Goal: Task Accomplishment & Management: Use online tool/utility

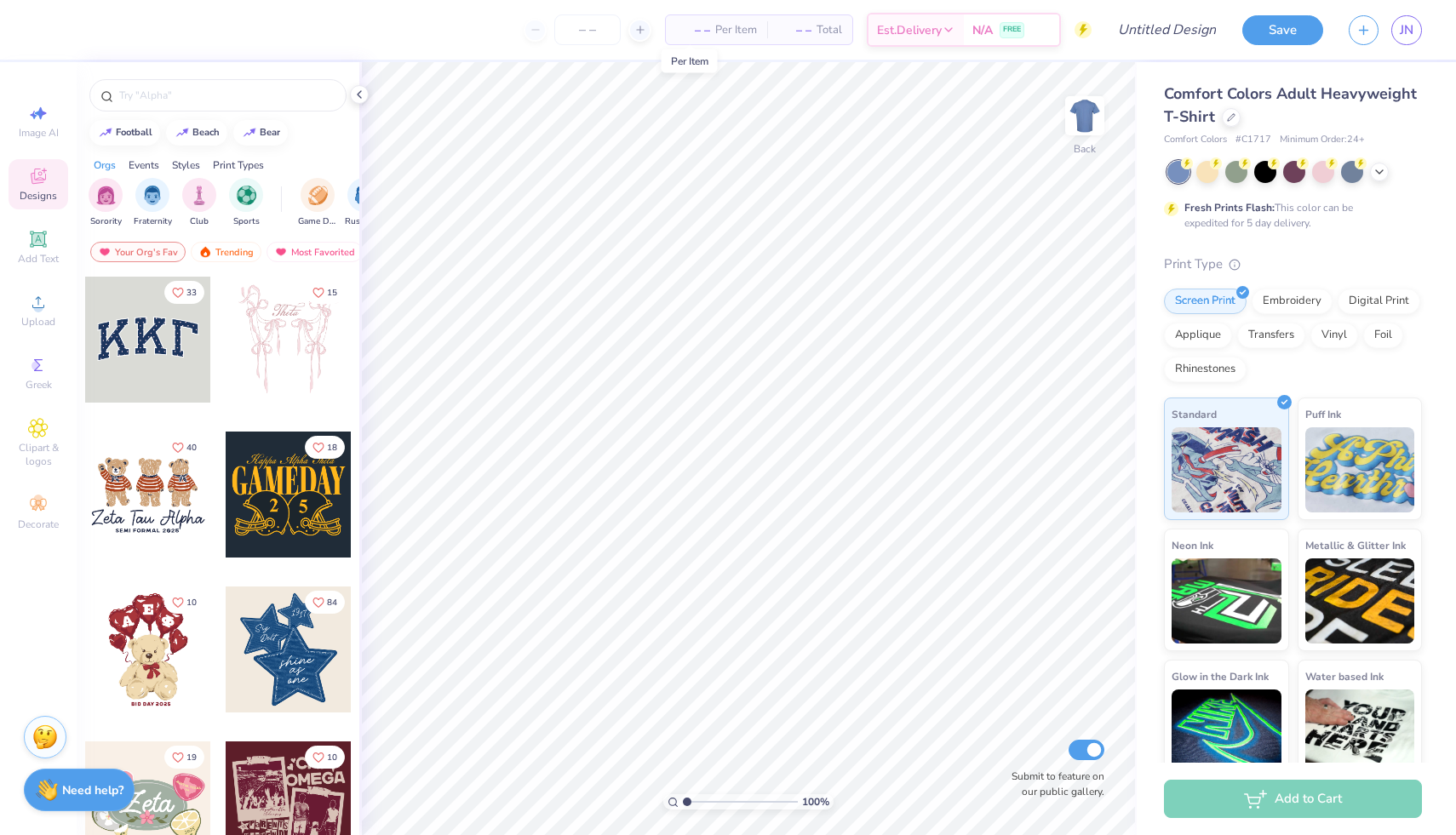
click at [694, 31] on span "– –" at bounding box center [693, 30] width 34 height 18
click at [693, 33] on span "– –" at bounding box center [693, 30] width 34 height 18
click at [695, 31] on span "– –" at bounding box center [693, 30] width 34 height 18
click at [640, 24] on icon at bounding box center [640, 29] width 12 height 12
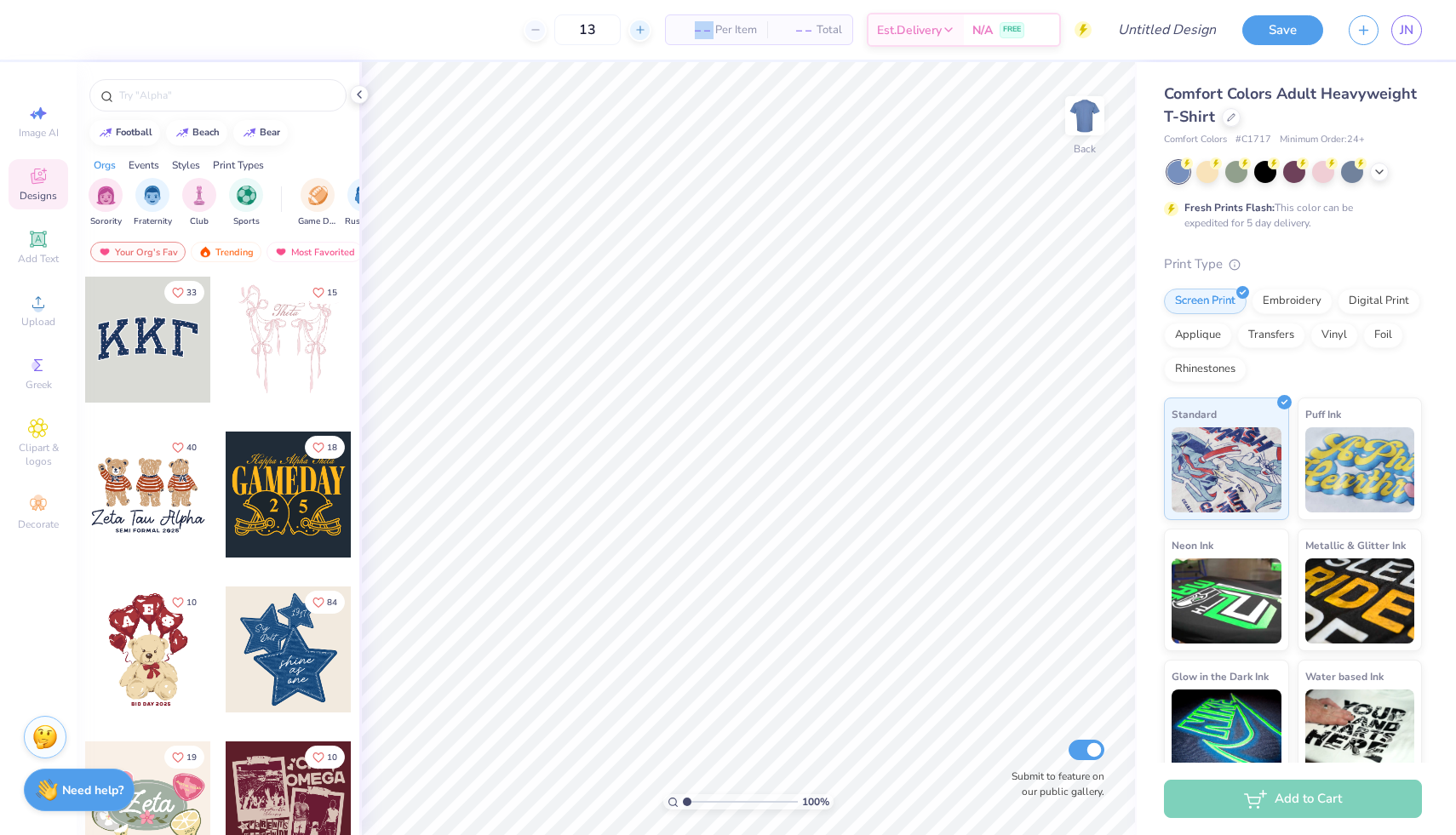
click at [640, 24] on icon at bounding box center [640, 29] width 12 height 12
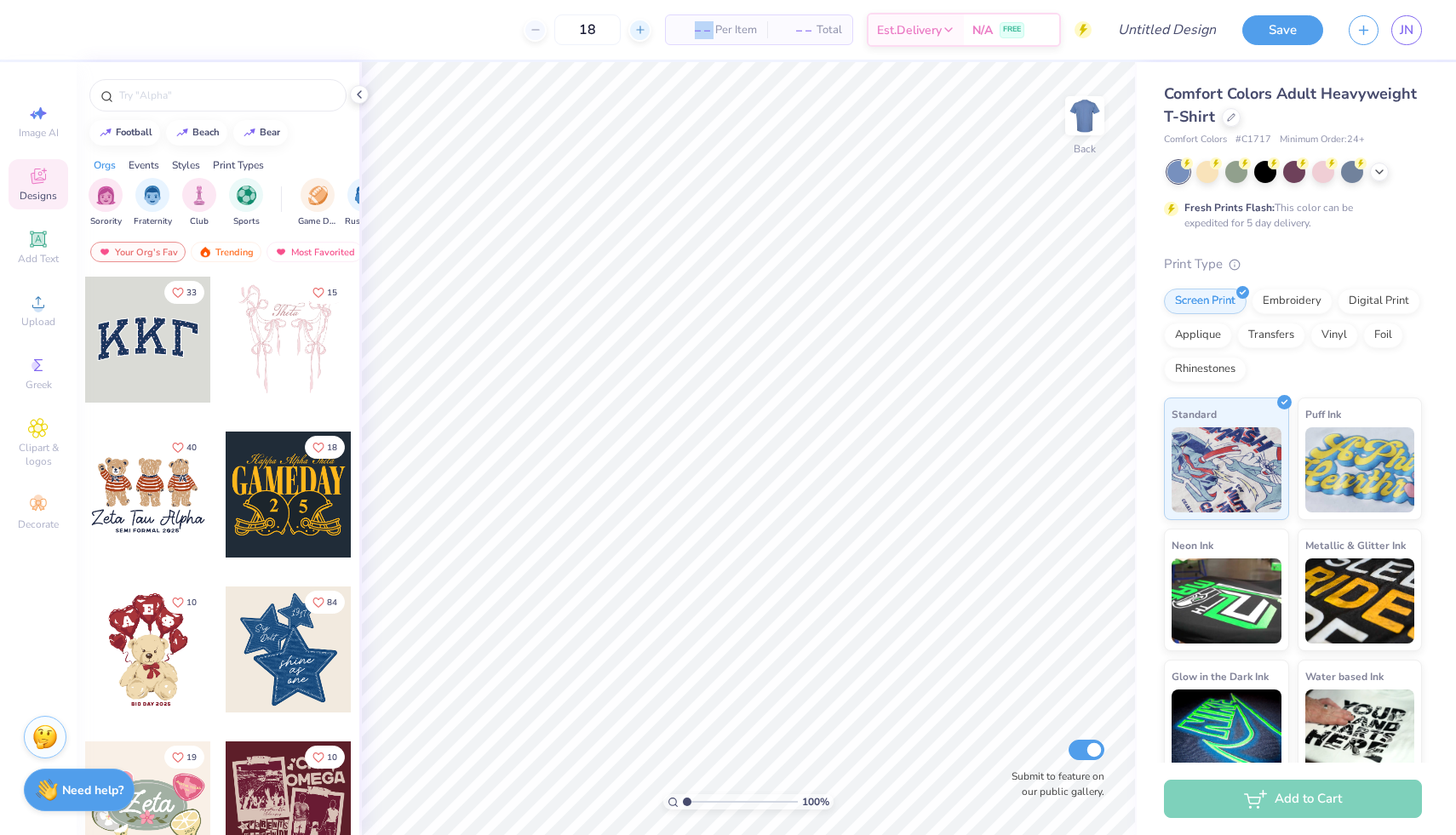
click at [640, 24] on icon at bounding box center [640, 29] width 12 height 12
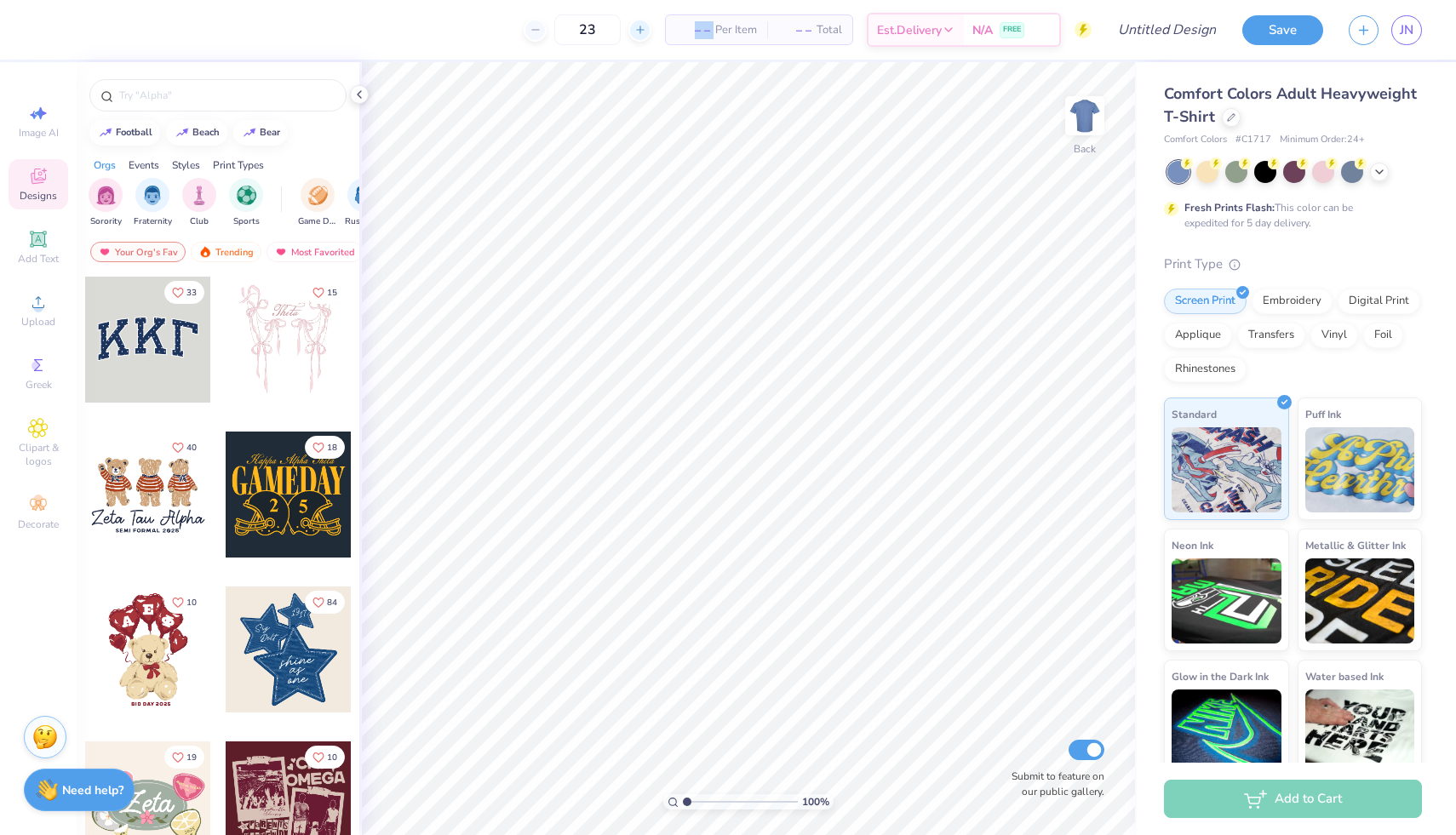
click at [640, 24] on icon at bounding box center [640, 29] width 12 height 12
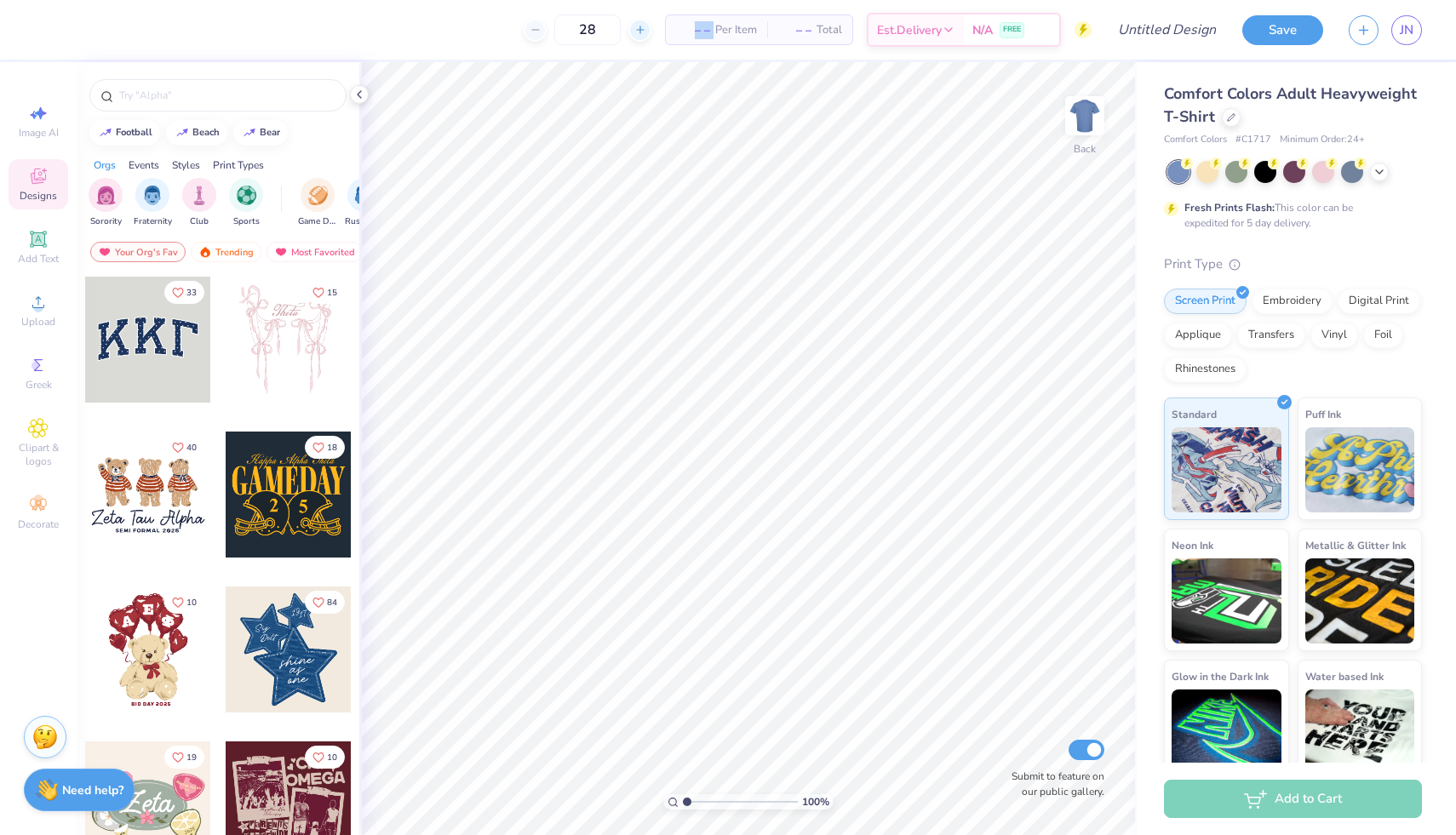
click at [640, 24] on icon at bounding box center [640, 29] width 12 height 12
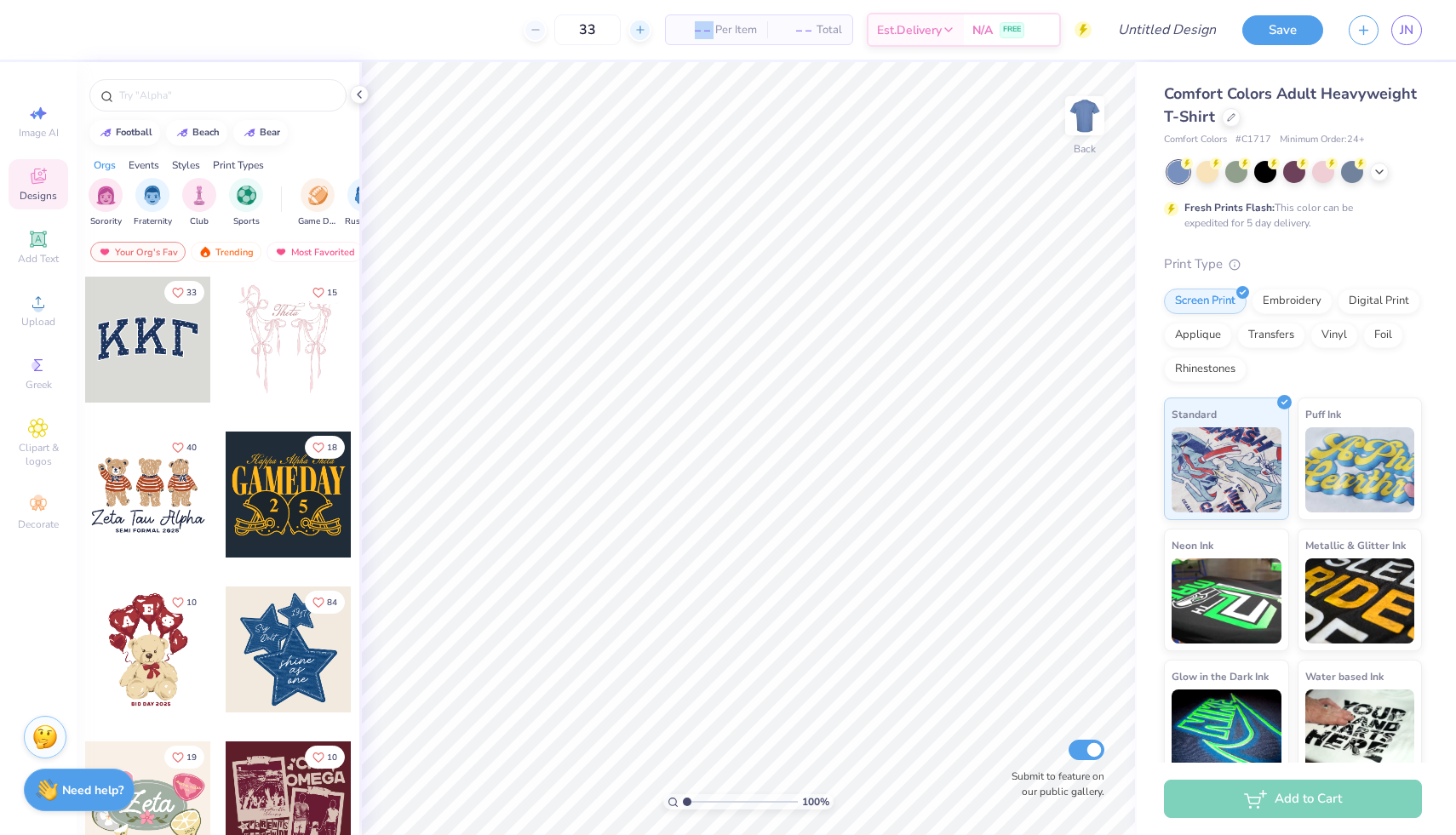
click at [640, 24] on icon at bounding box center [640, 29] width 12 height 12
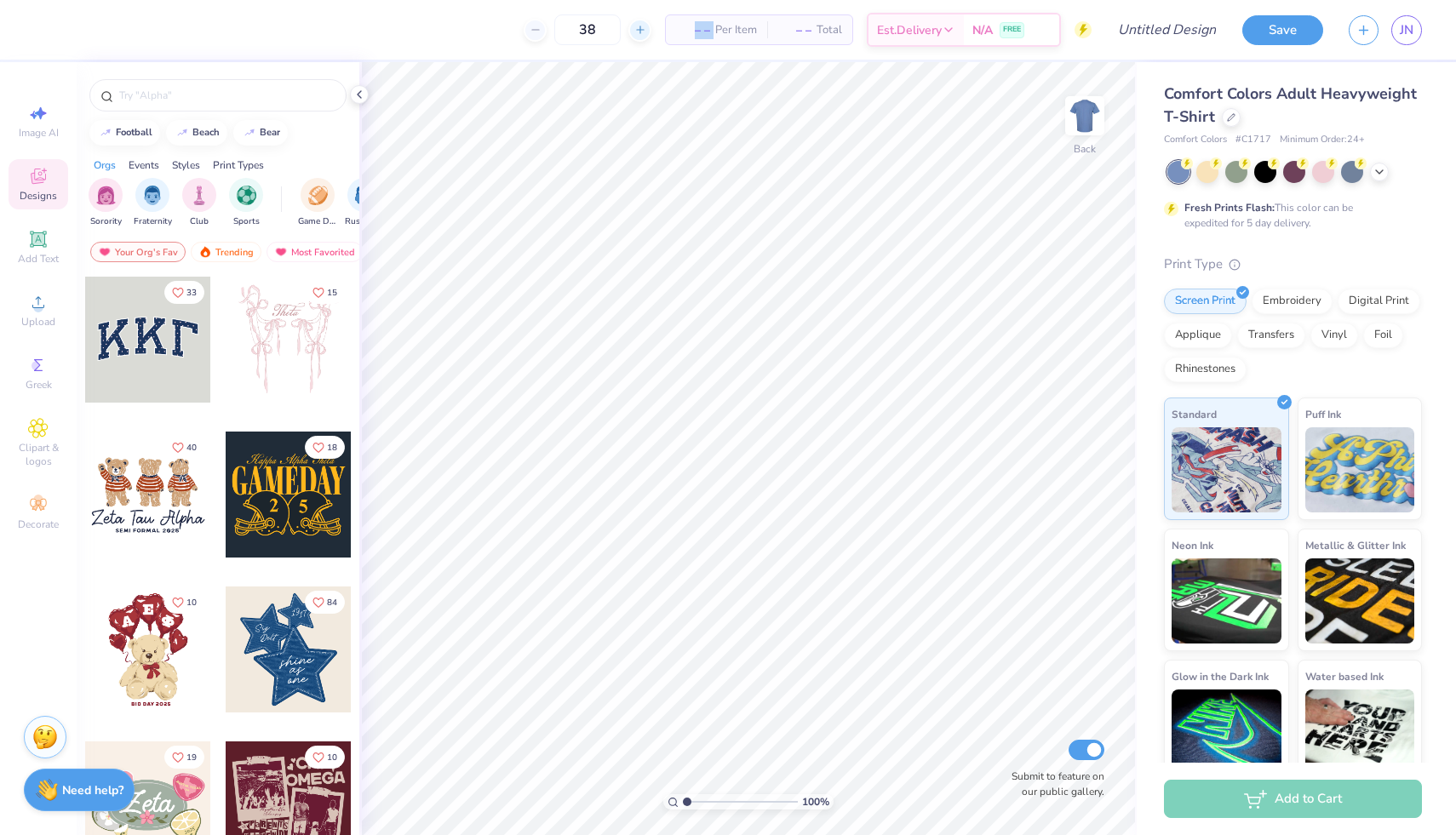
click at [640, 24] on icon at bounding box center [640, 29] width 12 height 12
click at [642, 26] on icon at bounding box center [640, 29] width 12 height 12
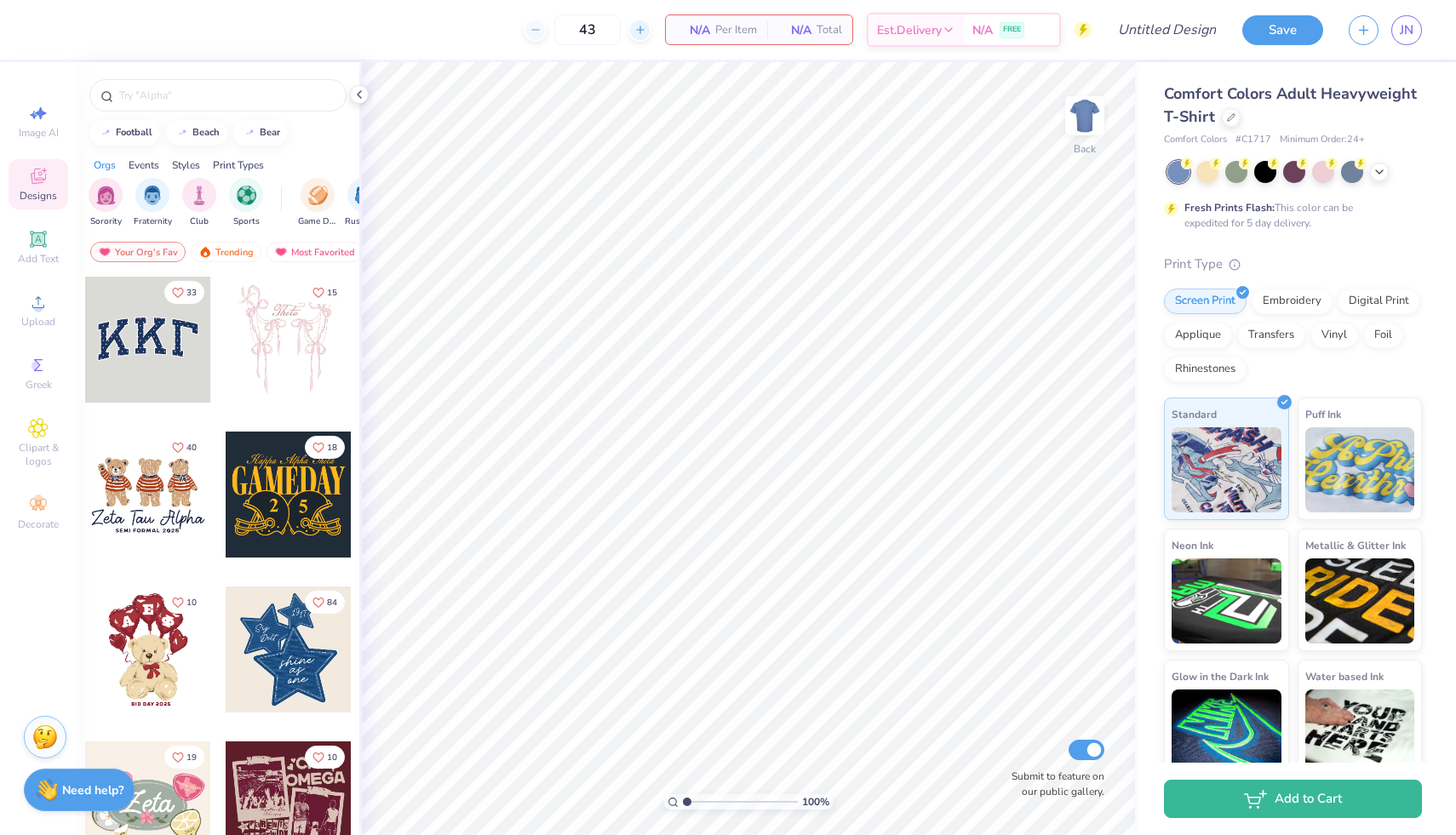
click at [642, 26] on icon at bounding box center [640, 29] width 12 height 12
click at [641, 26] on icon at bounding box center [640, 29] width 12 height 12
click at [643, 26] on div at bounding box center [640, 30] width 23 height 23
click at [644, 26] on div at bounding box center [640, 30] width 23 height 23
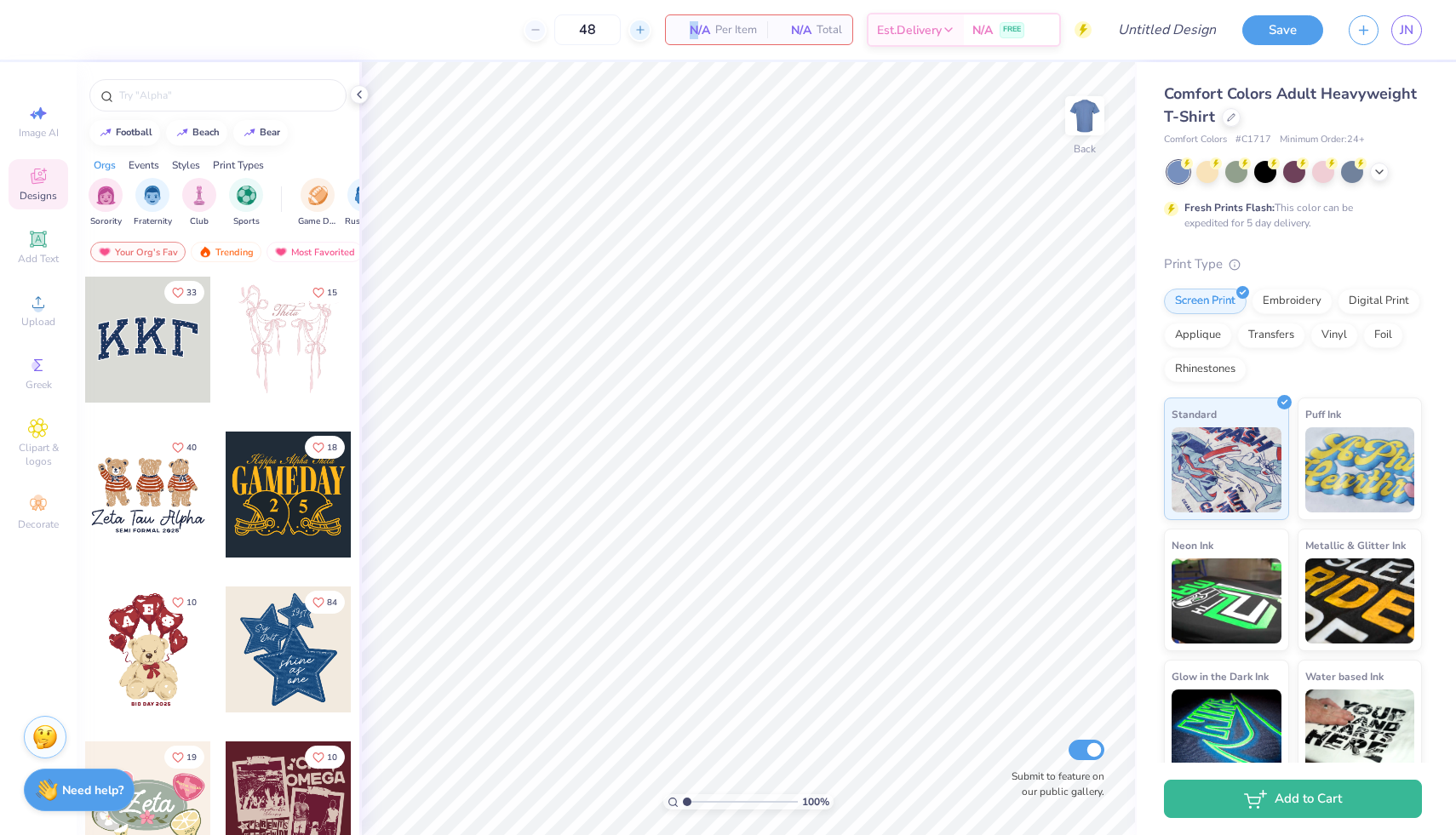
click at [644, 26] on div at bounding box center [640, 30] width 23 height 23
click at [536, 31] on icon at bounding box center [535, 29] width 12 height 12
type input "50"
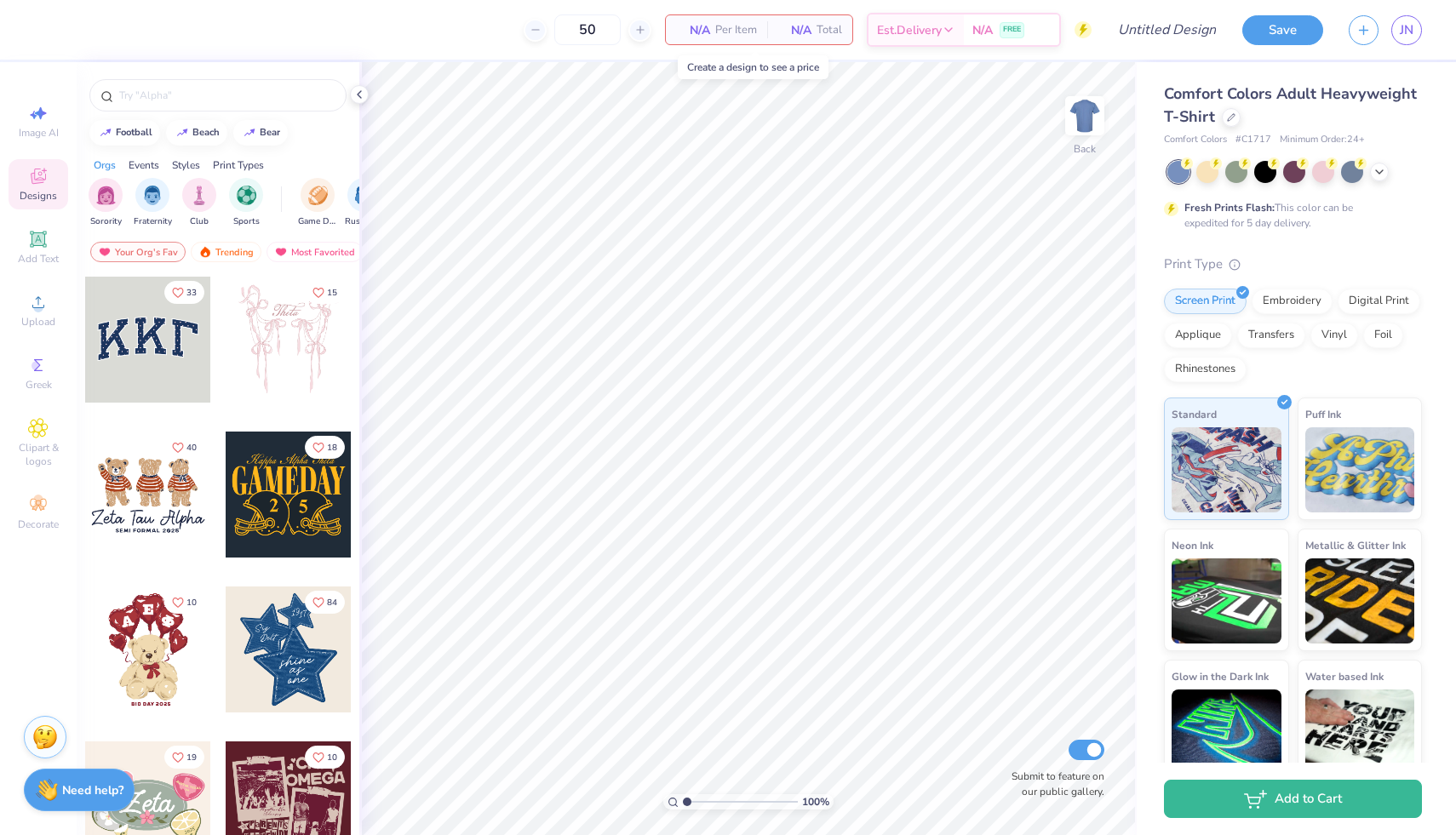
click at [739, 19] on div "N/A Per Item" at bounding box center [716, 29] width 101 height 29
click at [357, 102] on div at bounding box center [359, 94] width 19 height 19
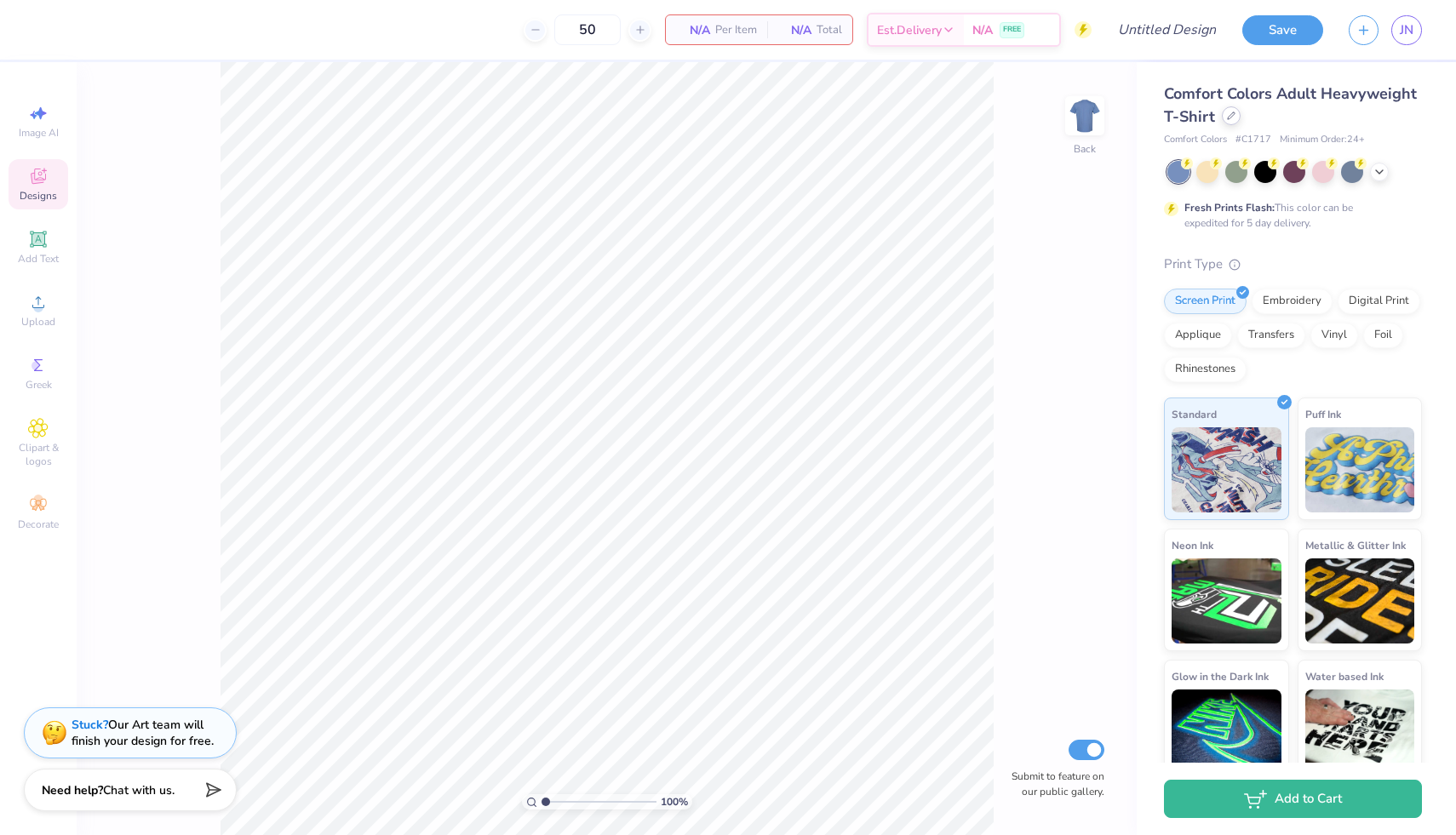
click at [1233, 113] on icon at bounding box center [1231, 116] width 7 height 7
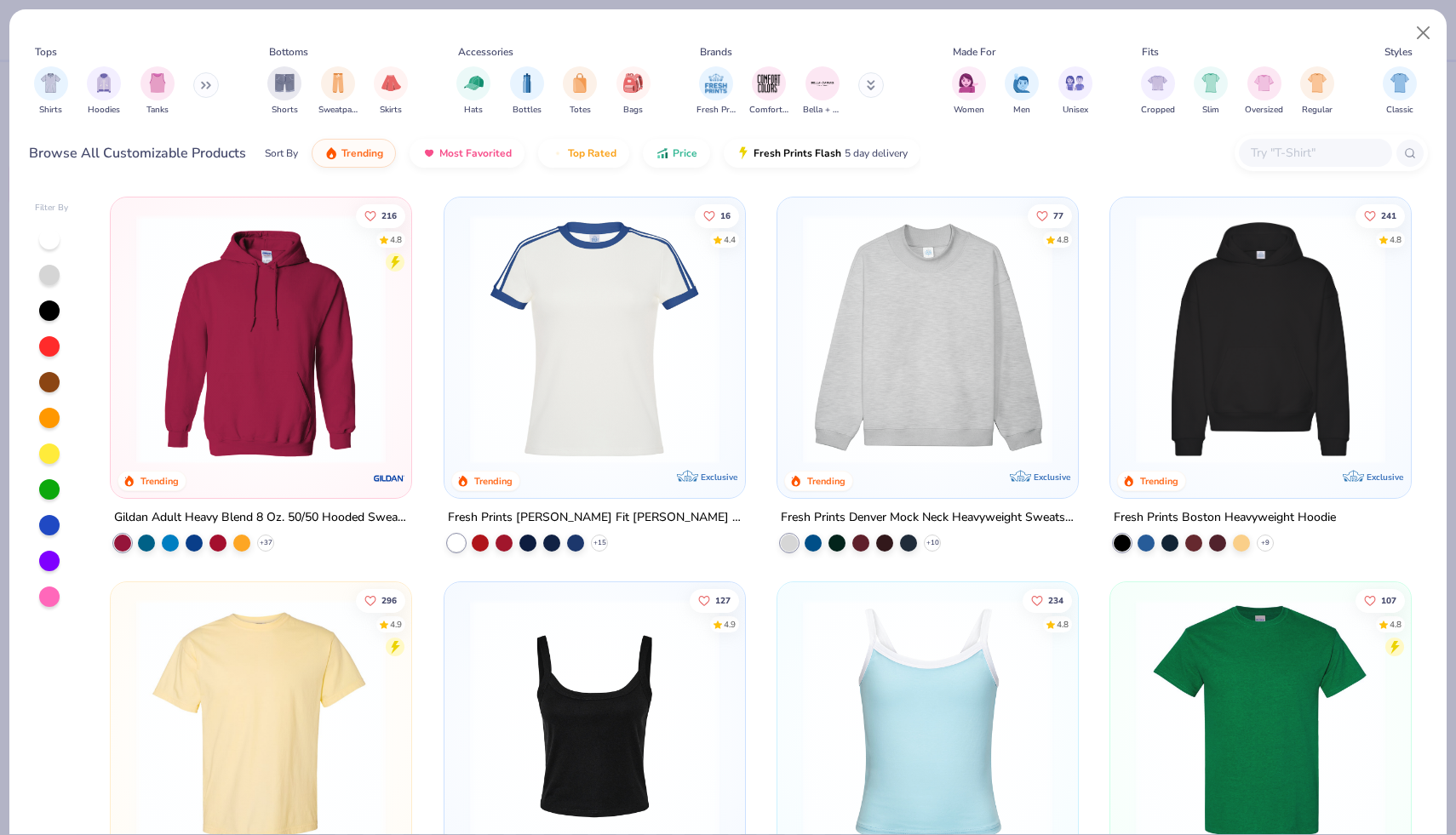
drag, startPoint x: 850, startPoint y: 122, endPoint x: 692, endPoint y: 115, distance: 158.2
click at [809, 124] on div "Tops Shirts Hoodies Tanks Bottoms Shorts Sweatpants Skirts Accessories Hats Bot…" at bounding box center [728, 84] width 1399 height 91
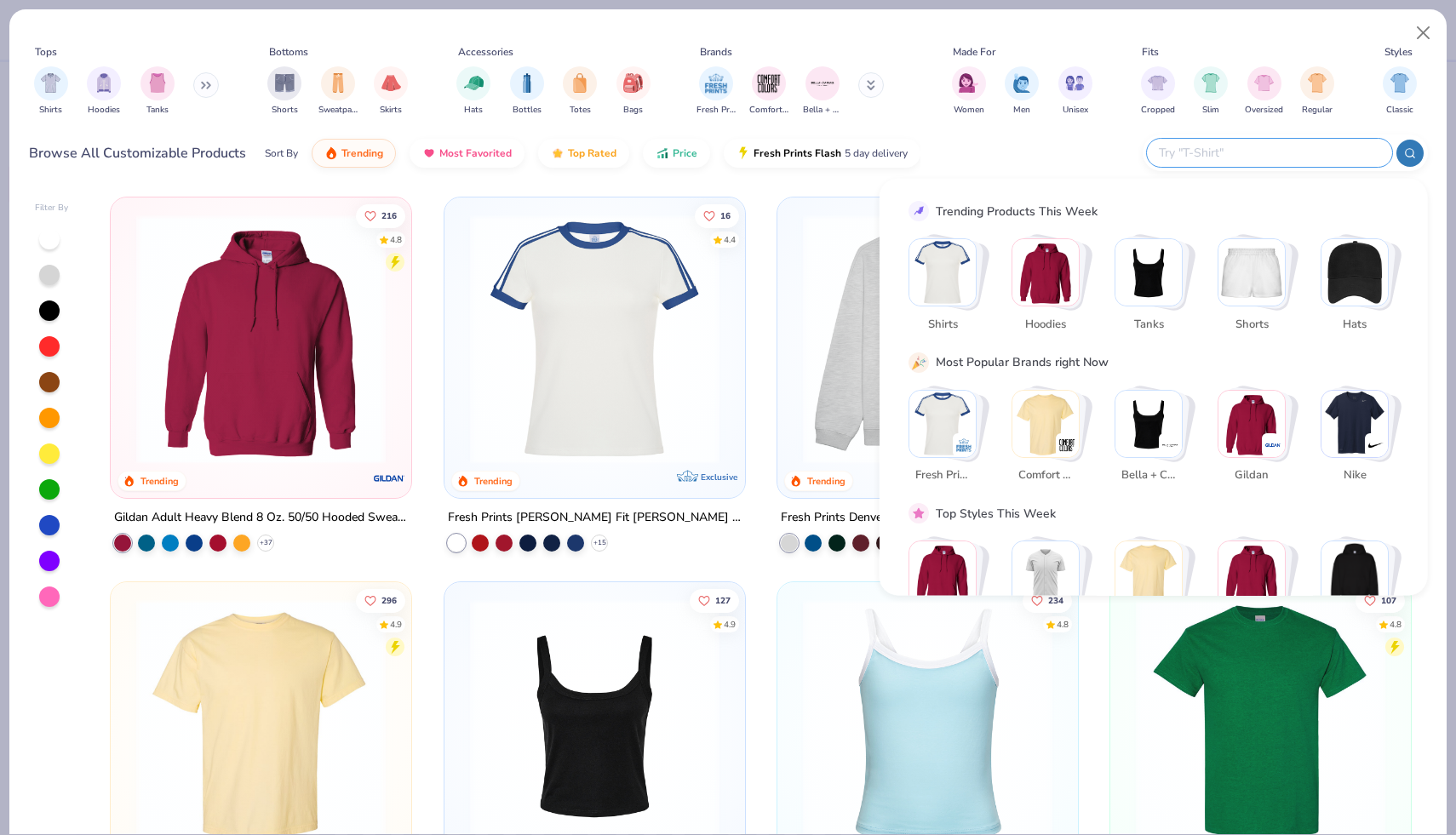
click at [1314, 146] on input "text" at bounding box center [1268, 153] width 223 height 20
click at [942, 292] on img "Stack Card Button Shirts" at bounding box center [943, 272] width 67 height 67
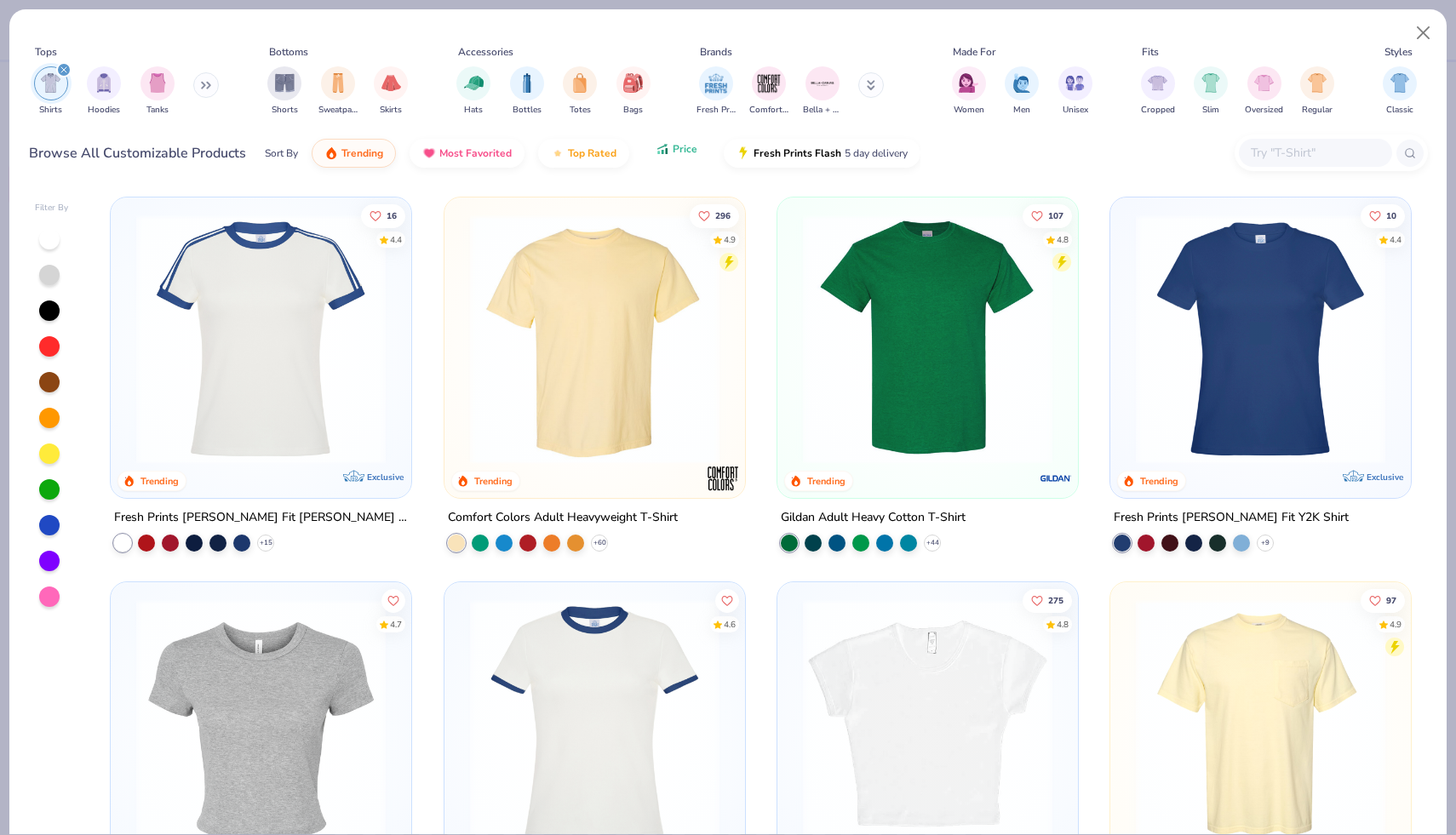
click at [677, 154] on span "Price" at bounding box center [685, 148] width 25 height 13
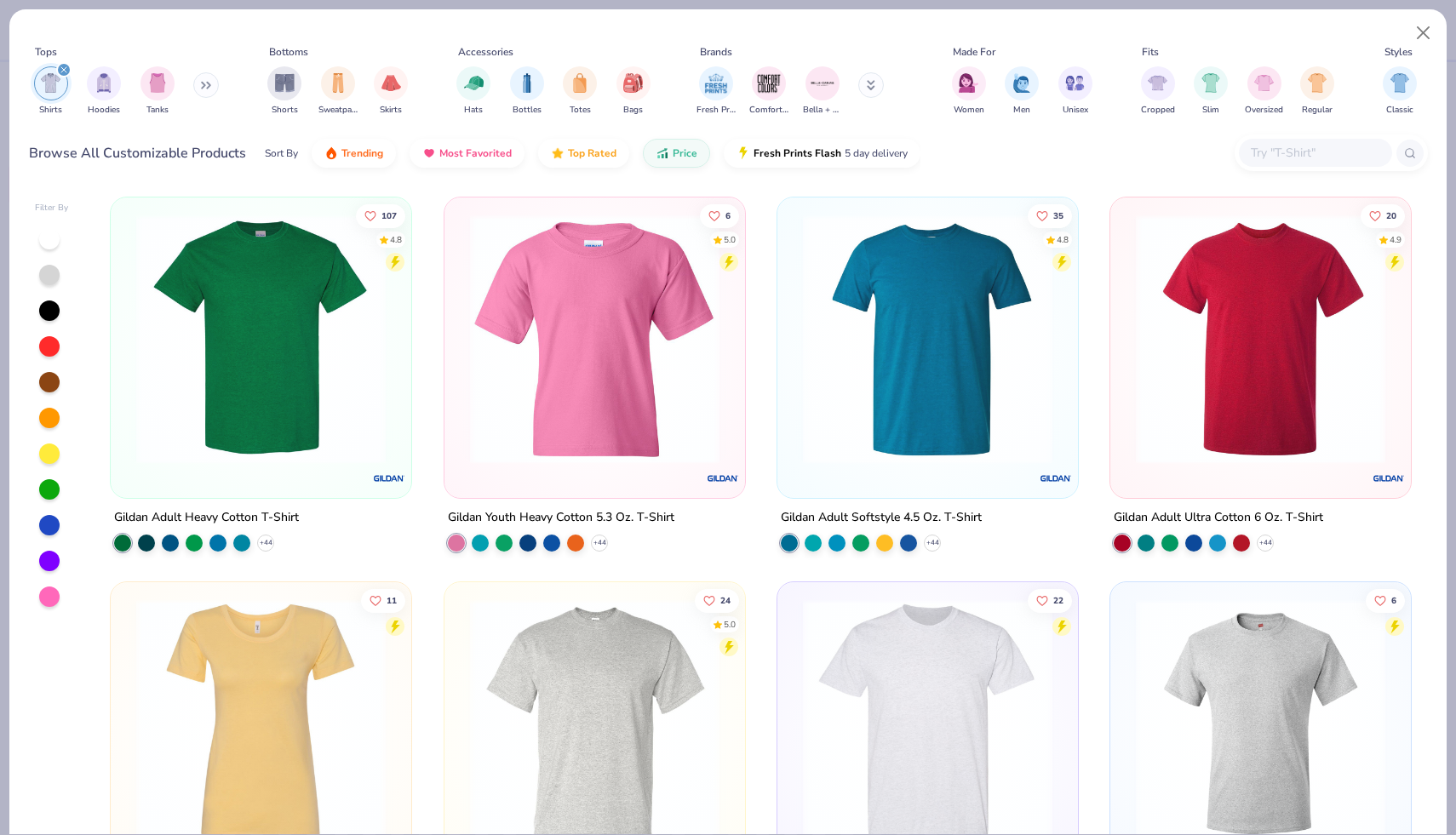
click at [299, 387] on img at bounding box center [261, 339] width 267 height 250
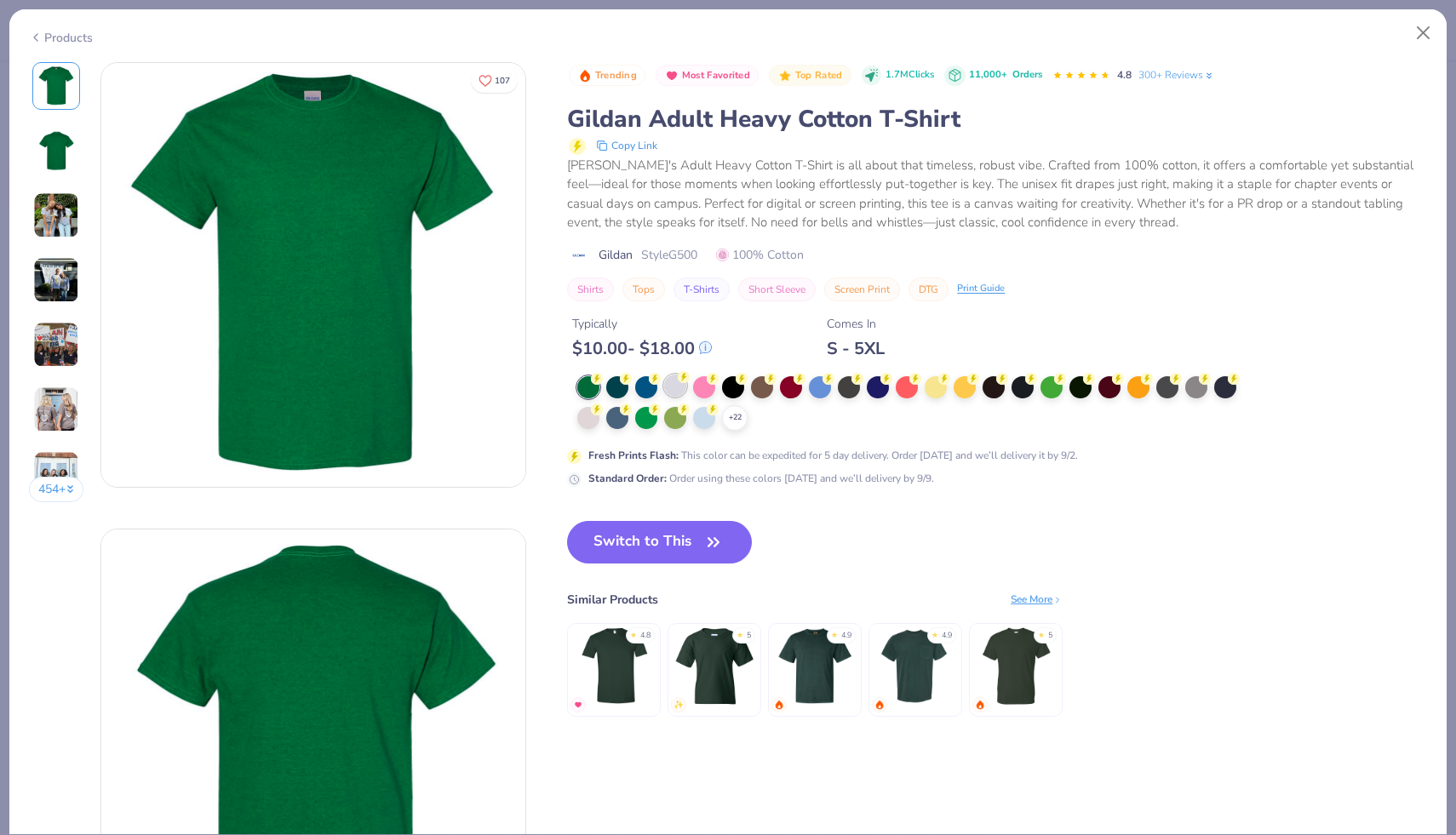
click at [672, 387] on div at bounding box center [675, 386] width 22 height 22
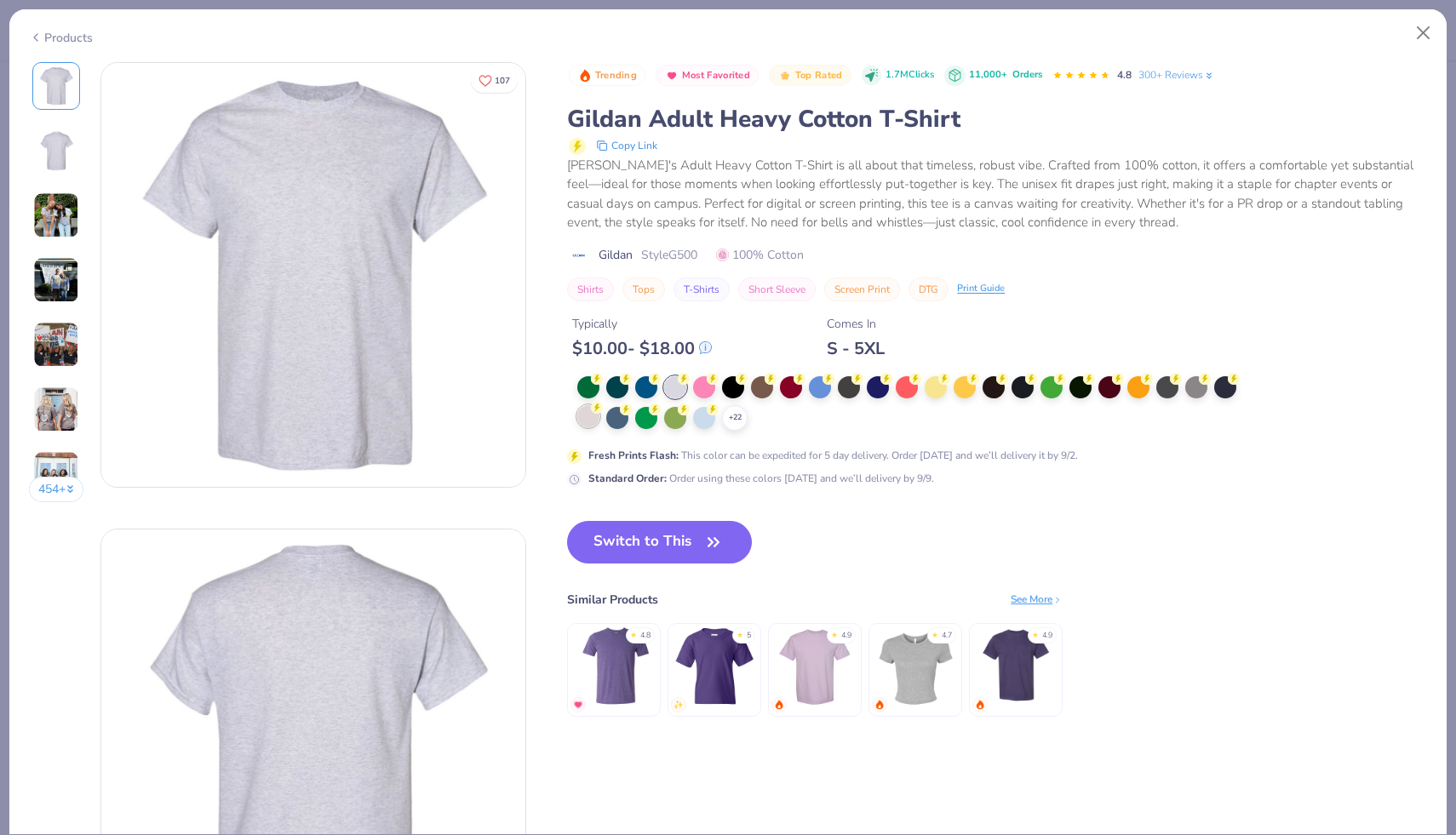
click at [584, 423] on div at bounding box center [588, 416] width 22 height 22
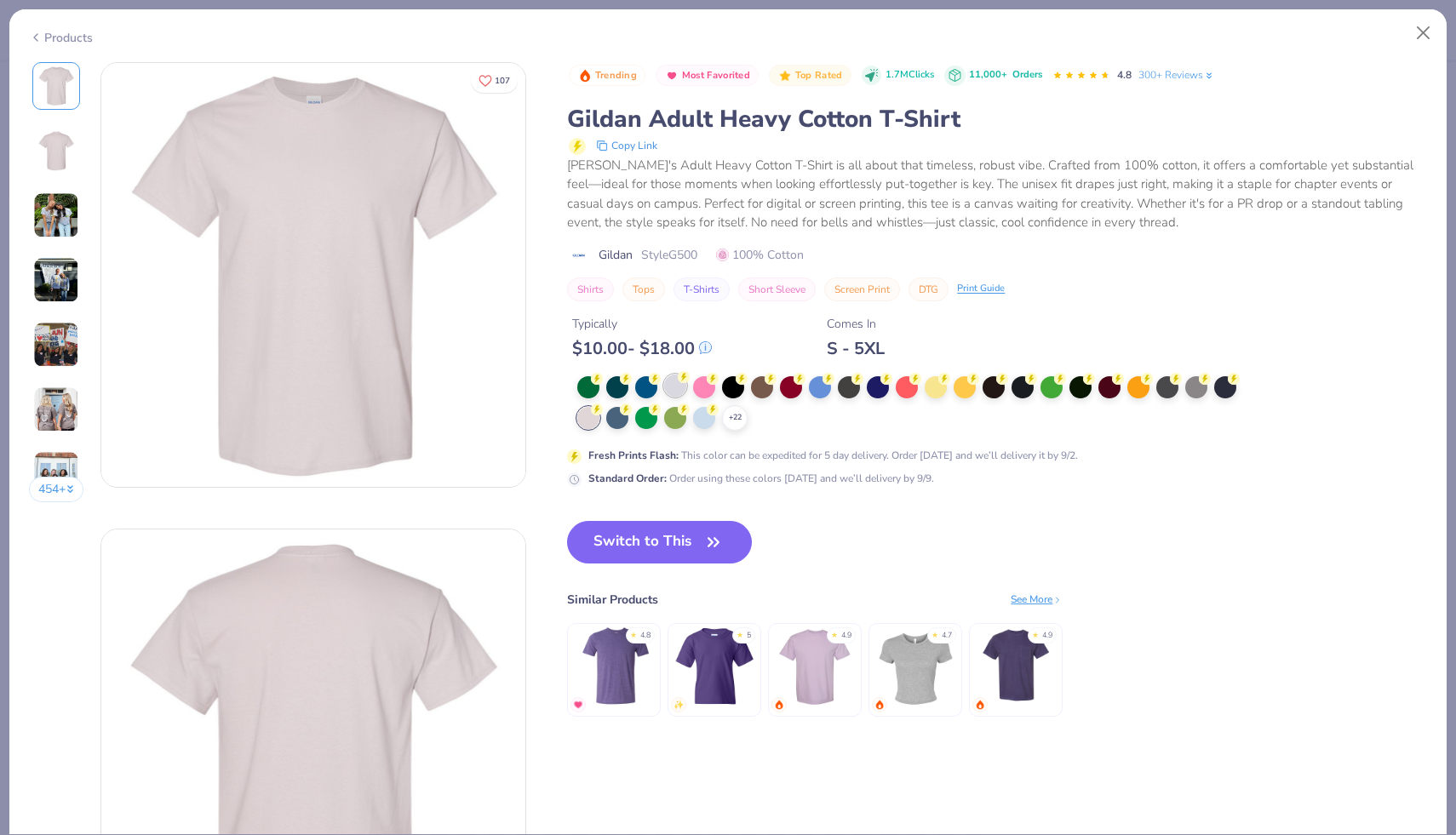
click at [676, 378] on div at bounding box center [675, 386] width 22 height 22
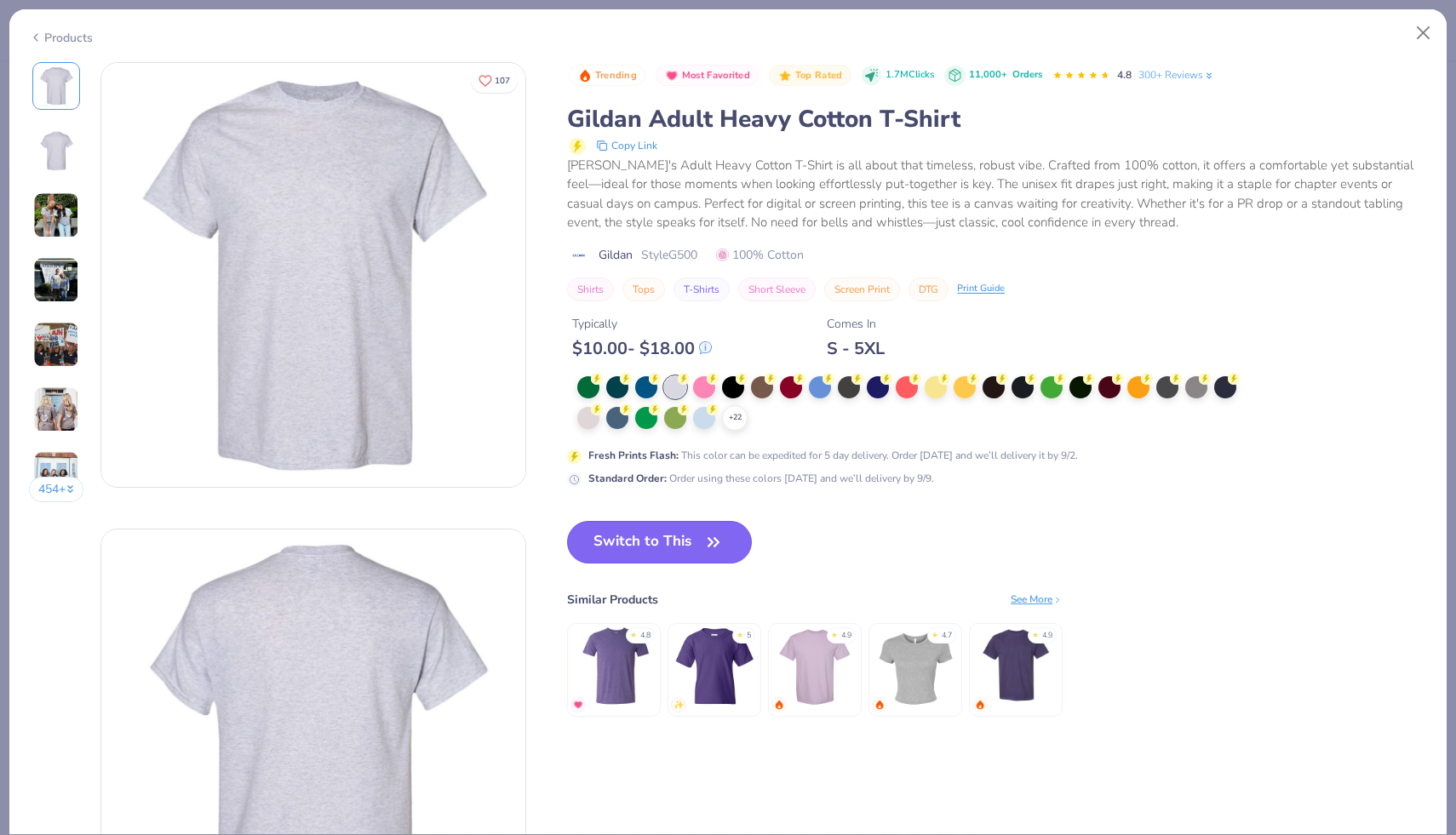
click at [716, 542] on icon "button" at bounding box center [713, 542] width 11 height 8
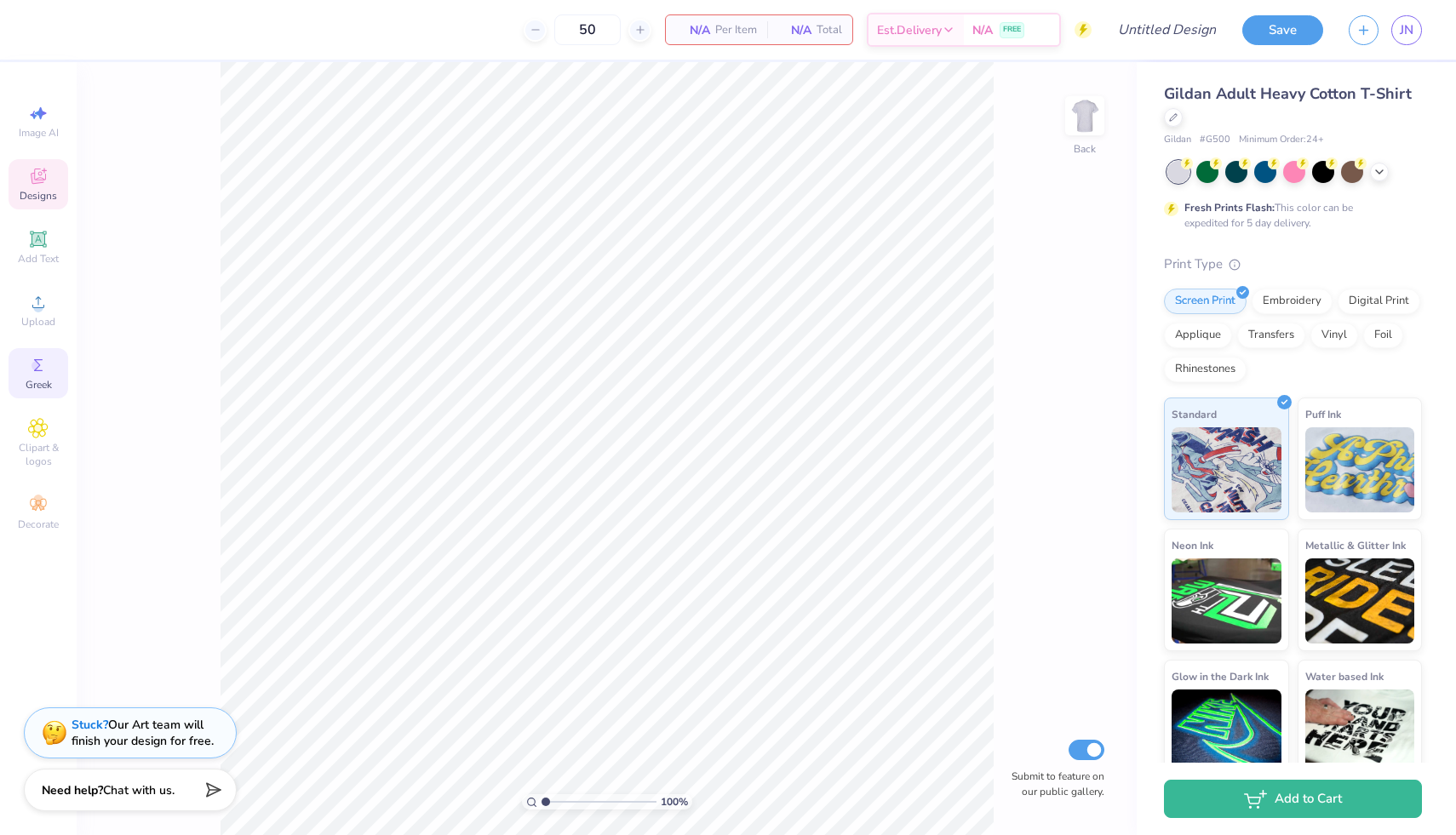
click at [30, 360] on icon at bounding box center [38, 365] width 20 height 20
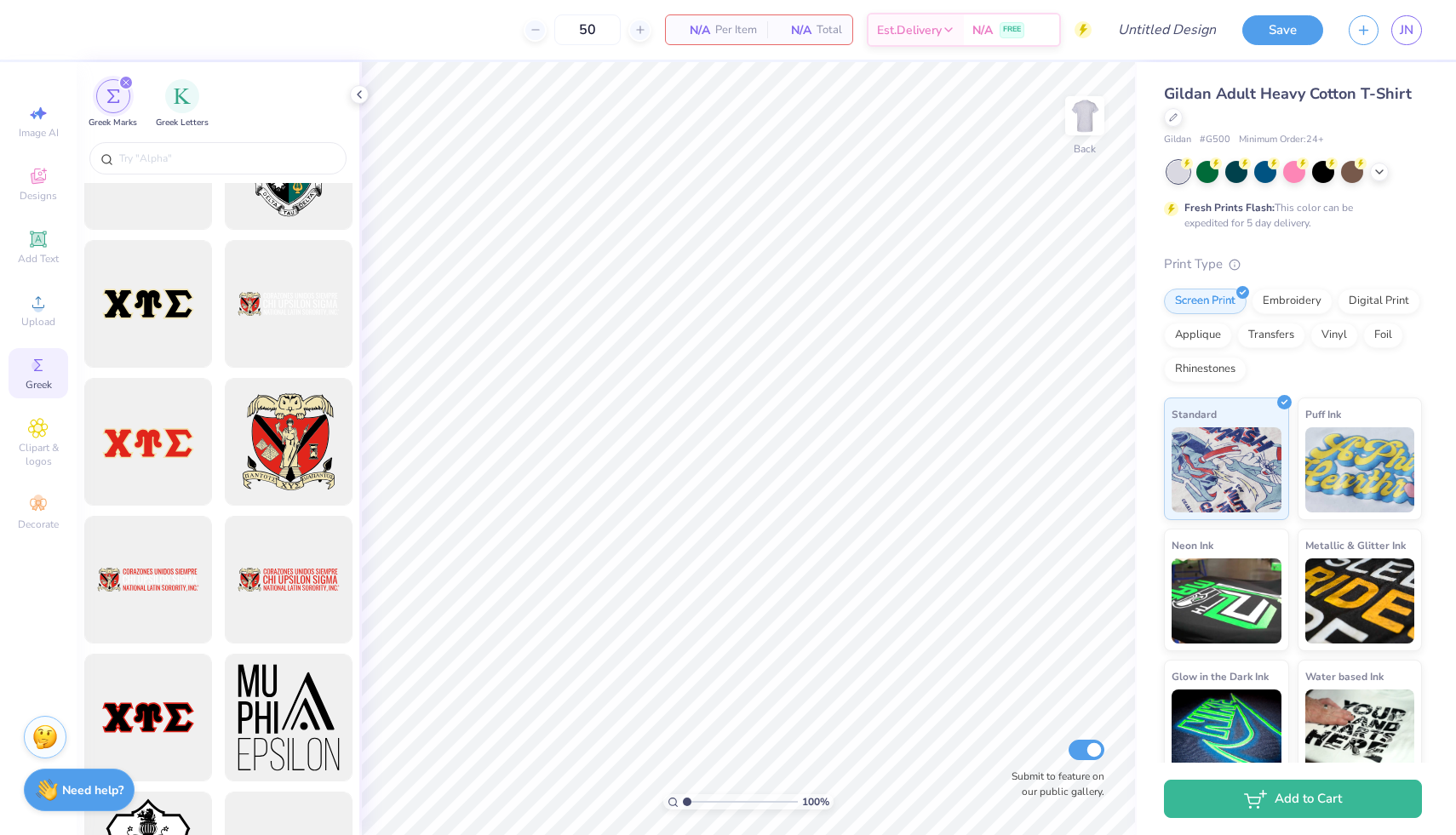
scroll to position [1465, 0]
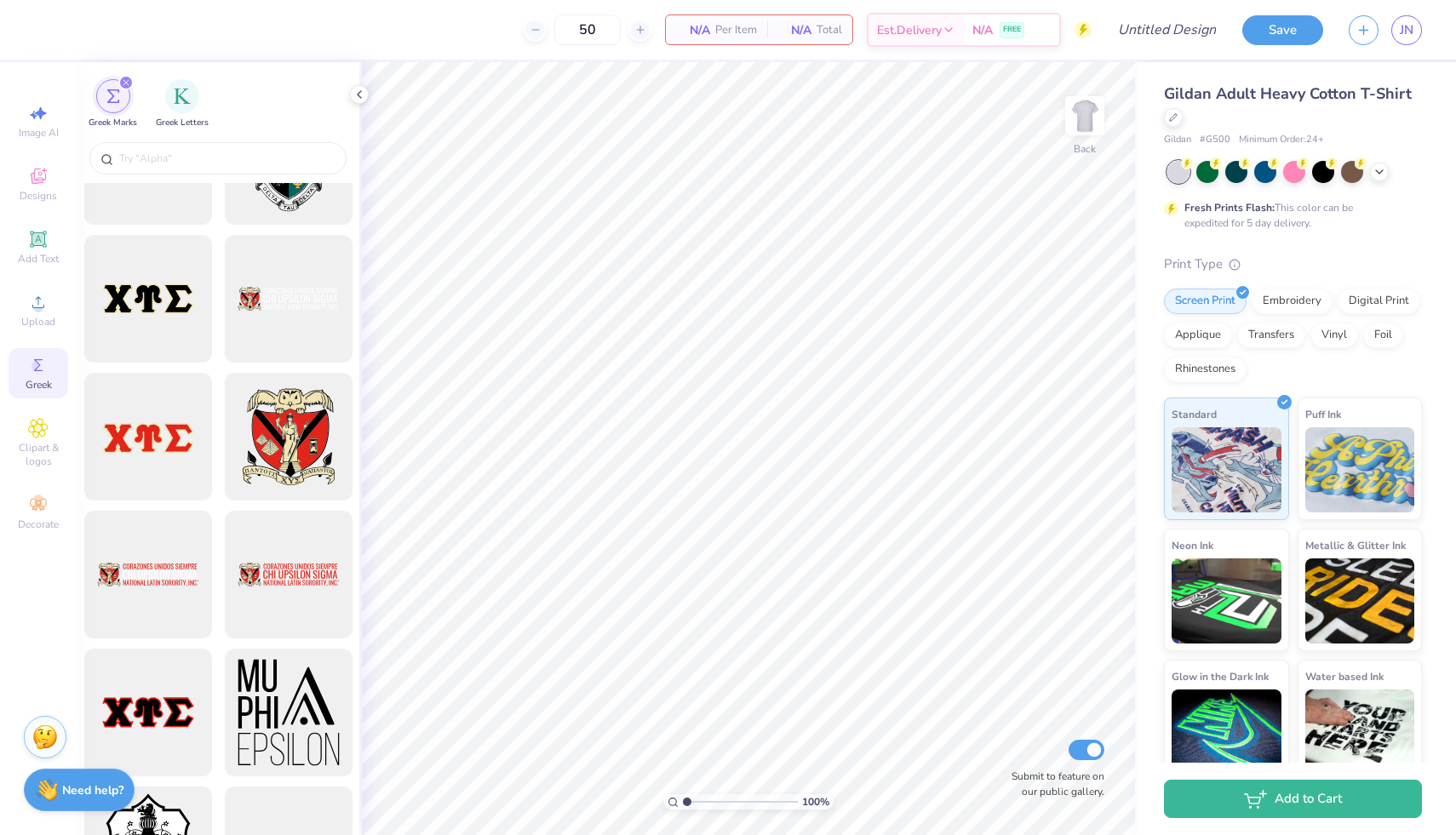
click at [204, 139] on div at bounding box center [218, 160] width 282 height 45
click at [213, 154] on input "text" at bounding box center [226, 158] width 218 height 17
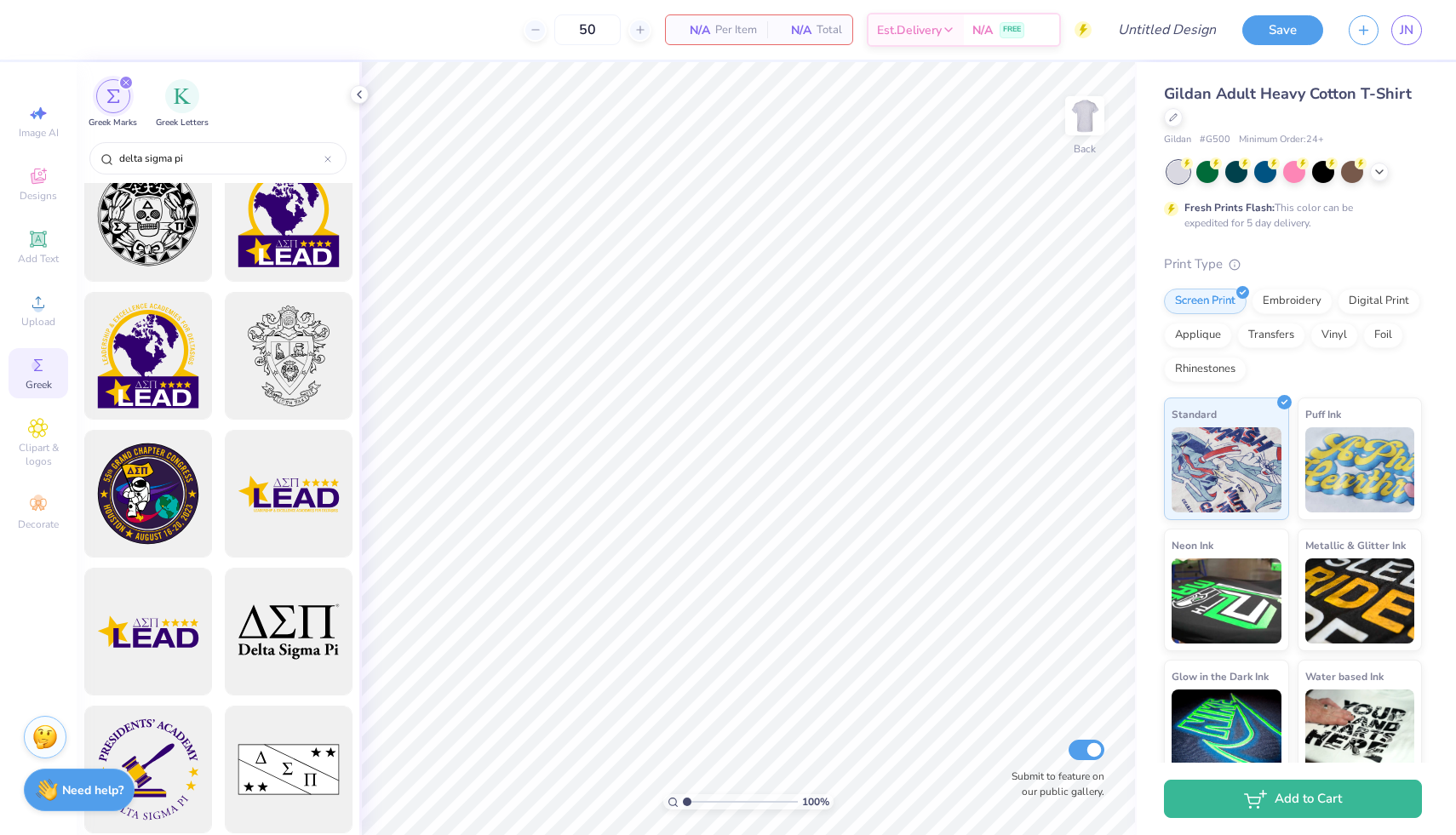
scroll to position [168, 0]
type input "delta sigma pi"
click at [288, 609] on div at bounding box center [288, 632] width 140 height 140
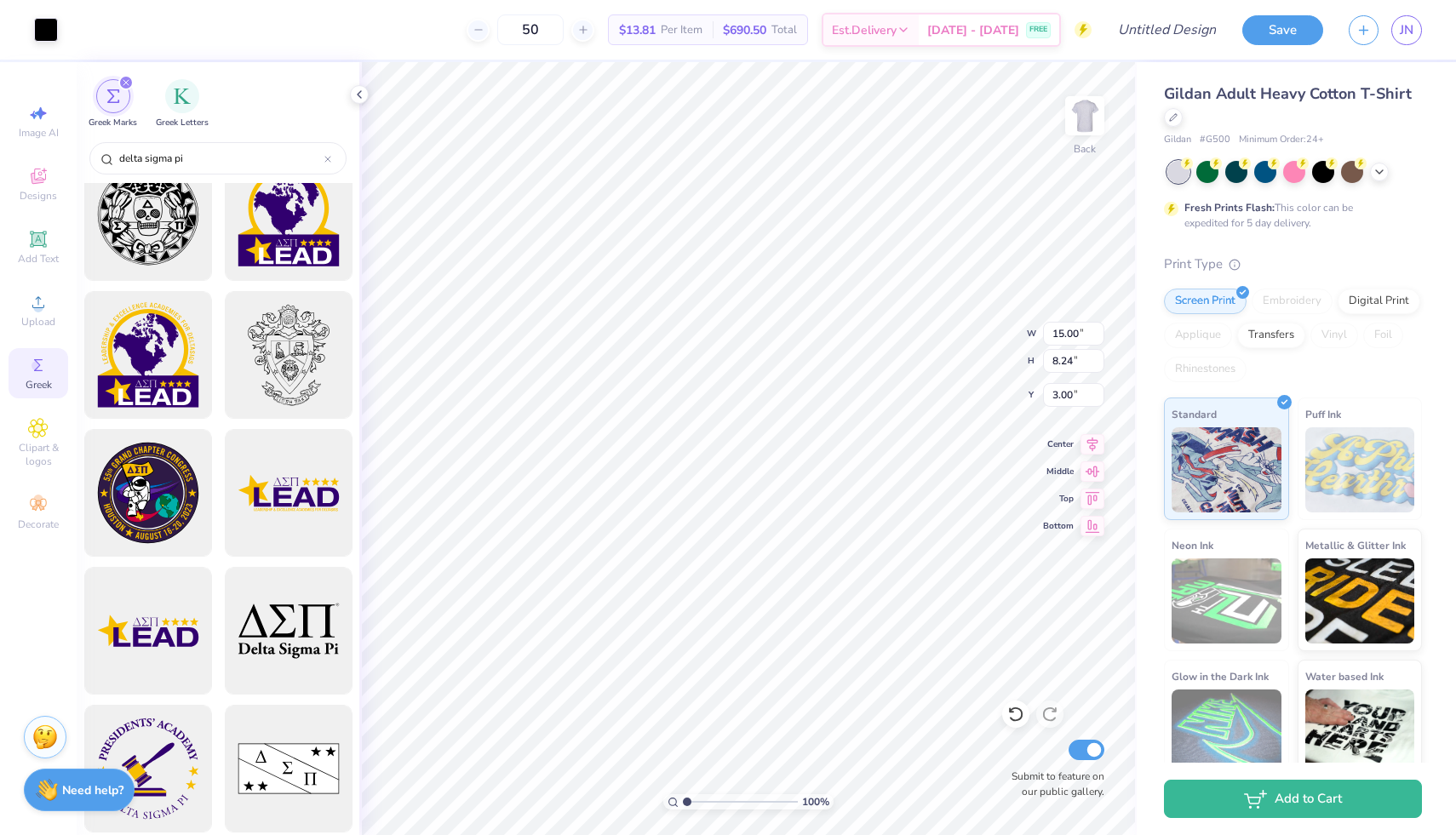
type input "10.31"
type input "5.67"
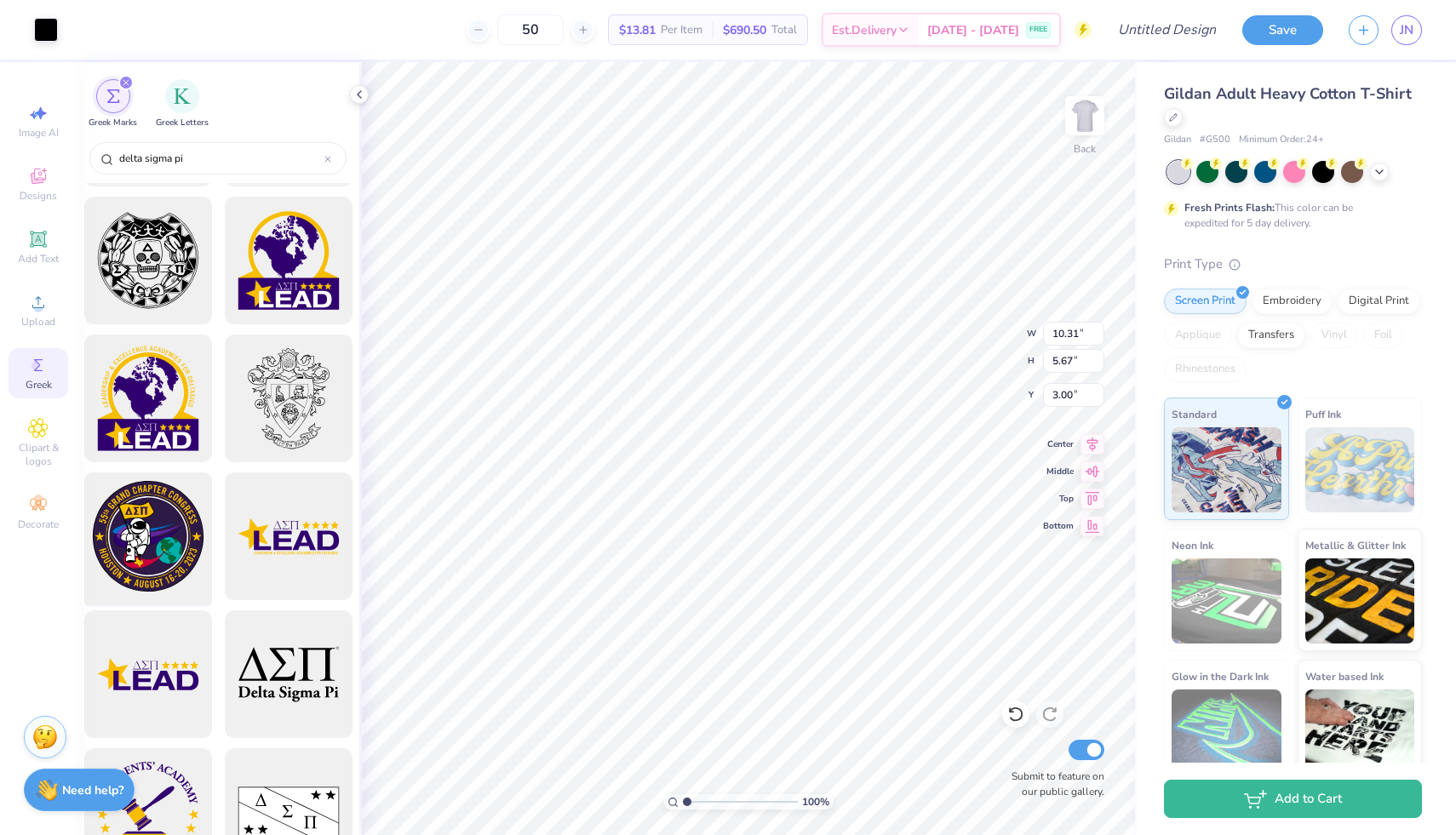
scroll to position [0, 0]
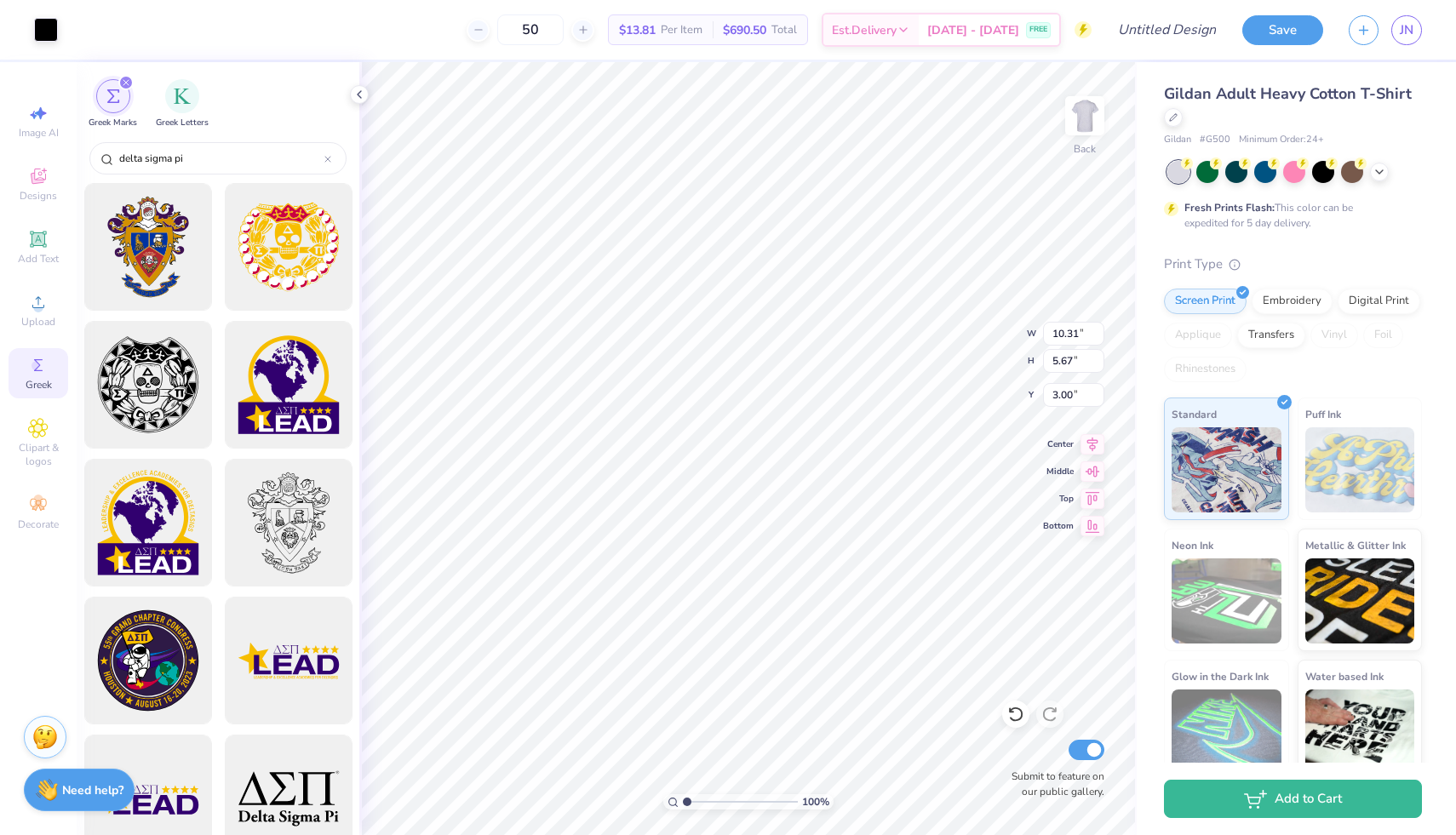
type input "9.52"
type input "5.23"
type input "4.49"
click at [54, 425] on div "Clipart & logos" at bounding box center [38, 443] width 60 height 64
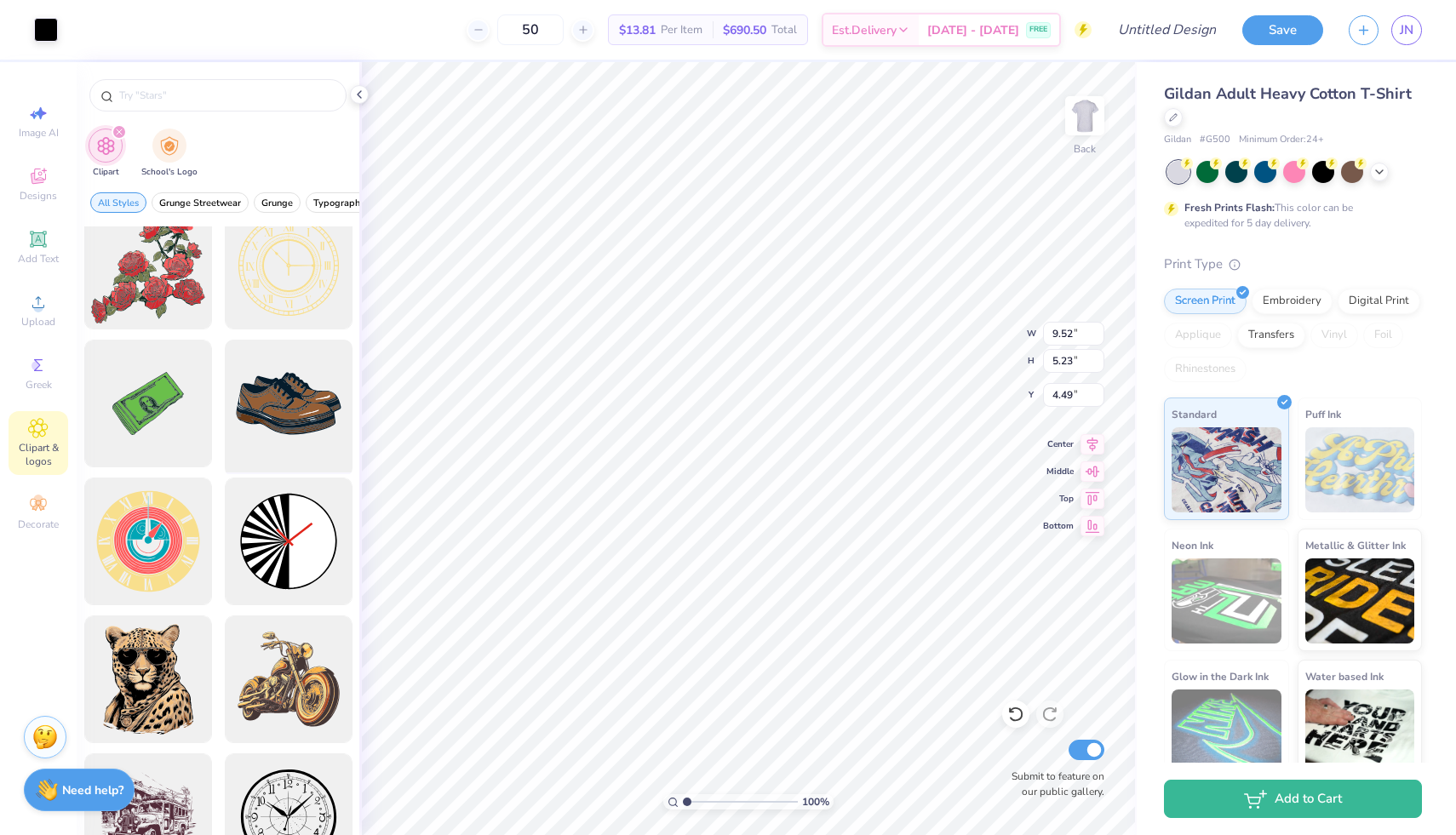
scroll to position [304, 0]
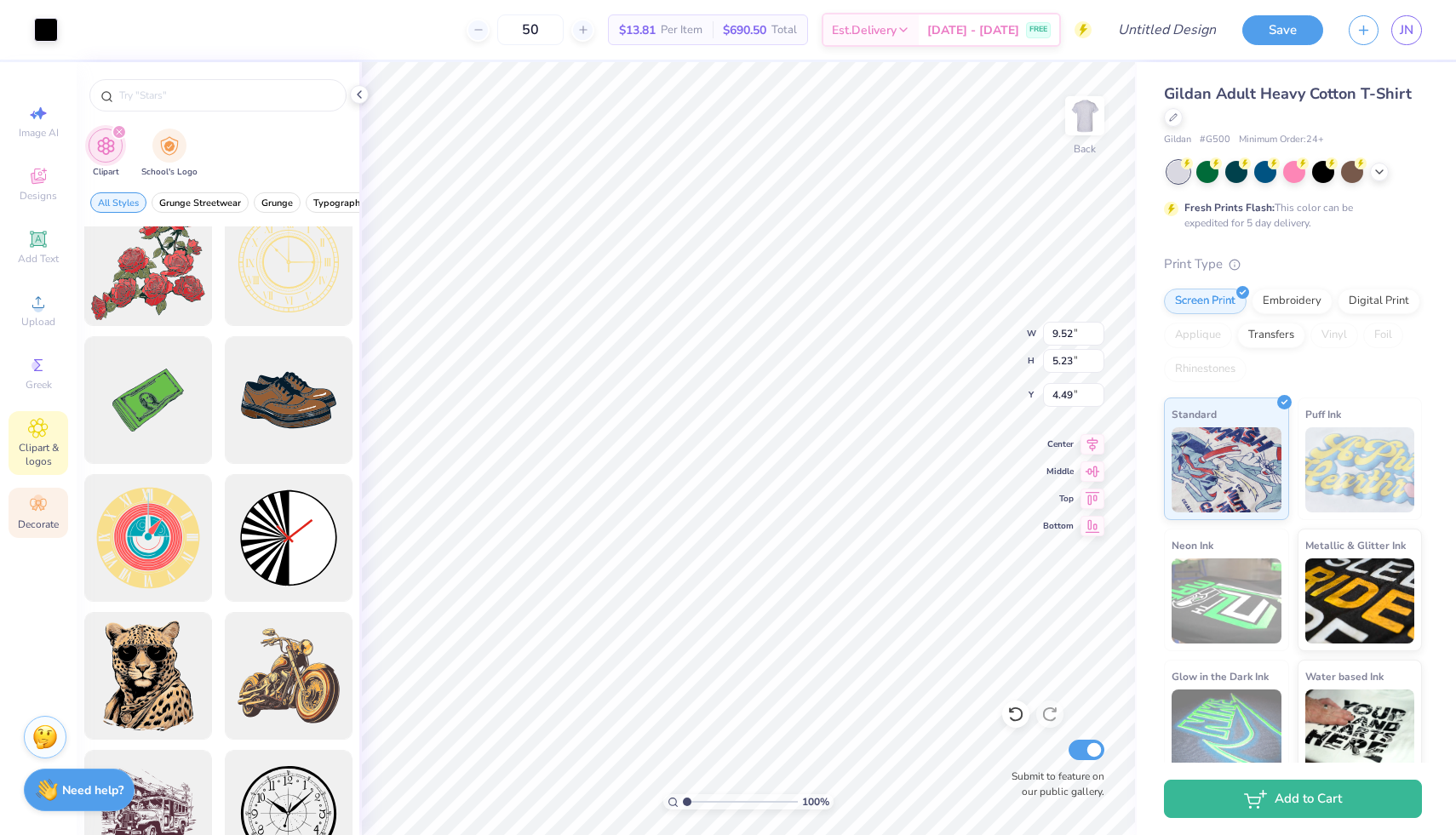
click at [35, 496] on icon at bounding box center [38, 505] width 20 height 20
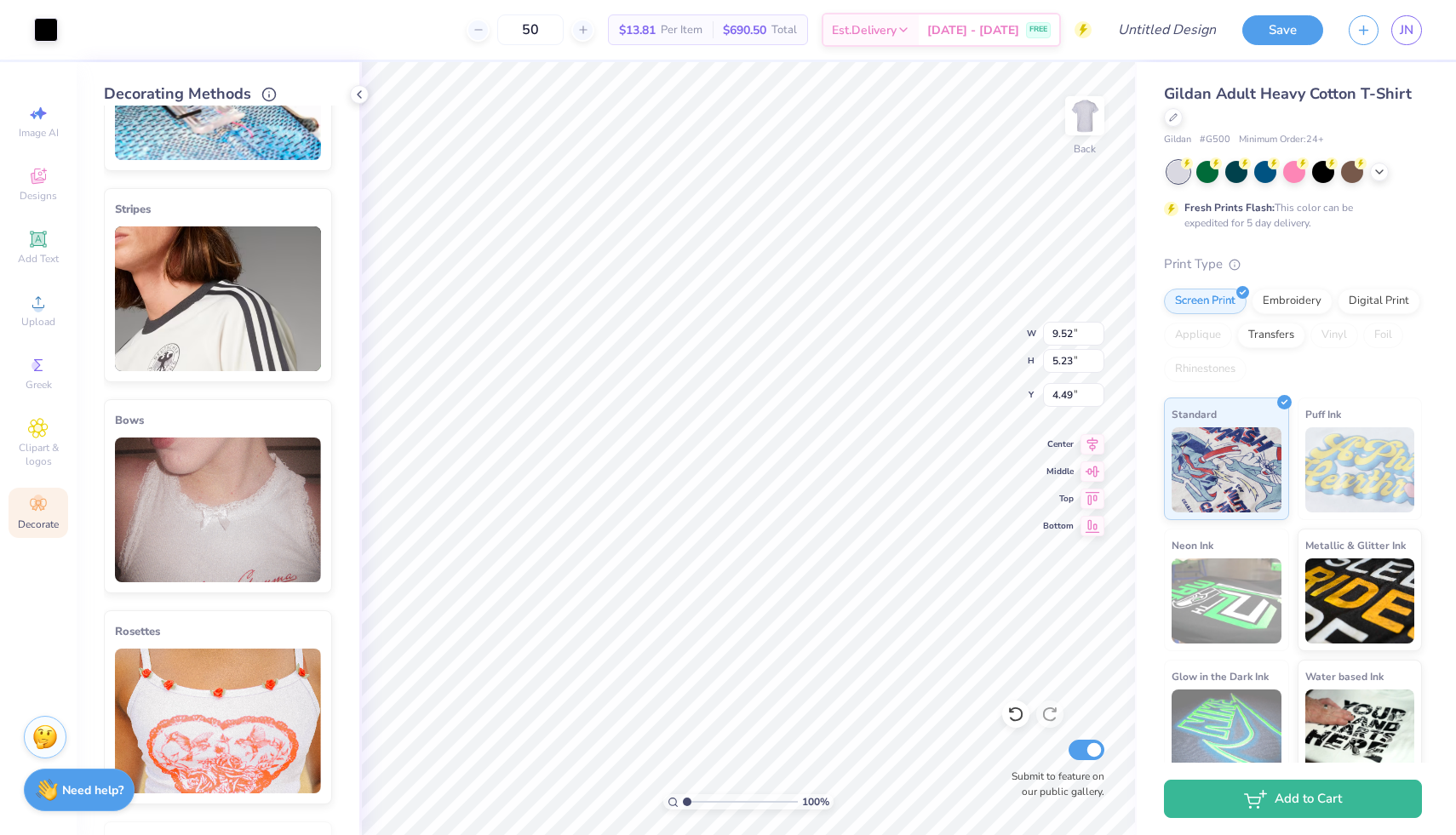
scroll to position [0, 0]
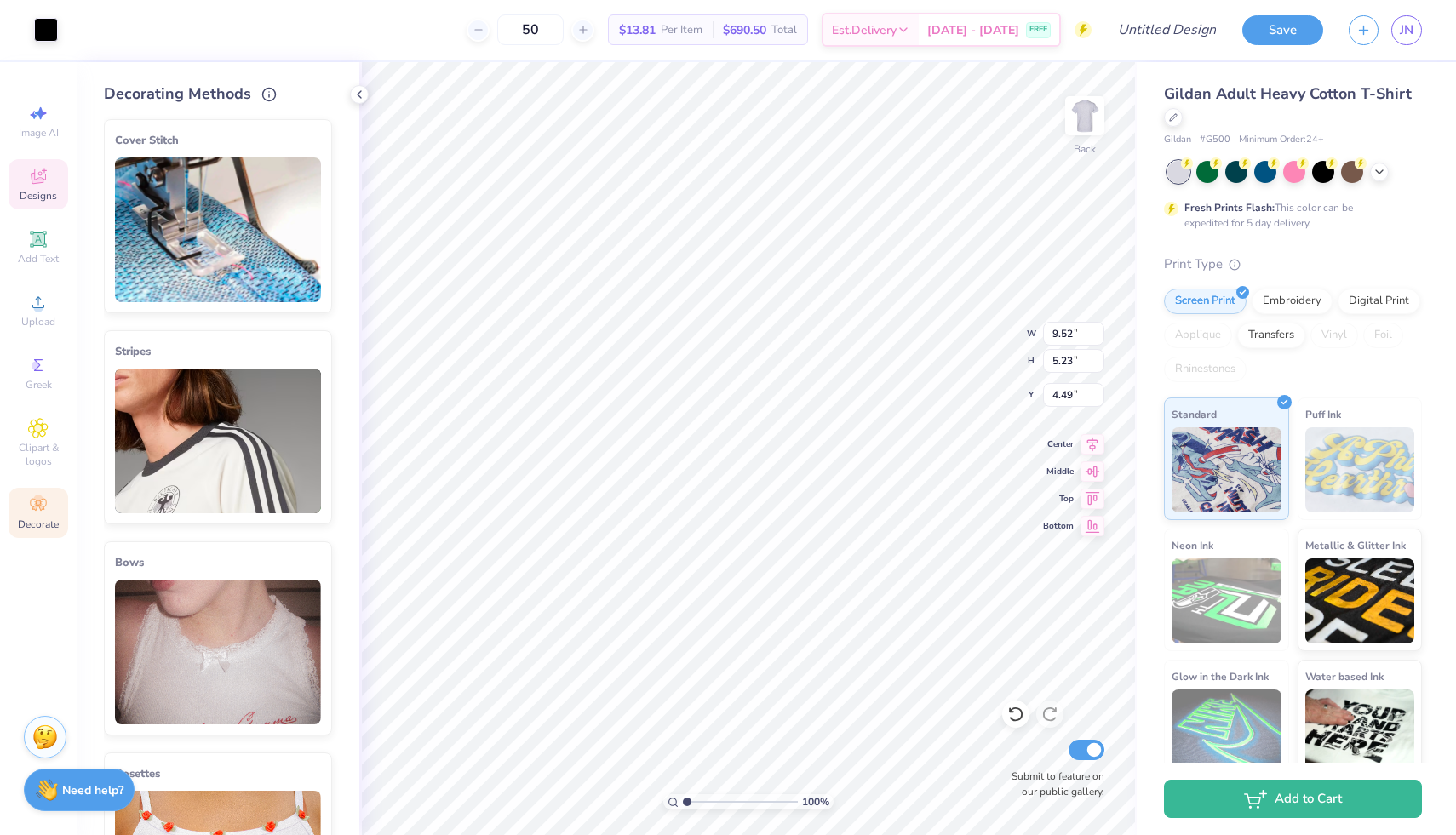
click at [33, 177] on icon at bounding box center [37, 179] width 13 height 11
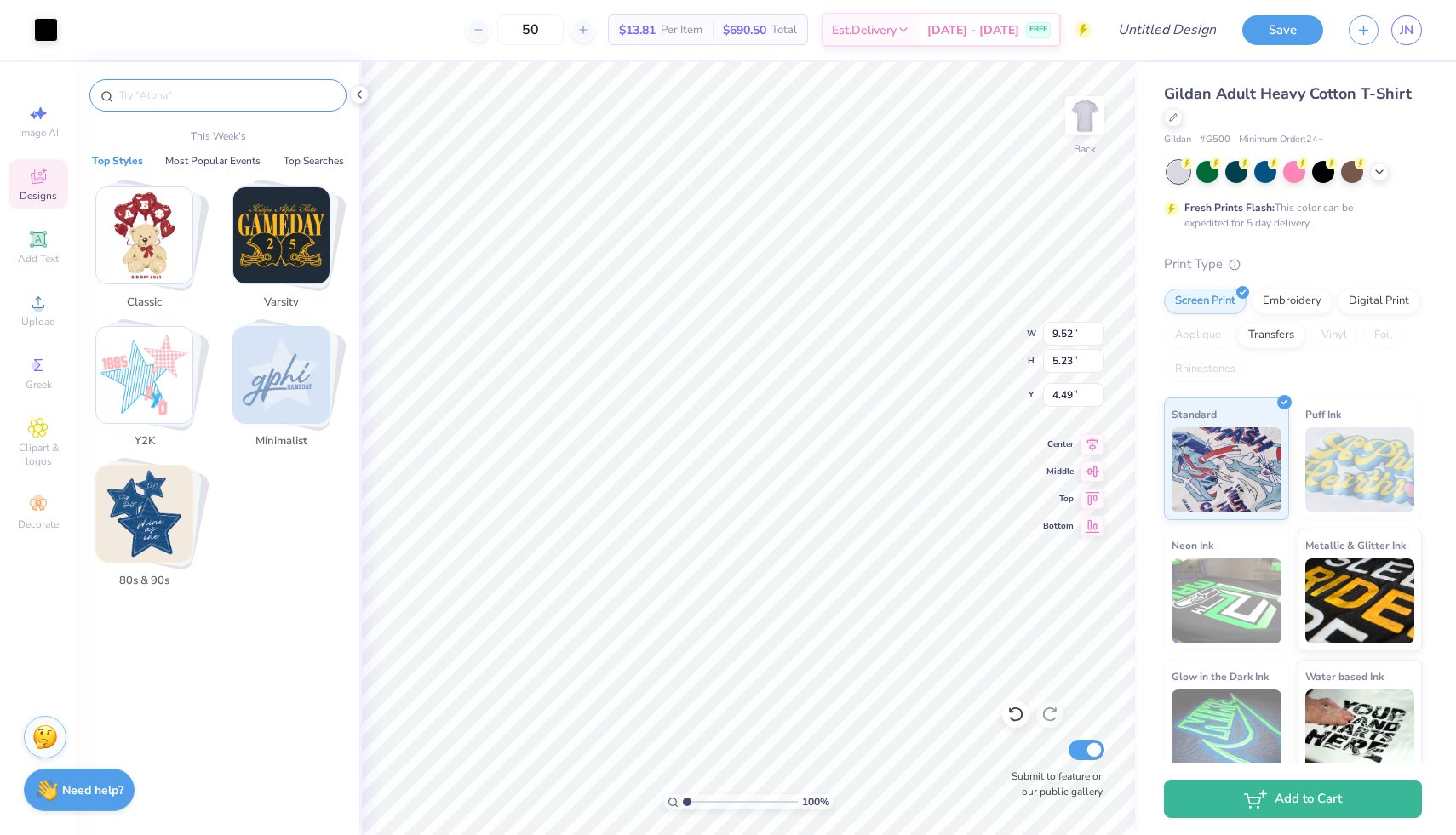
click at [142, 91] on input "text" at bounding box center [226, 95] width 218 height 17
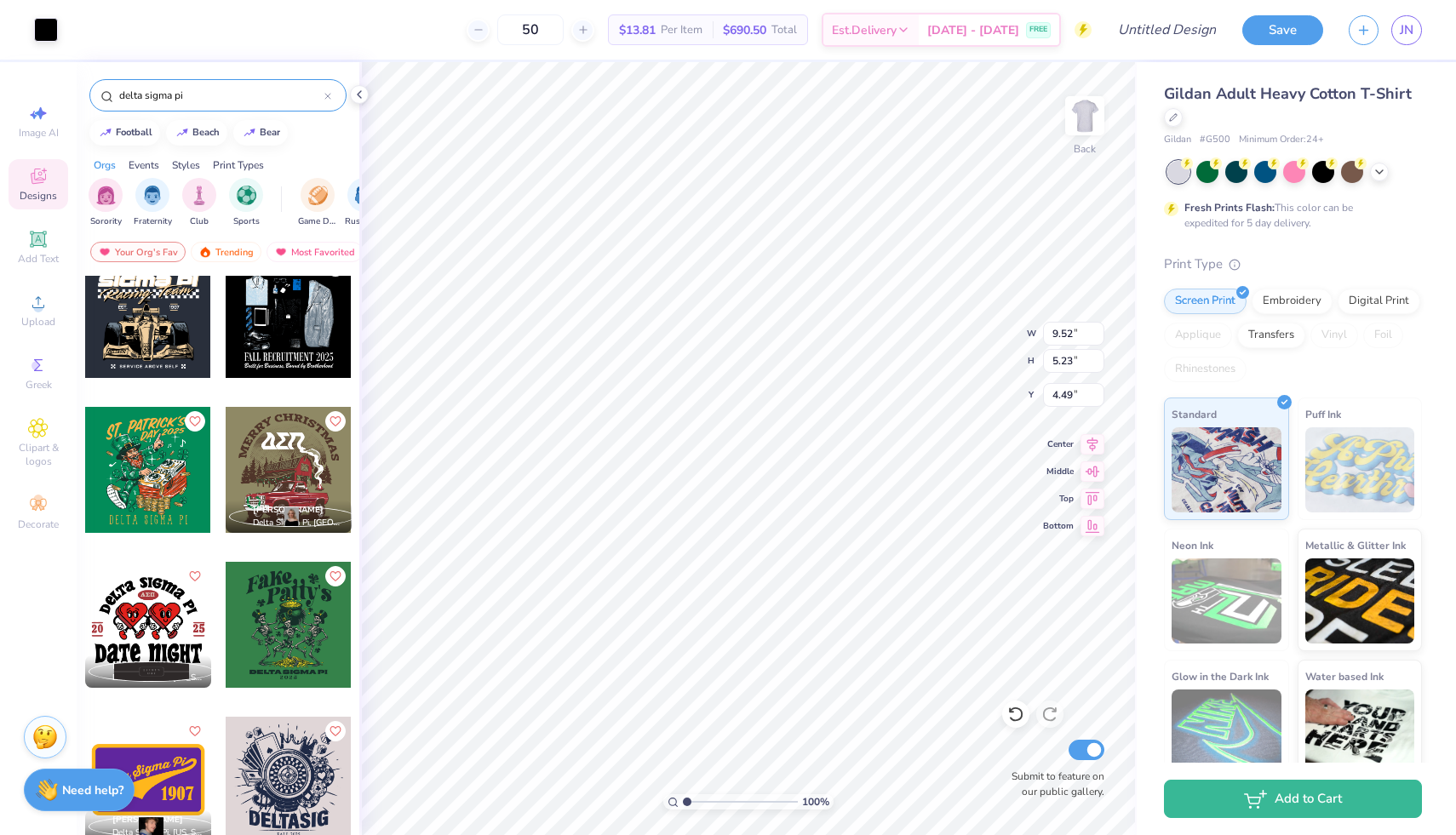
scroll to position [29, 0]
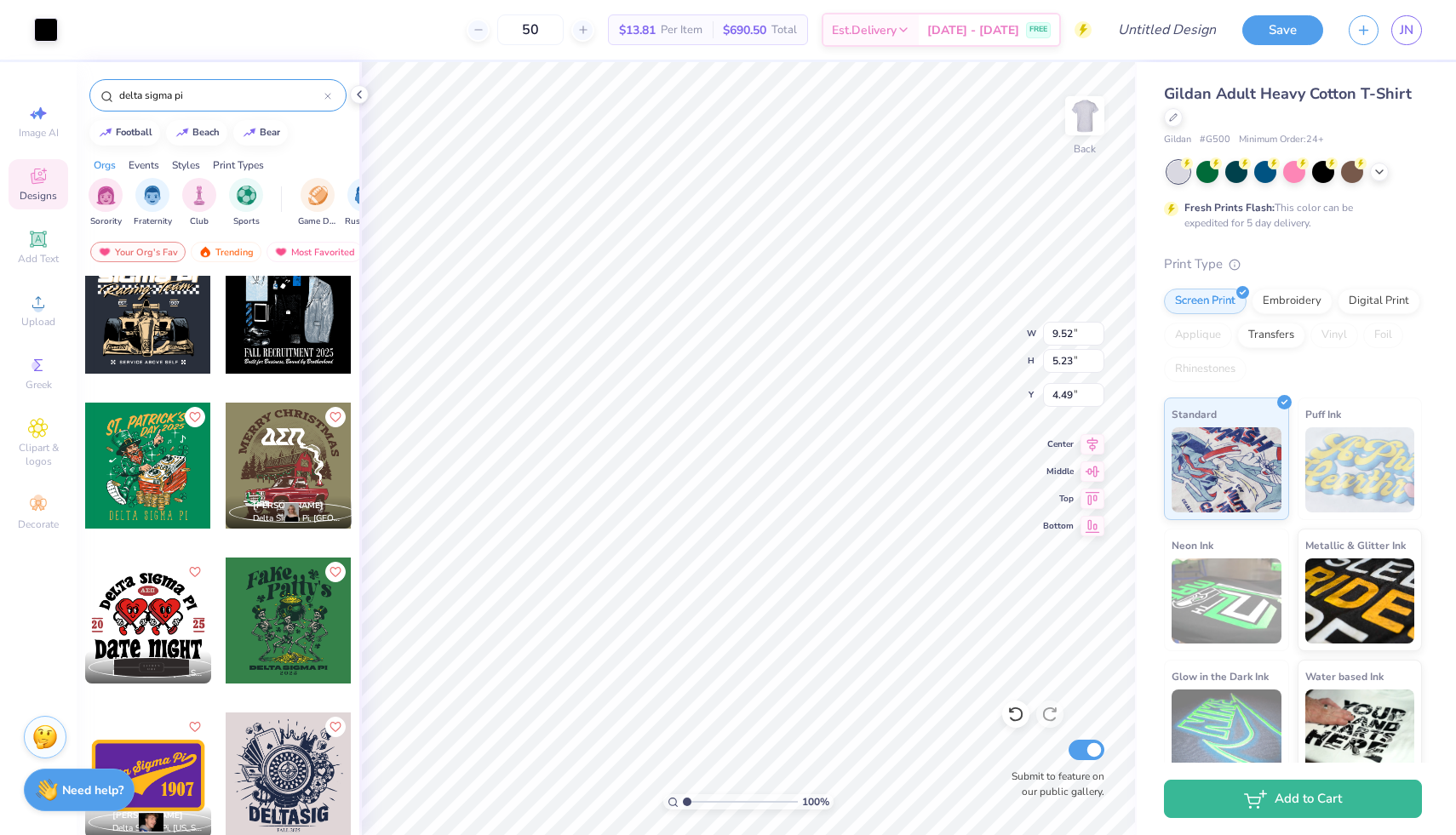
type input "delta sigma pi"
click at [302, 357] on div at bounding box center [289, 311] width 126 height 126
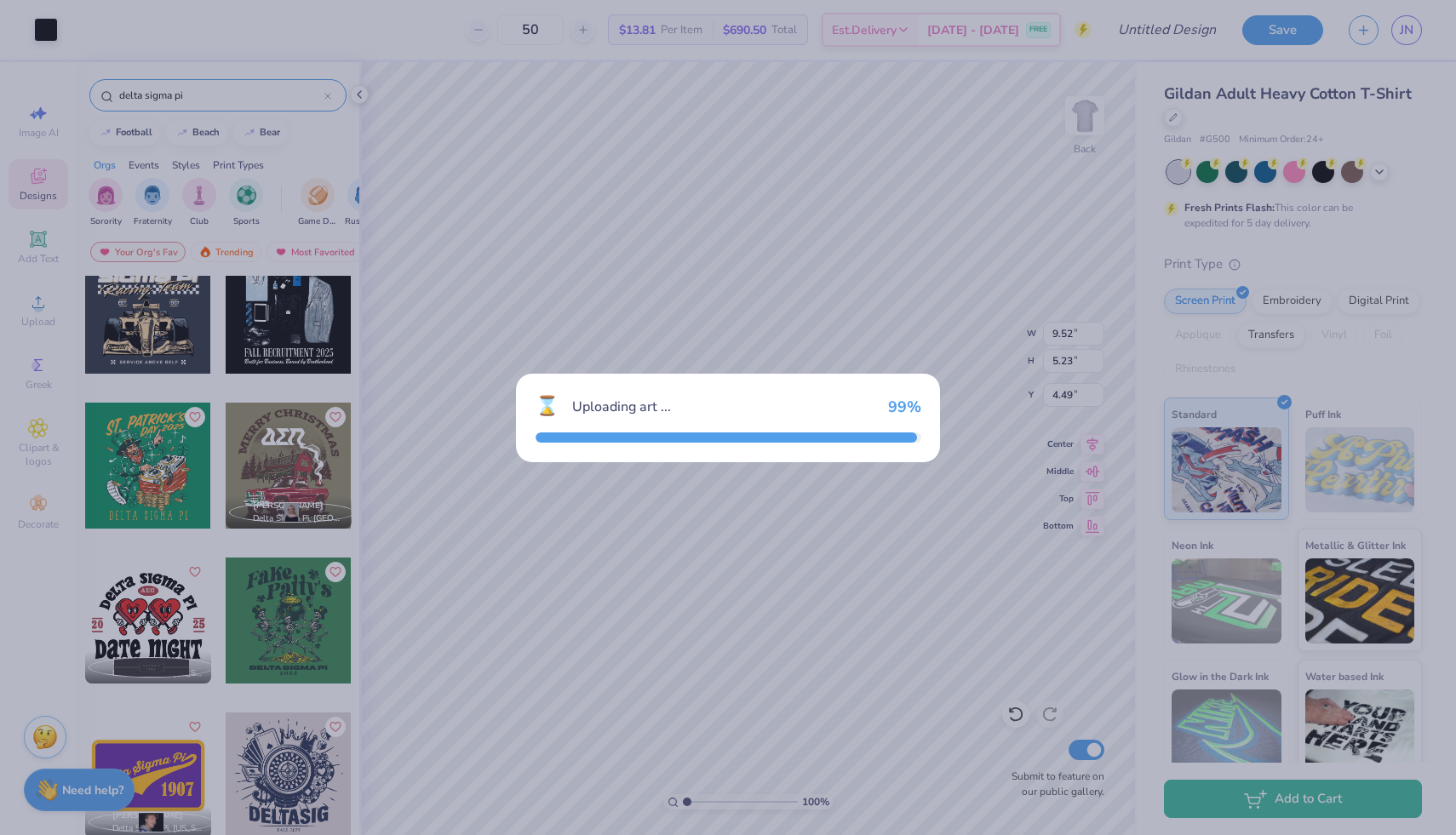
type input "11.18"
type input "13.47"
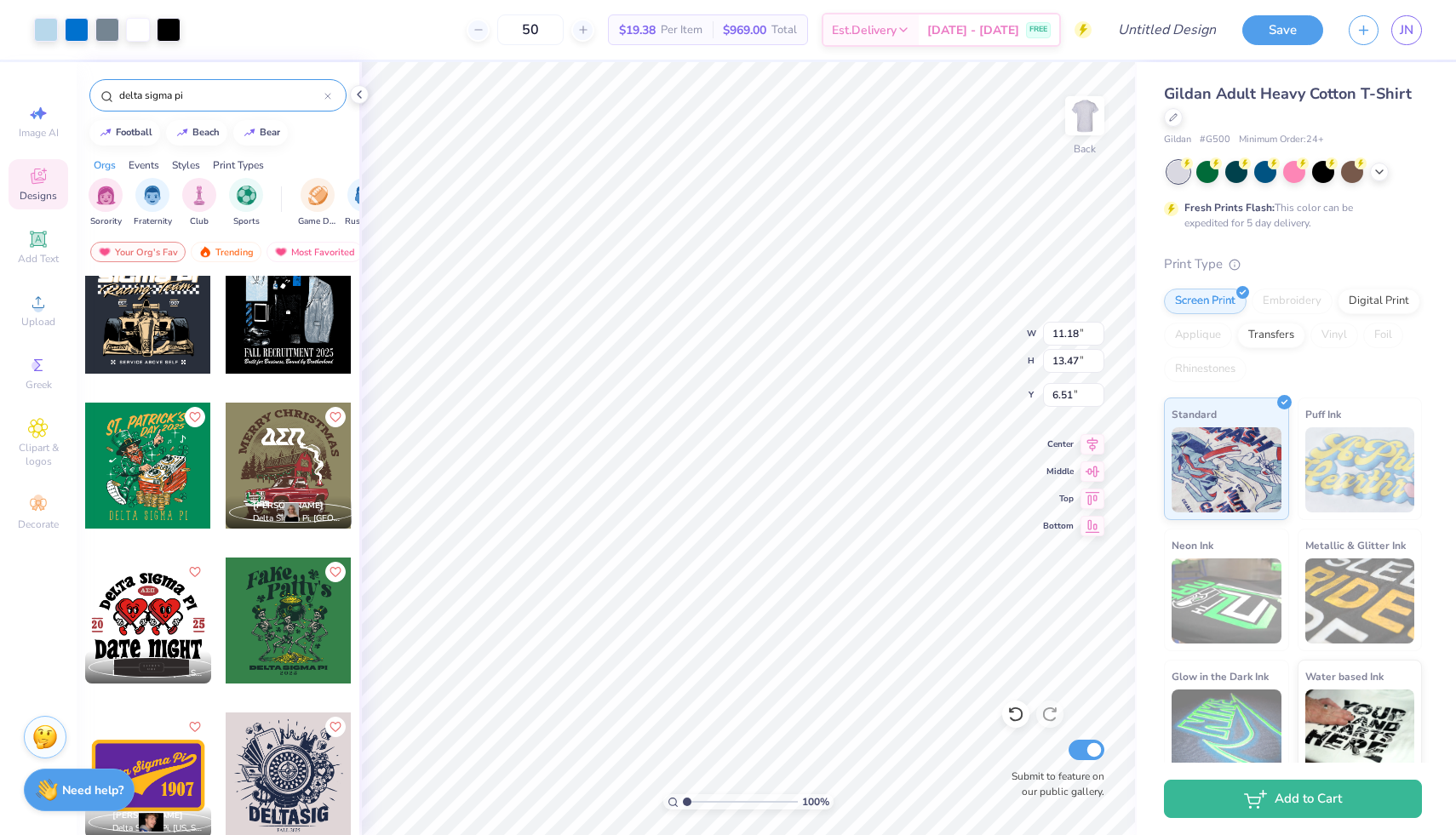
type input "9.05"
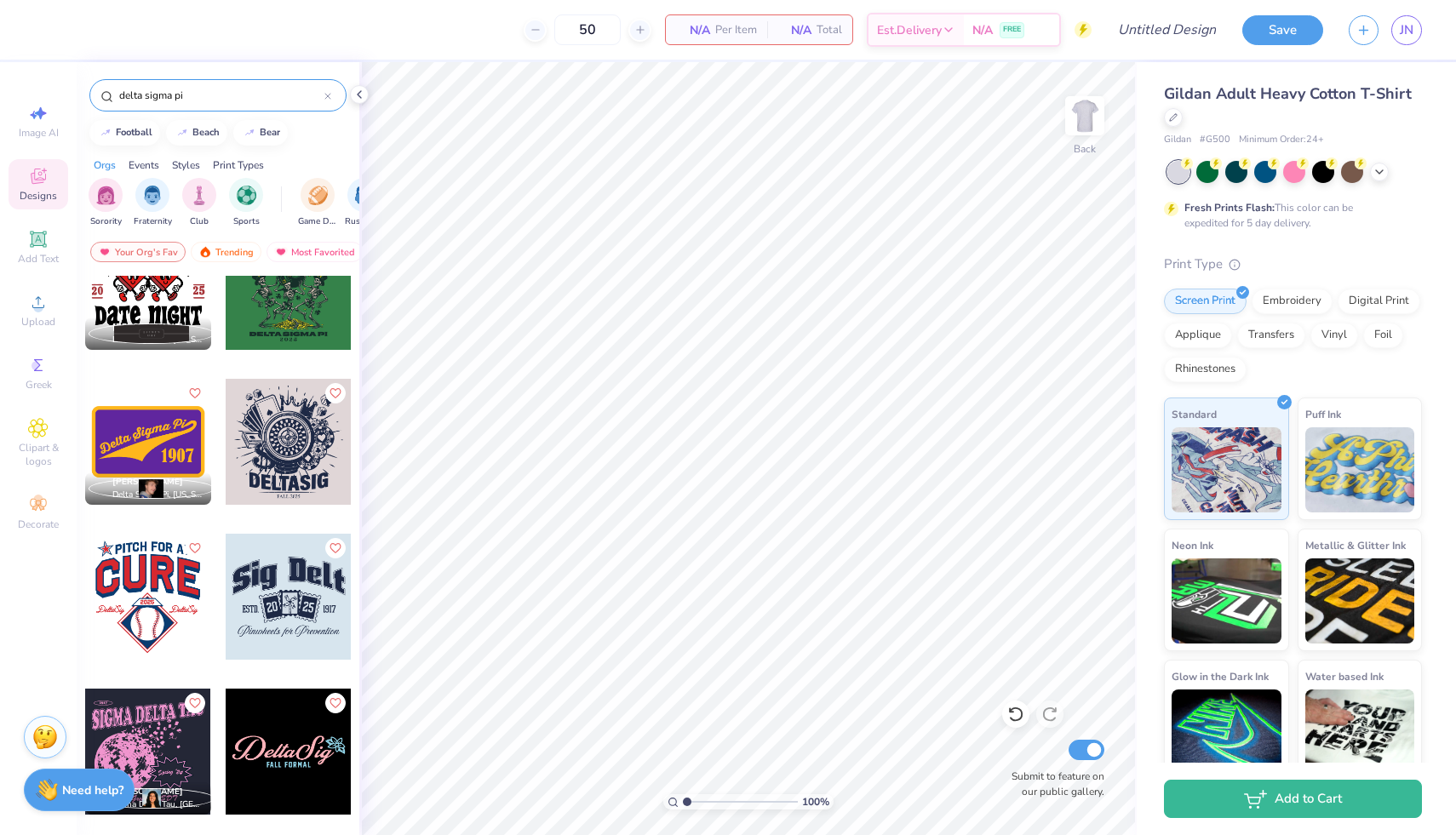
scroll to position [382, 0]
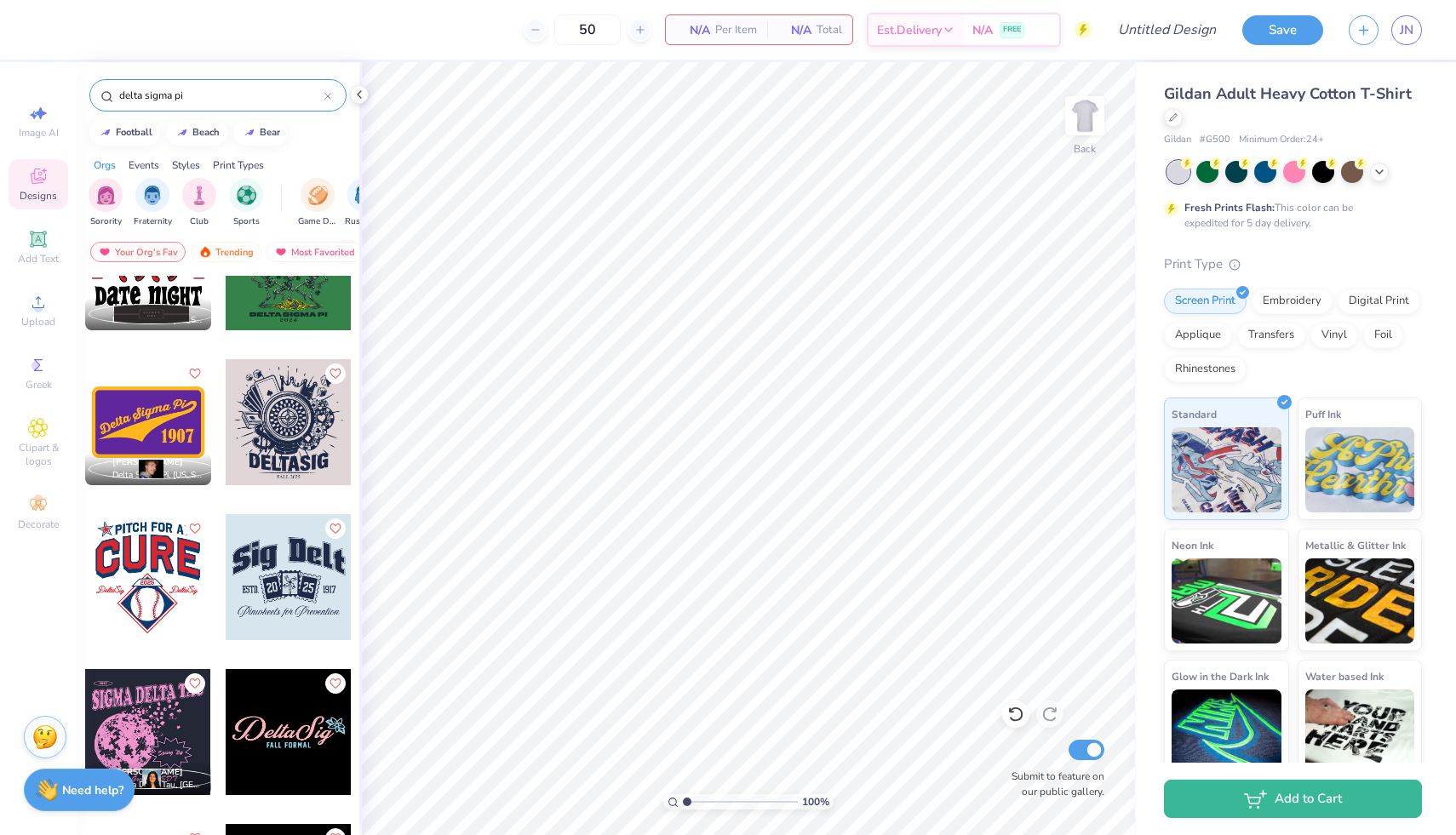
click at [271, 453] on div at bounding box center [289, 422] width 126 height 126
click at [1094, 127] on img at bounding box center [1085, 115] width 68 height 68
click at [296, 434] on div at bounding box center [289, 422] width 126 height 126
type input "4.21"
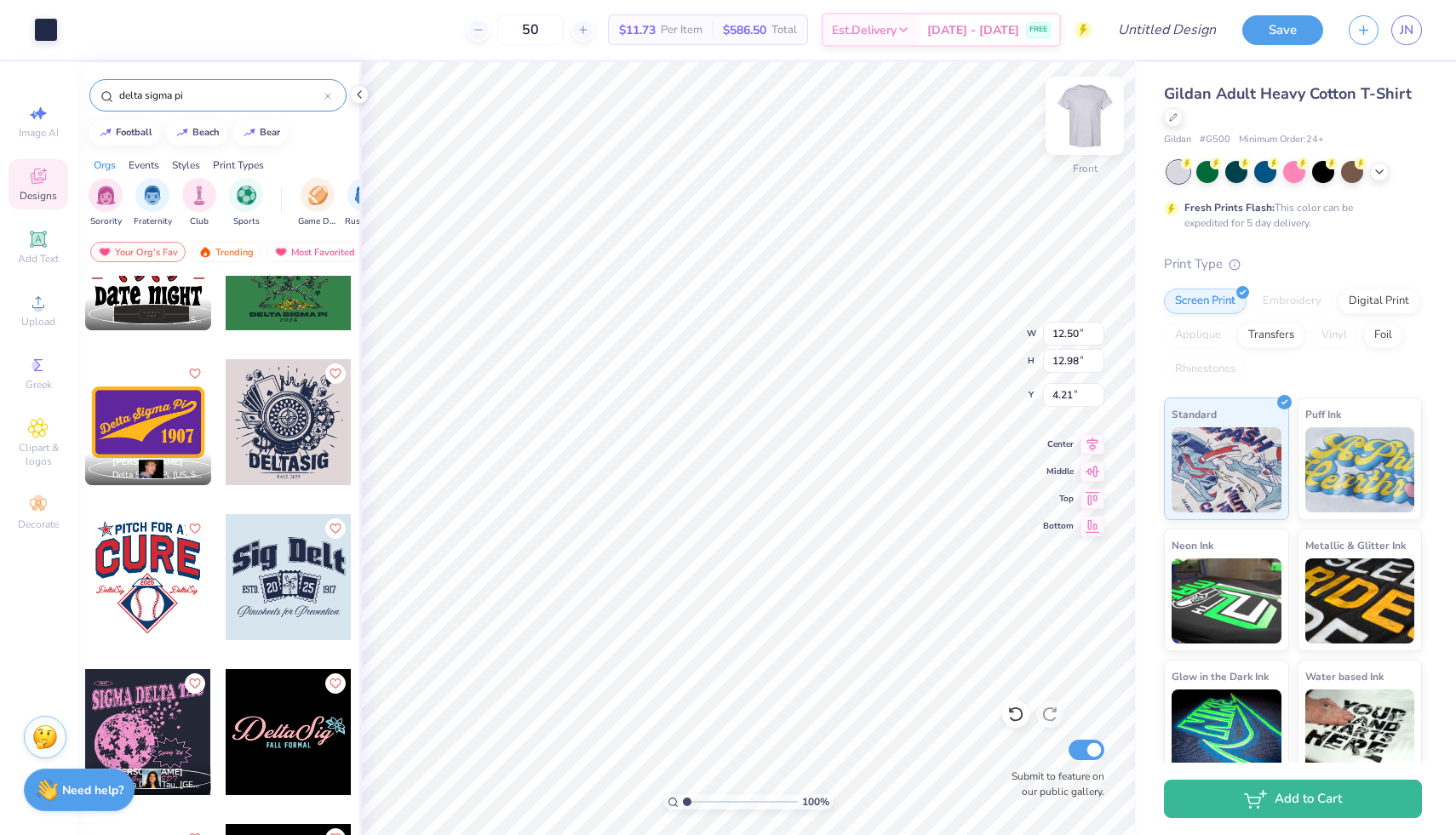
click at [1097, 112] on img at bounding box center [1085, 115] width 68 height 68
click at [1097, 114] on img at bounding box center [1085, 115] width 68 height 68
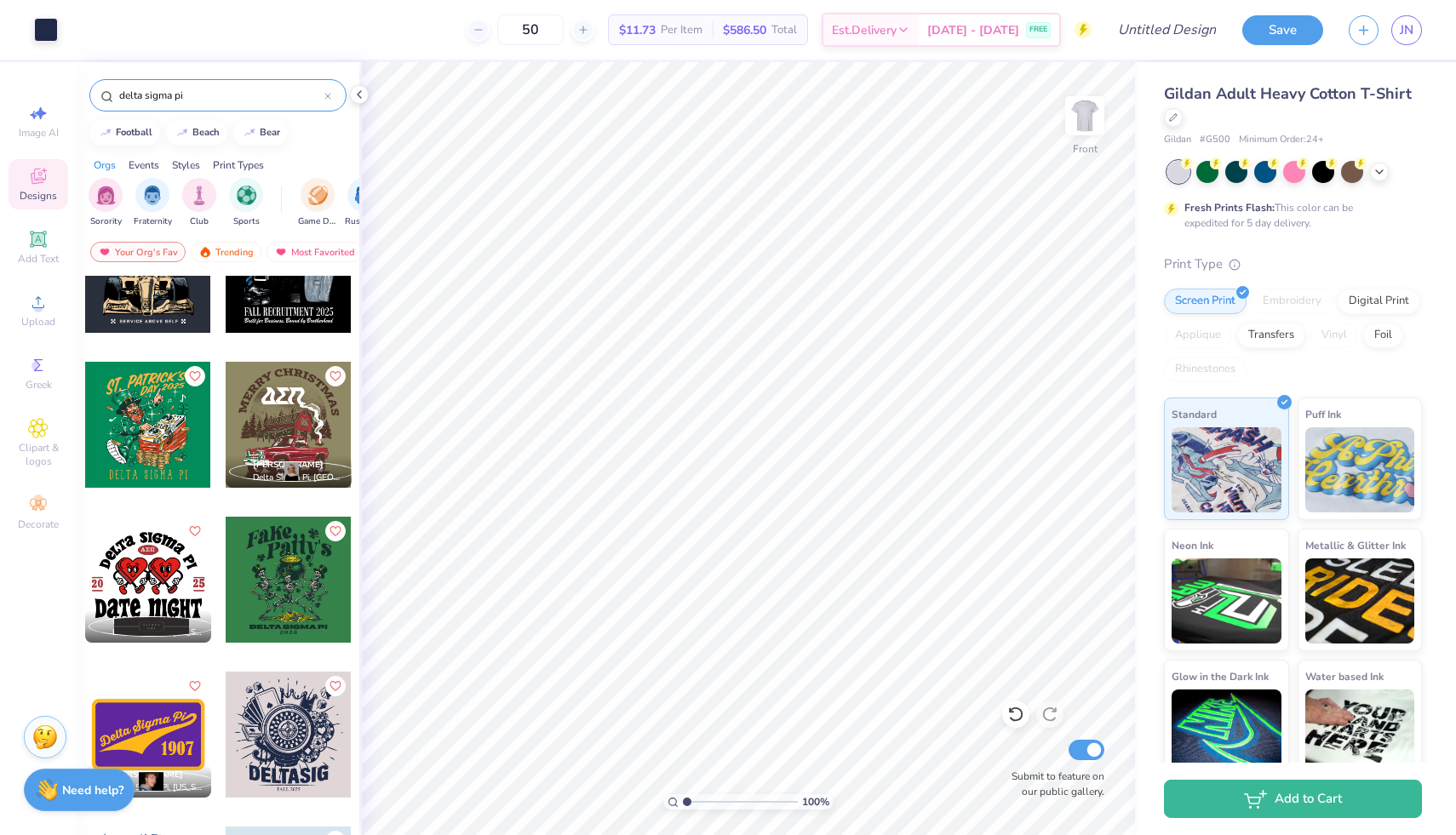
scroll to position [0, 0]
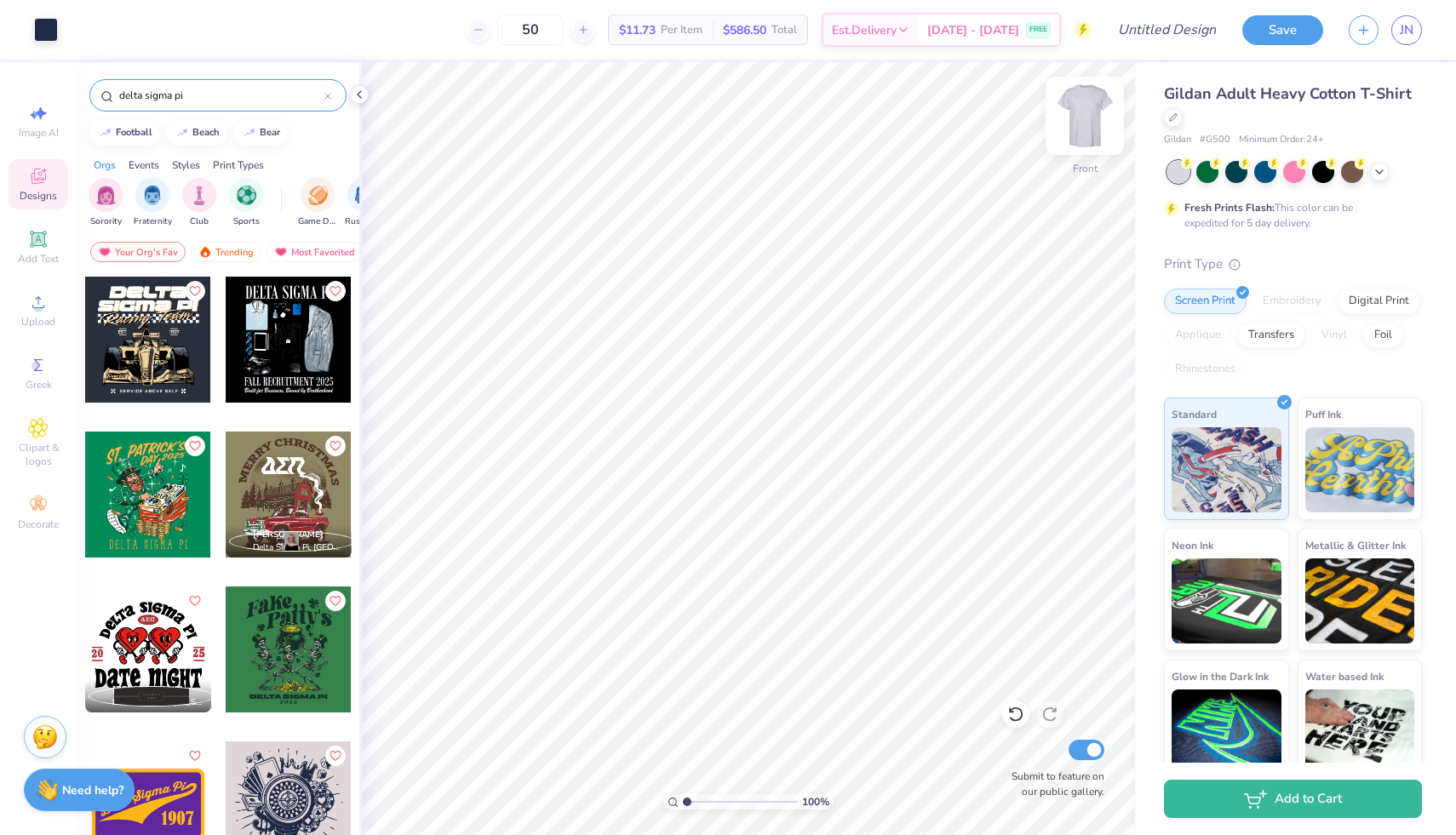
click at [1087, 130] on img at bounding box center [1085, 115] width 68 height 68
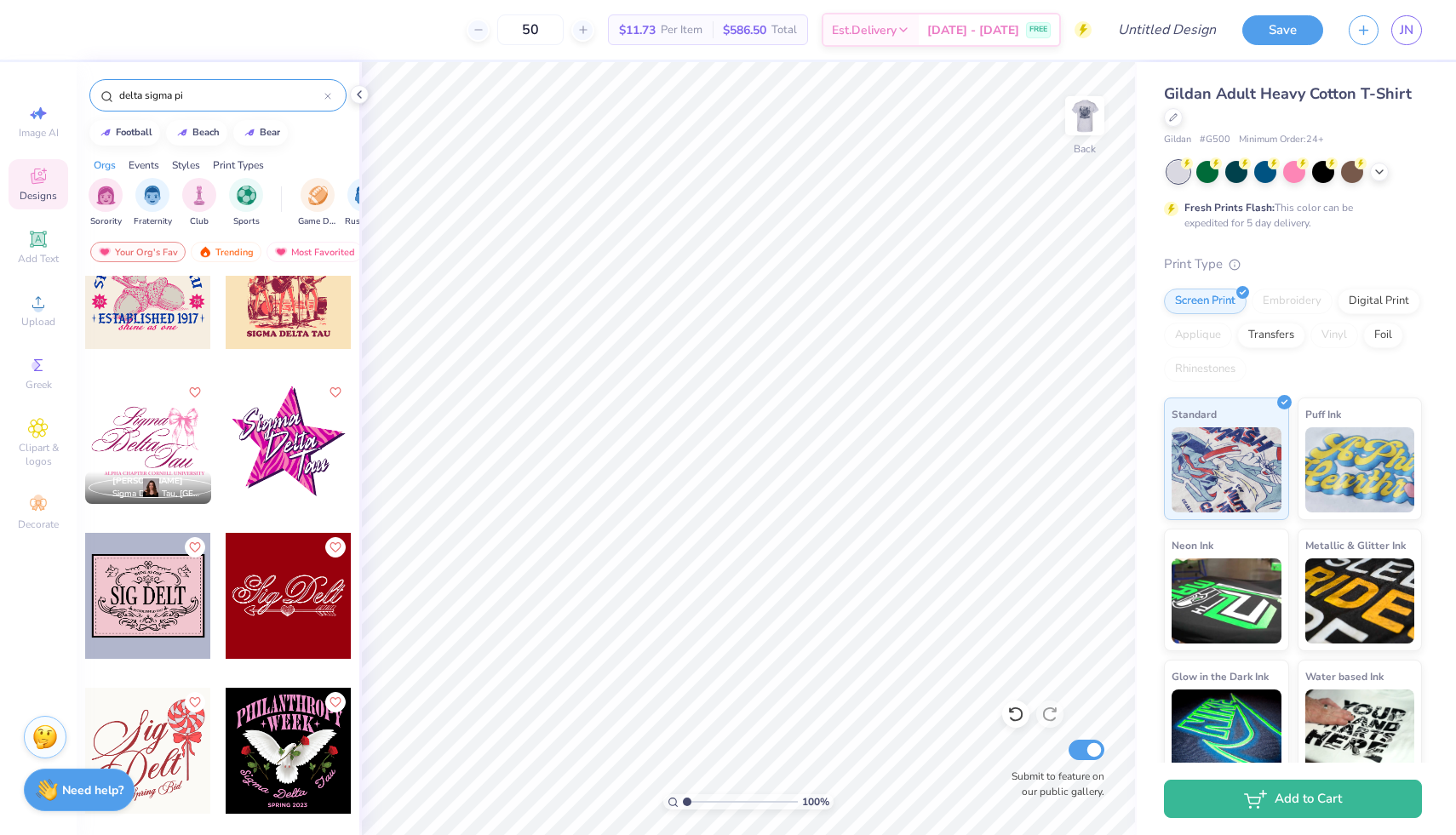
scroll to position [1237, 0]
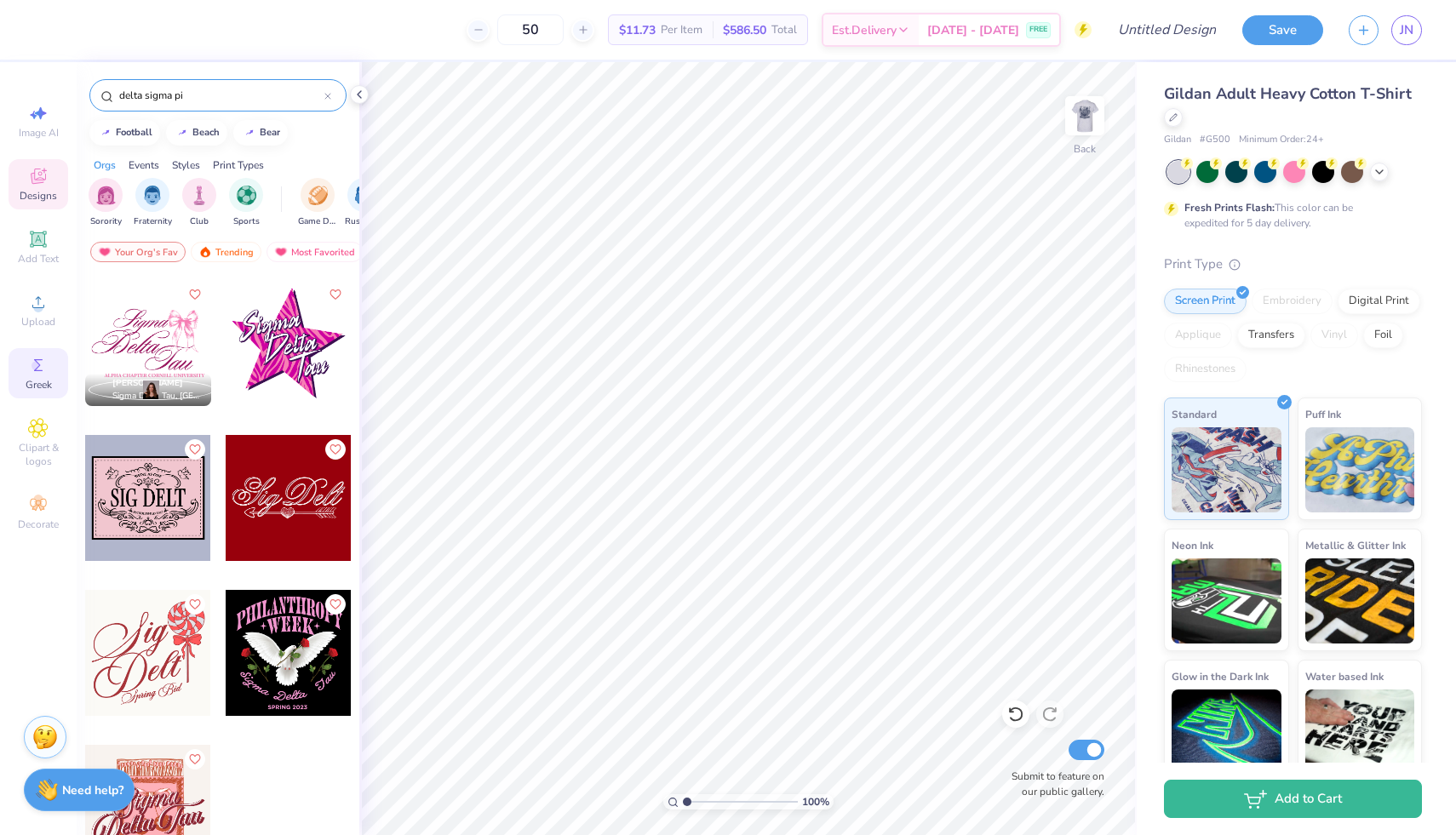
click at [42, 372] on icon at bounding box center [38, 365] width 20 height 20
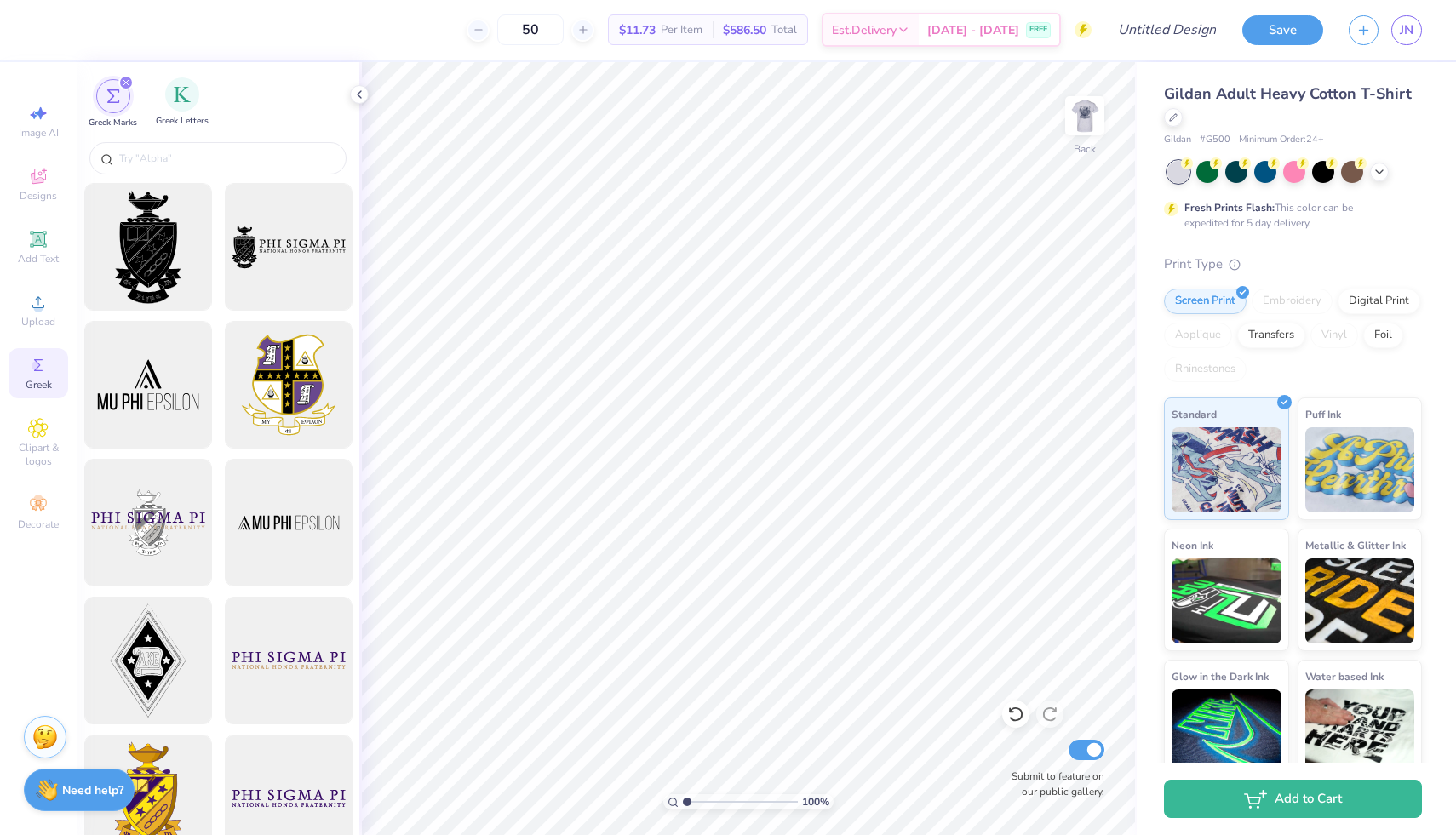
click at [177, 120] on span "Greek Letters" at bounding box center [181, 121] width 52 height 12
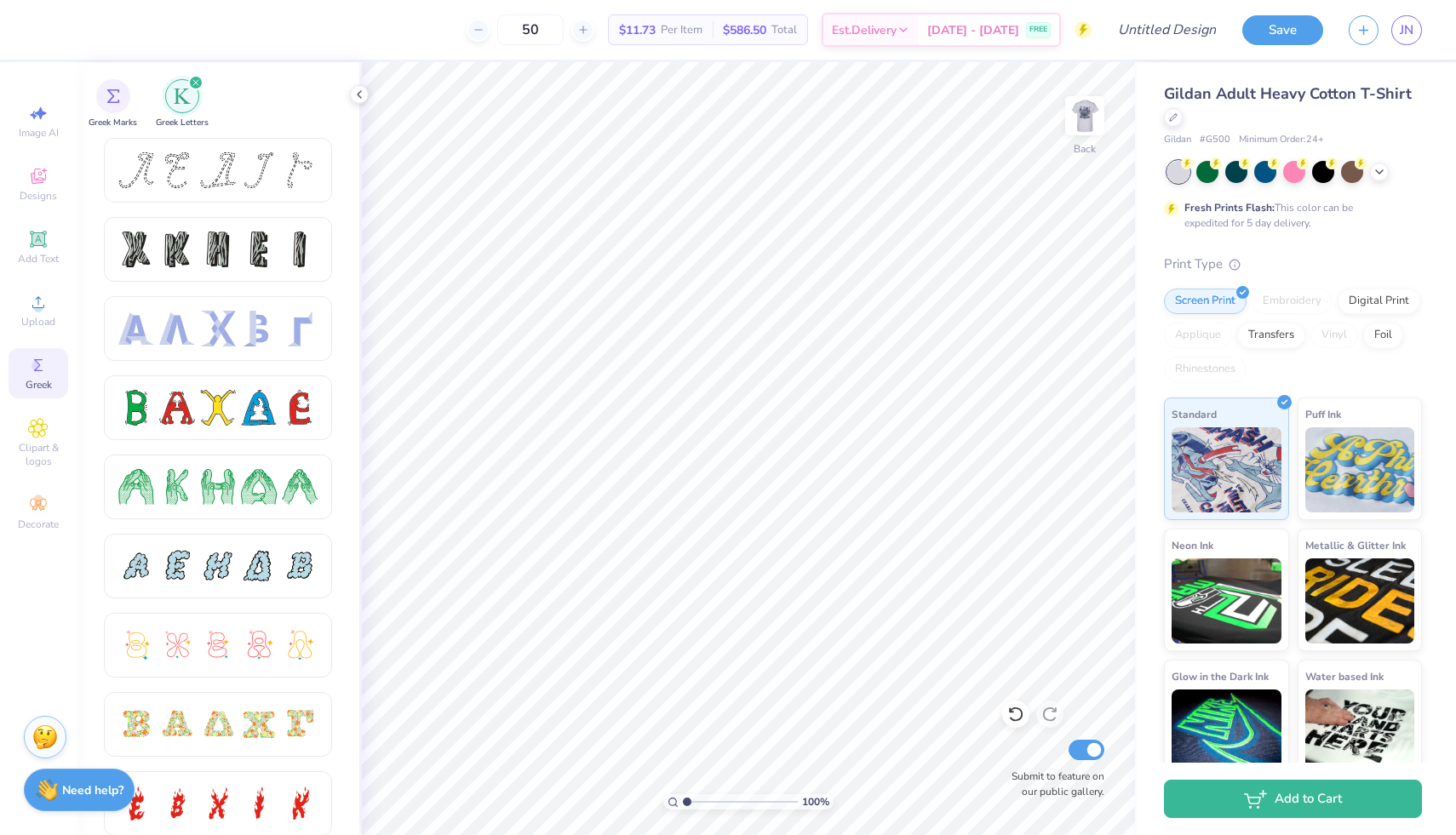
click at [140, 101] on div "Greek Marks Greek Letters" at bounding box center [218, 99] width 282 height 76
click at [116, 109] on div "filter for Greek Marks" at bounding box center [113, 94] width 34 height 34
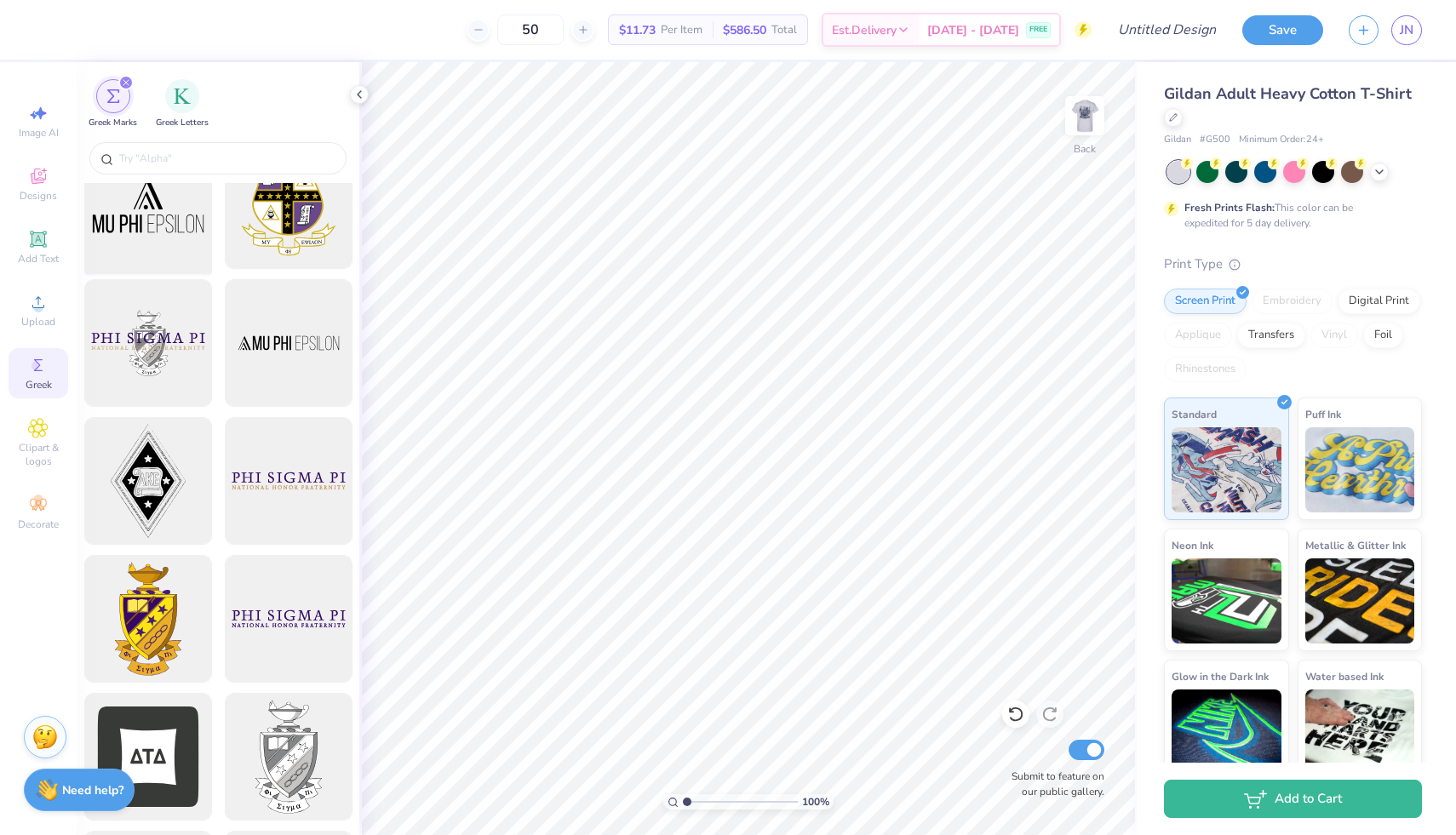
scroll to position [172, 0]
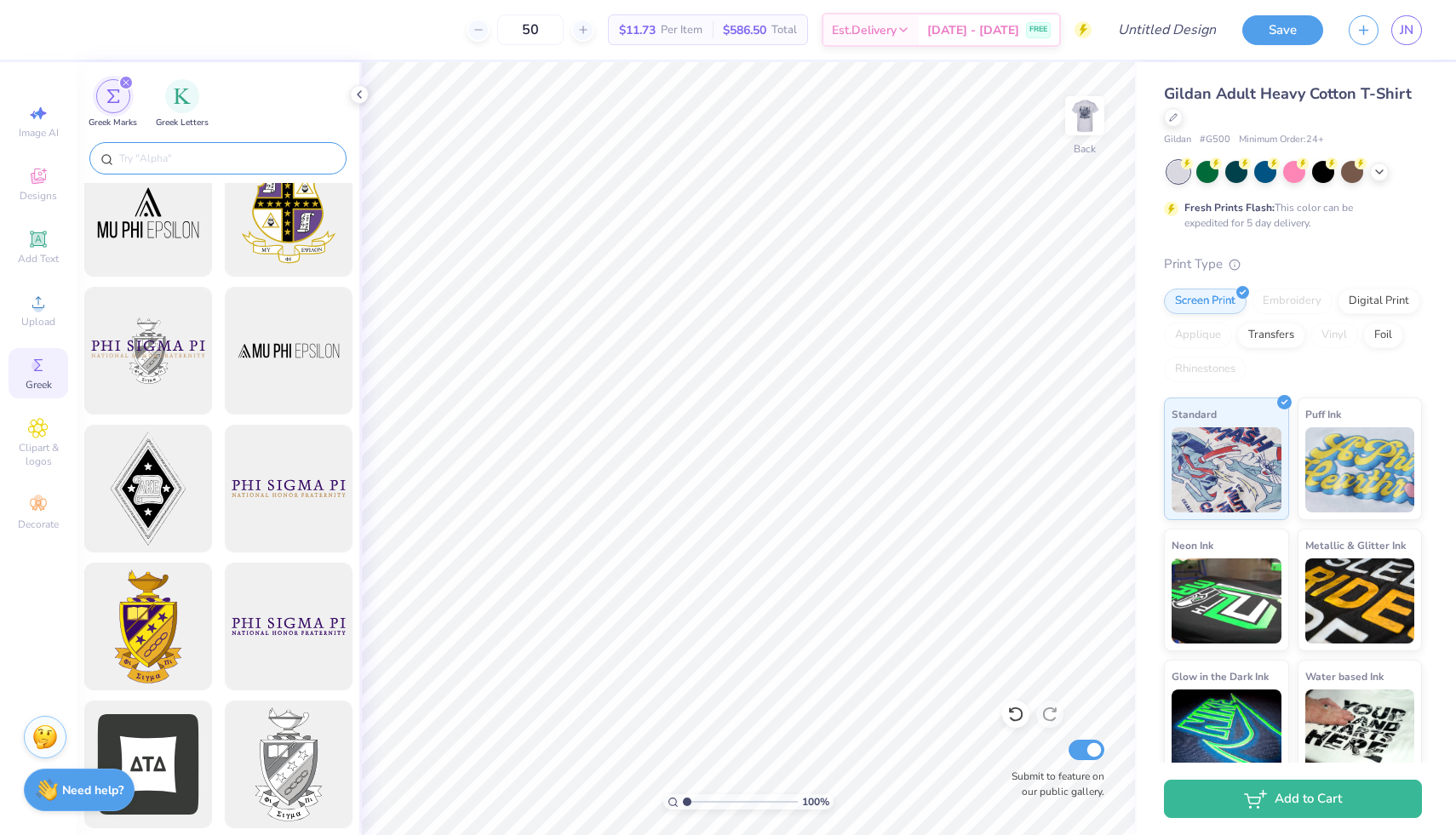
click at [145, 148] on div at bounding box center [218, 158] width 257 height 32
click at [147, 162] on input "text" at bounding box center [226, 158] width 218 height 17
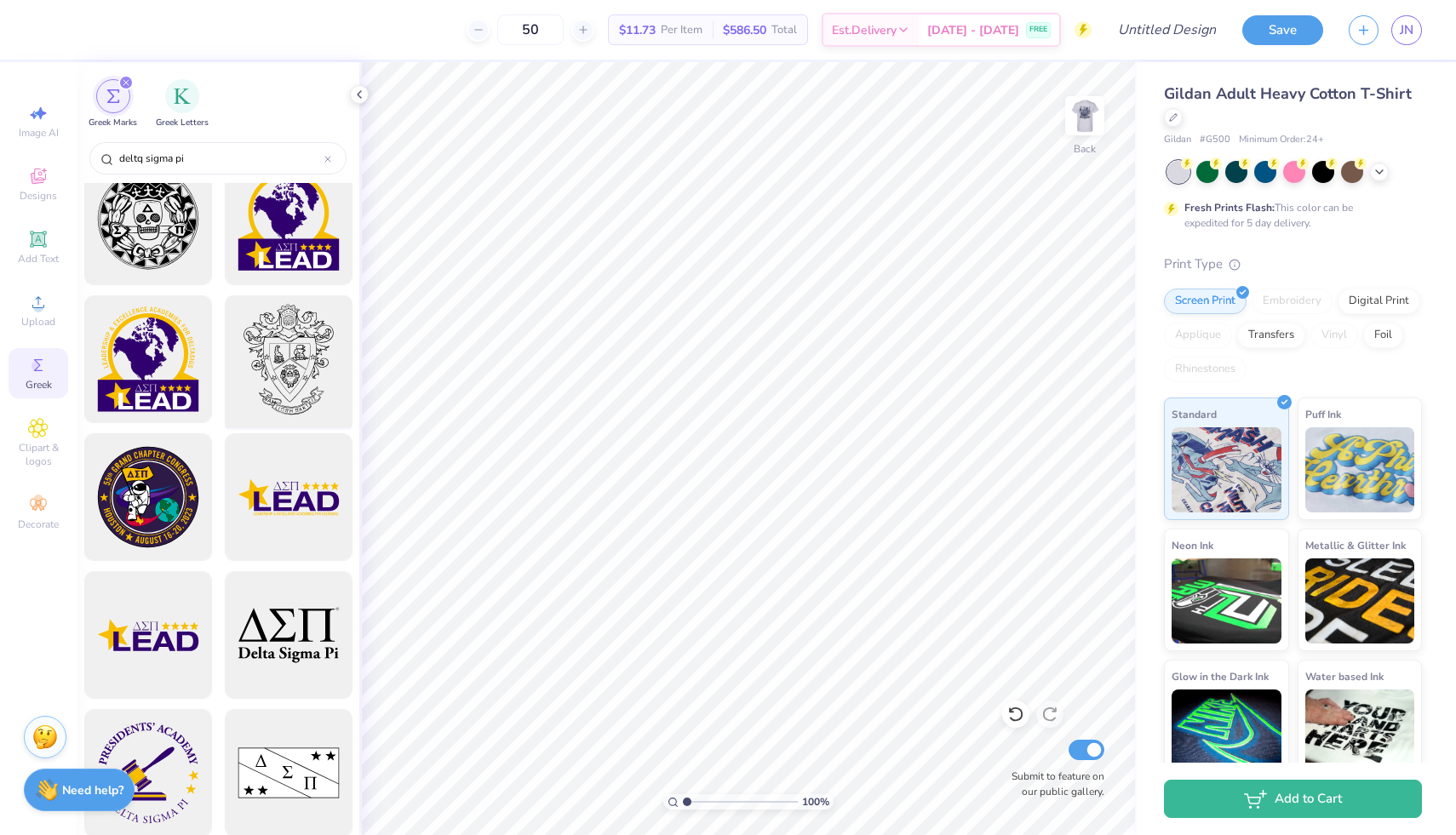
scroll to position [154, 0]
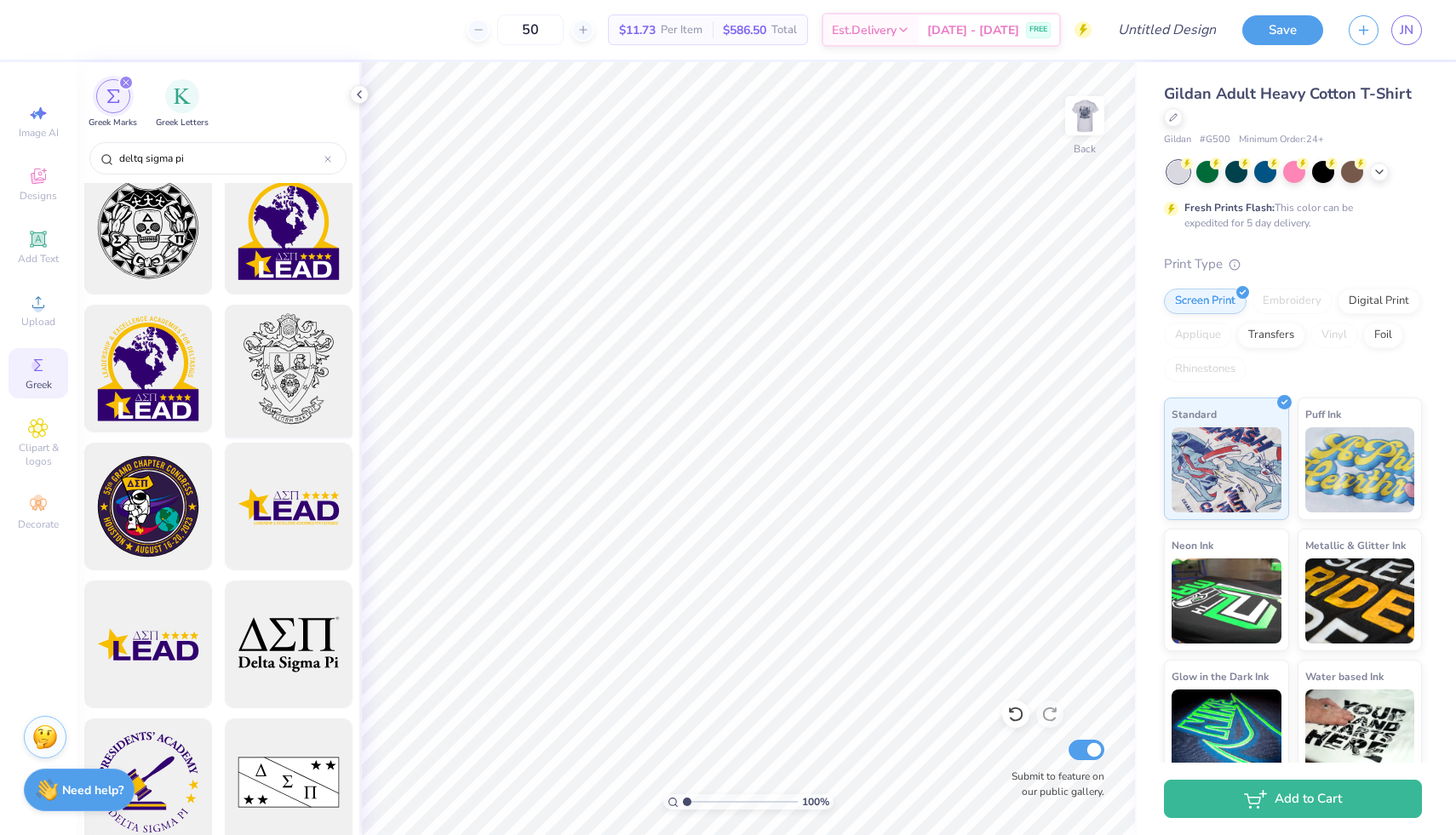
type input "deltq sigma pi"
click at [298, 386] on div at bounding box center [288, 369] width 140 height 140
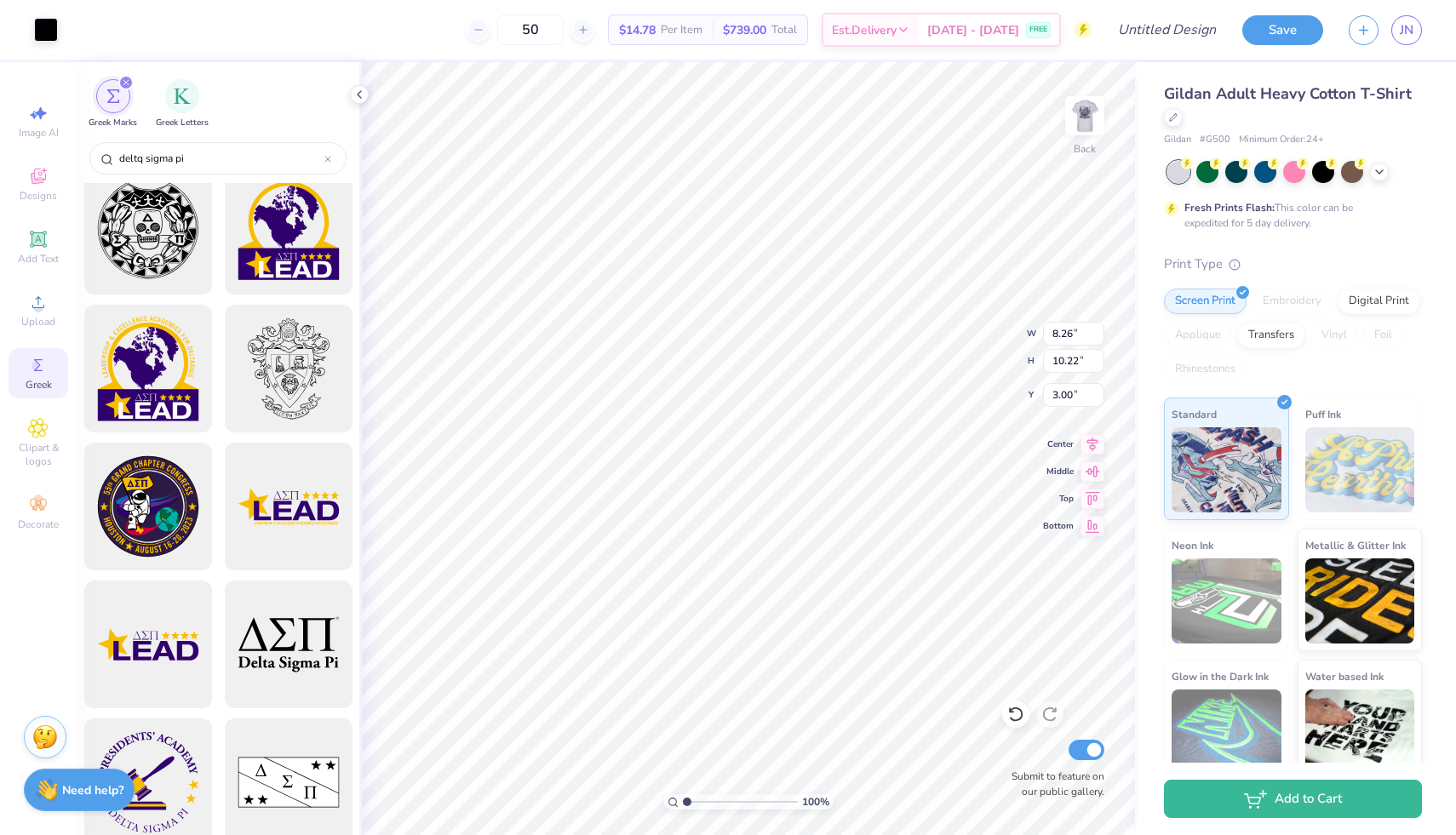
type input "8.26"
type input "10.22"
type input "3.50"
type input "4.33"
click at [1083, 130] on img at bounding box center [1085, 115] width 68 height 68
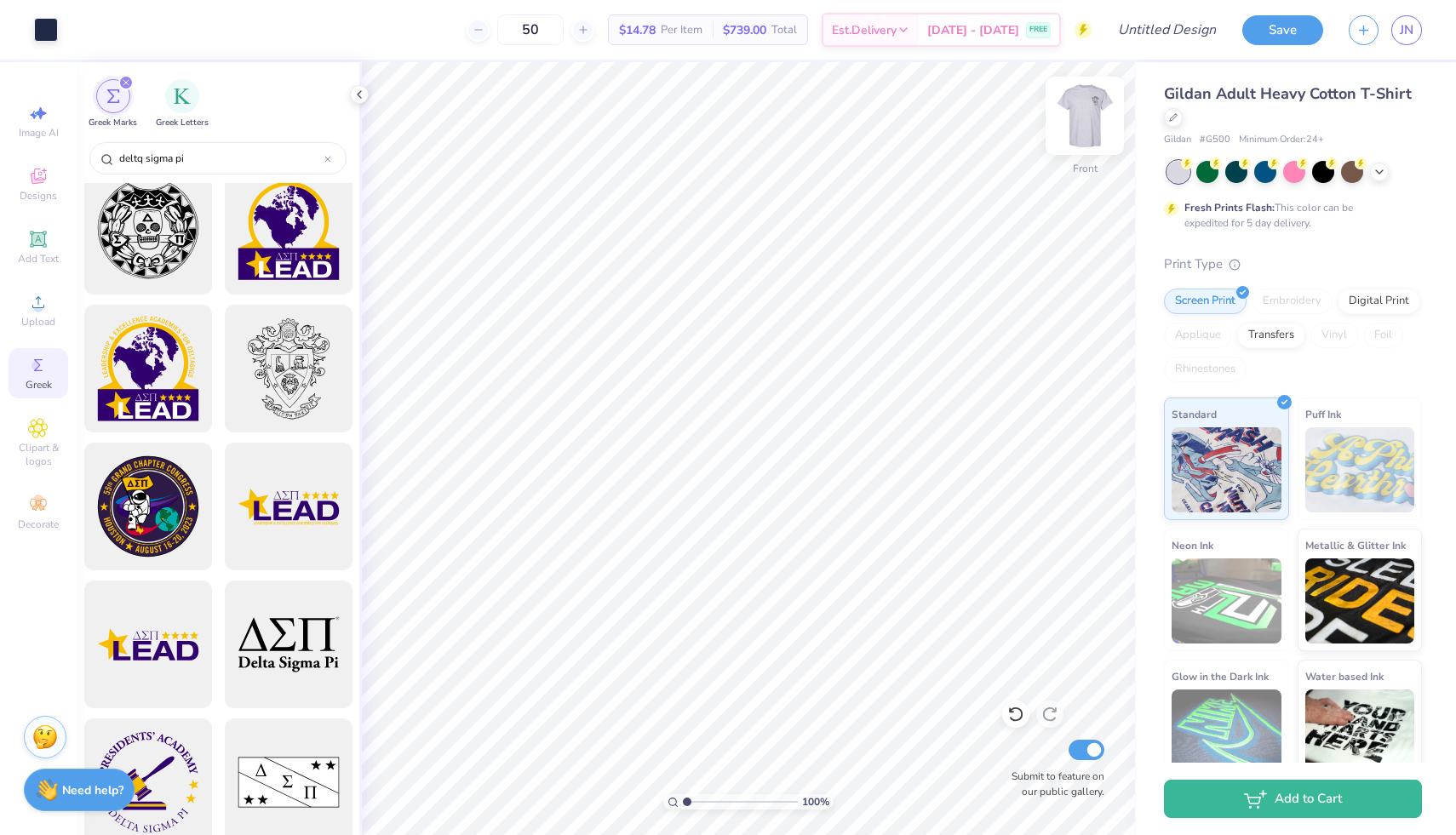
click at [1085, 153] on div at bounding box center [1085, 115] width 78 height 78
click at [358, 96] on icon at bounding box center [359, 94] width 13 height 13
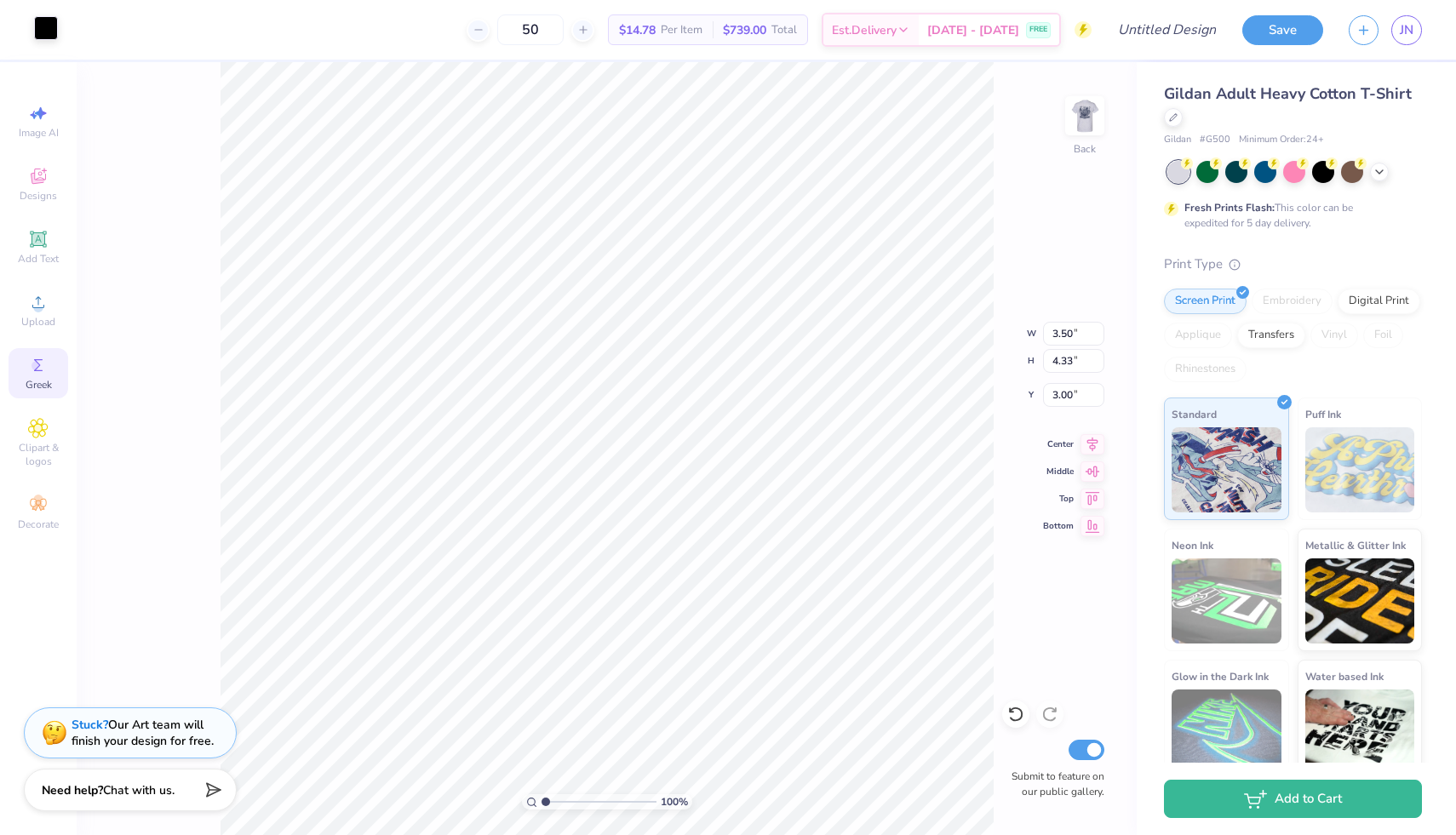
click at [44, 21] on div at bounding box center [45, 28] width 24 height 24
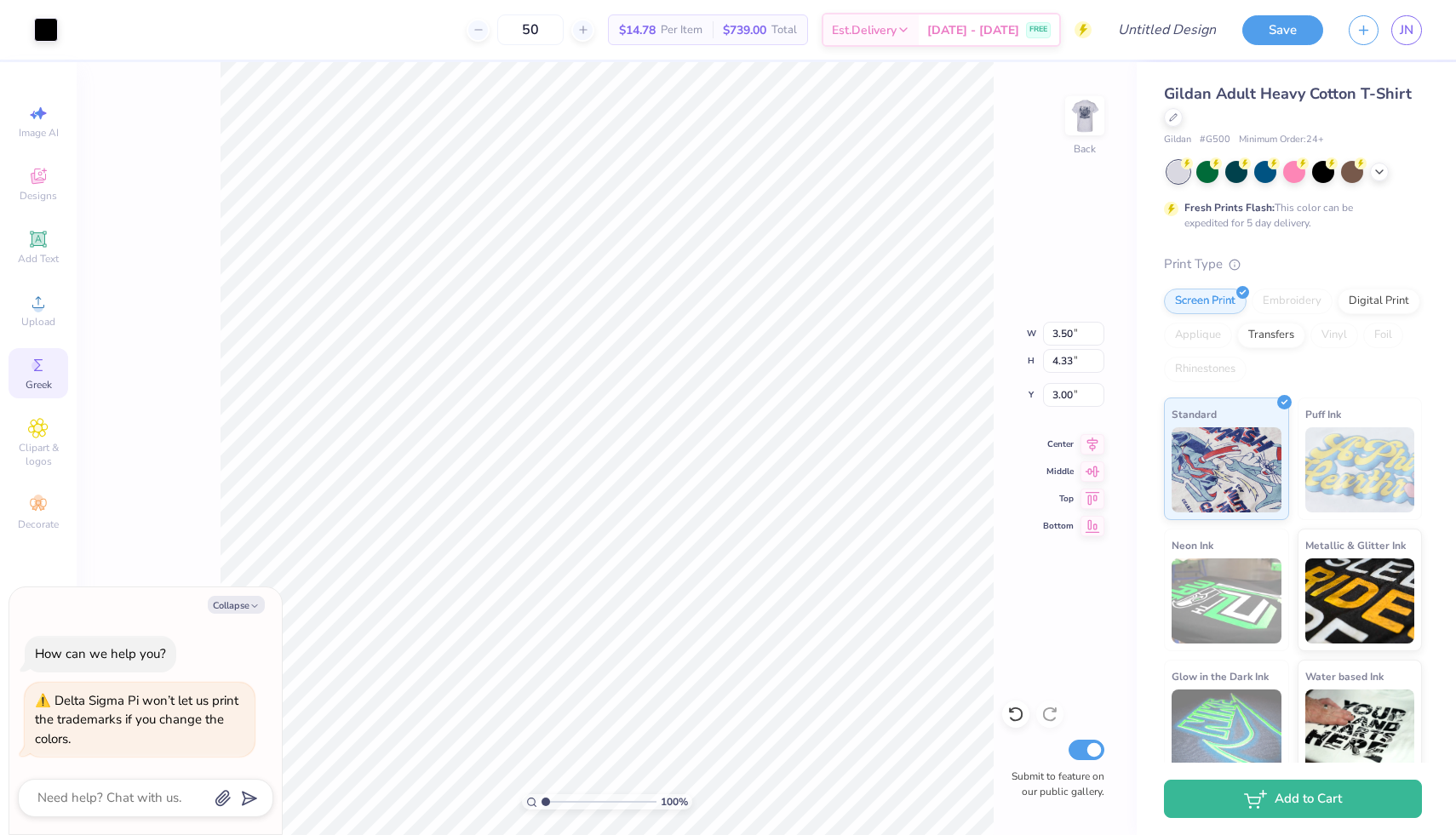
click at [127, 251] on div "100 % Back W 3.50 3.50 " H 4.33 4.33 " Y 3.00 3.00 " Center Middle Top Bottom S…" at bounding box center [606, 449] width 1060 height 773
click at [1078, 113] on img at bounding box center [1085, 115] width 68 height 68
click at [1084, 121] on img at bounding box center [1085, 115] width 34 height 34
click at [1060, 128] on div "100 % Back Submit to feature on our public gallery." at bounding box center [606, 449] width 1060 height 773
drag, startPoint x: 1078, startPoint y: 126, endPoint x: 1031, endPoint y: 132, distance: 47.4
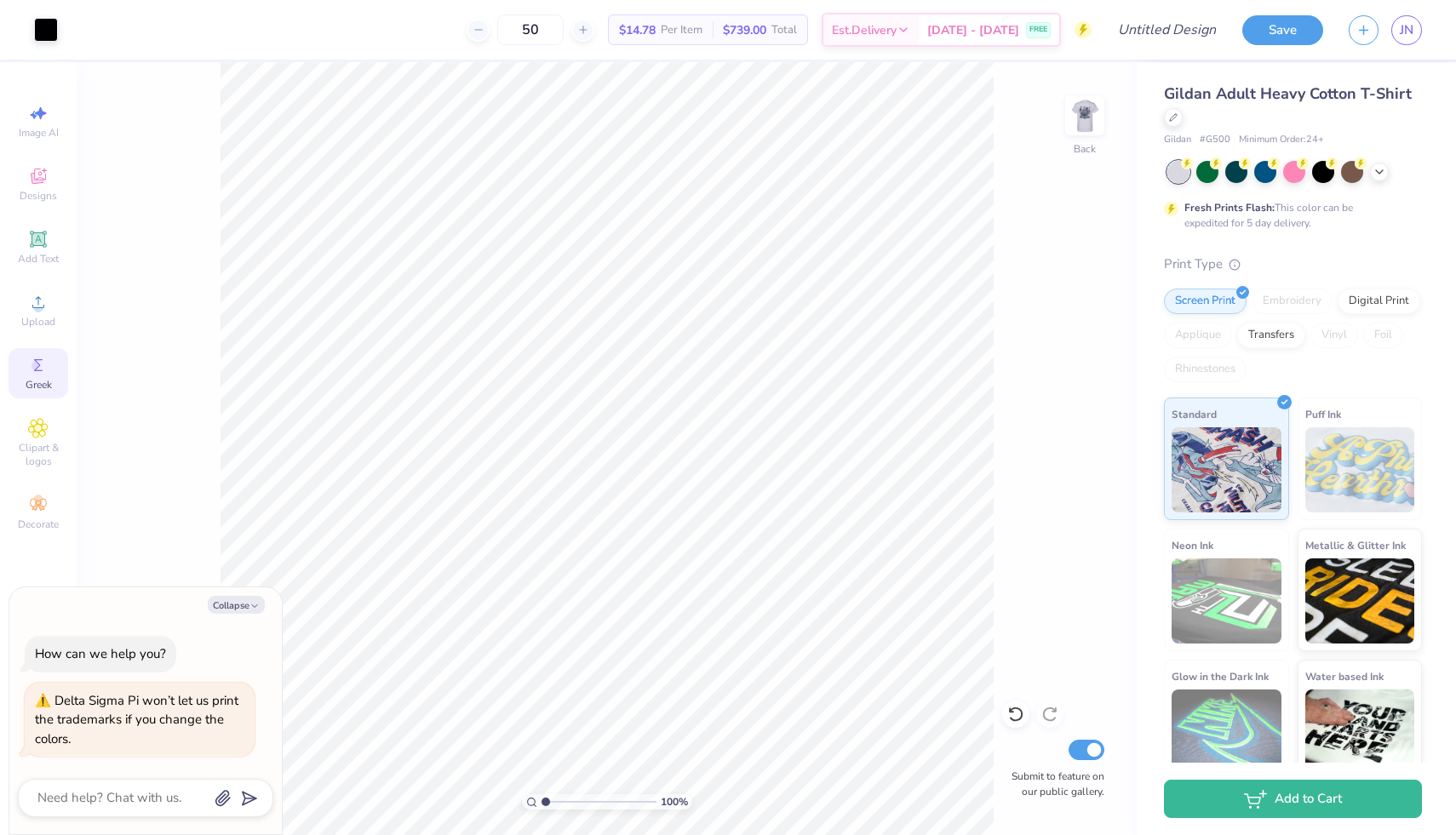
click at [1078, 127] on img at bounding box center [1085, 115] width 34 height 34
type textarea "x"
type input "4.22"
click at [44, 26] on div at bounding box center [45, 28] width 24 height 24
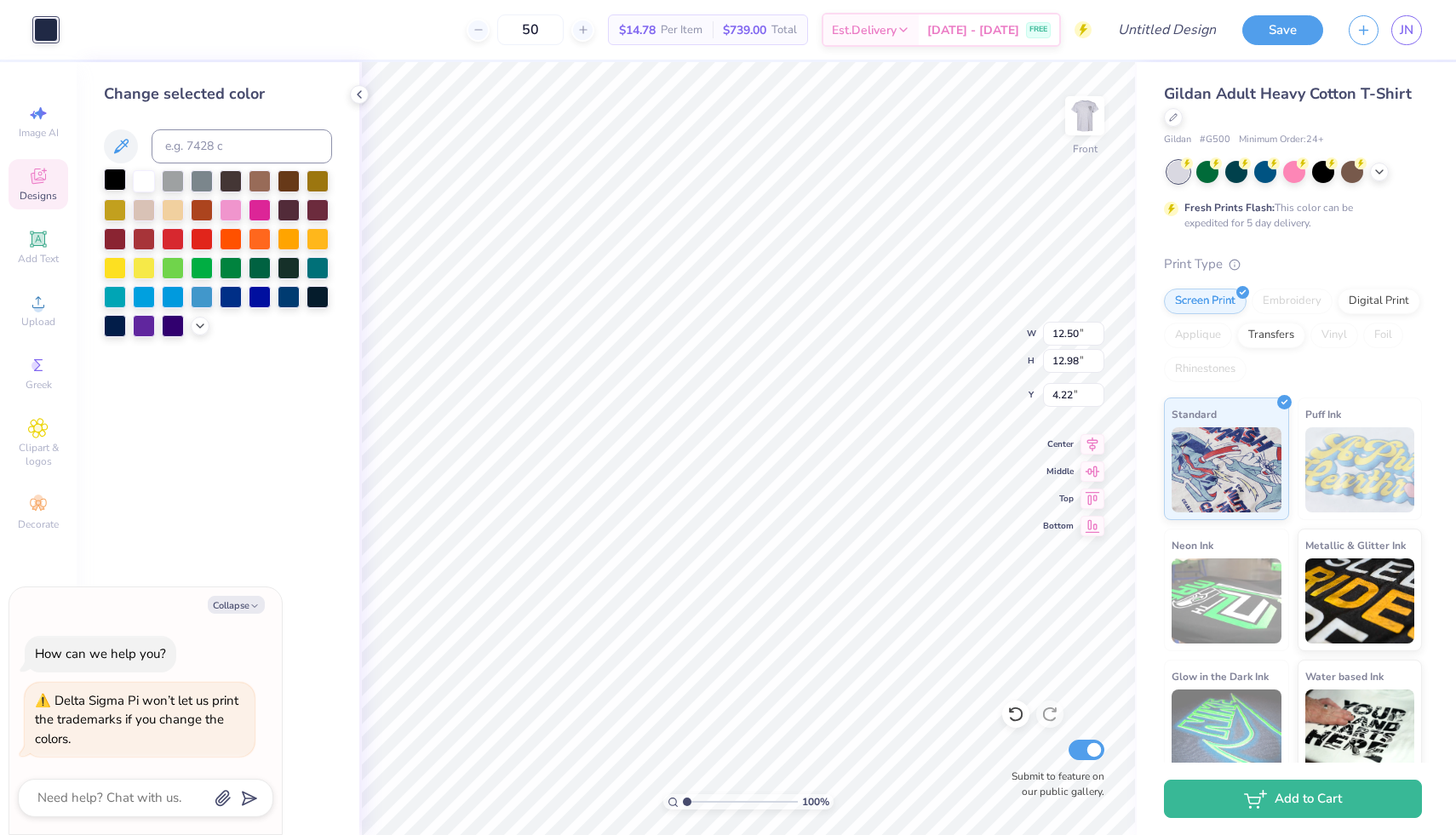
click at [118, 182] on div at bounding box center [115, 179] width 22 height 22
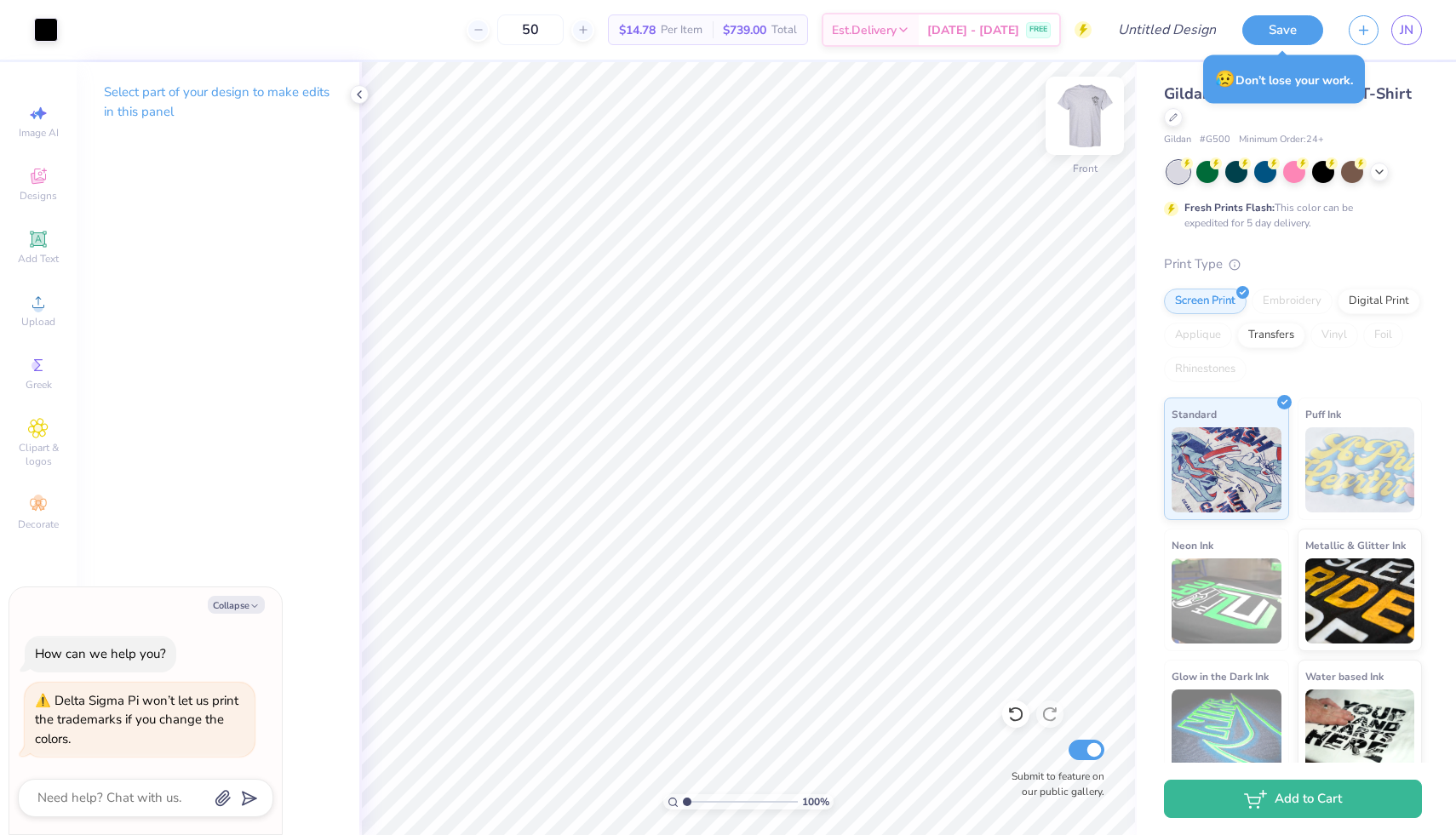
click at [1078, 118] on img at bounding box center [1085, 115] width 68 height 68
click at [1078, 118] on img at bounding box center [1085, 115] width 34 height 34
type textarea "x"
click at [1159, 21] on input "Design Title" at bounding box center [1146, 29] width 167 height 34
type input "F"
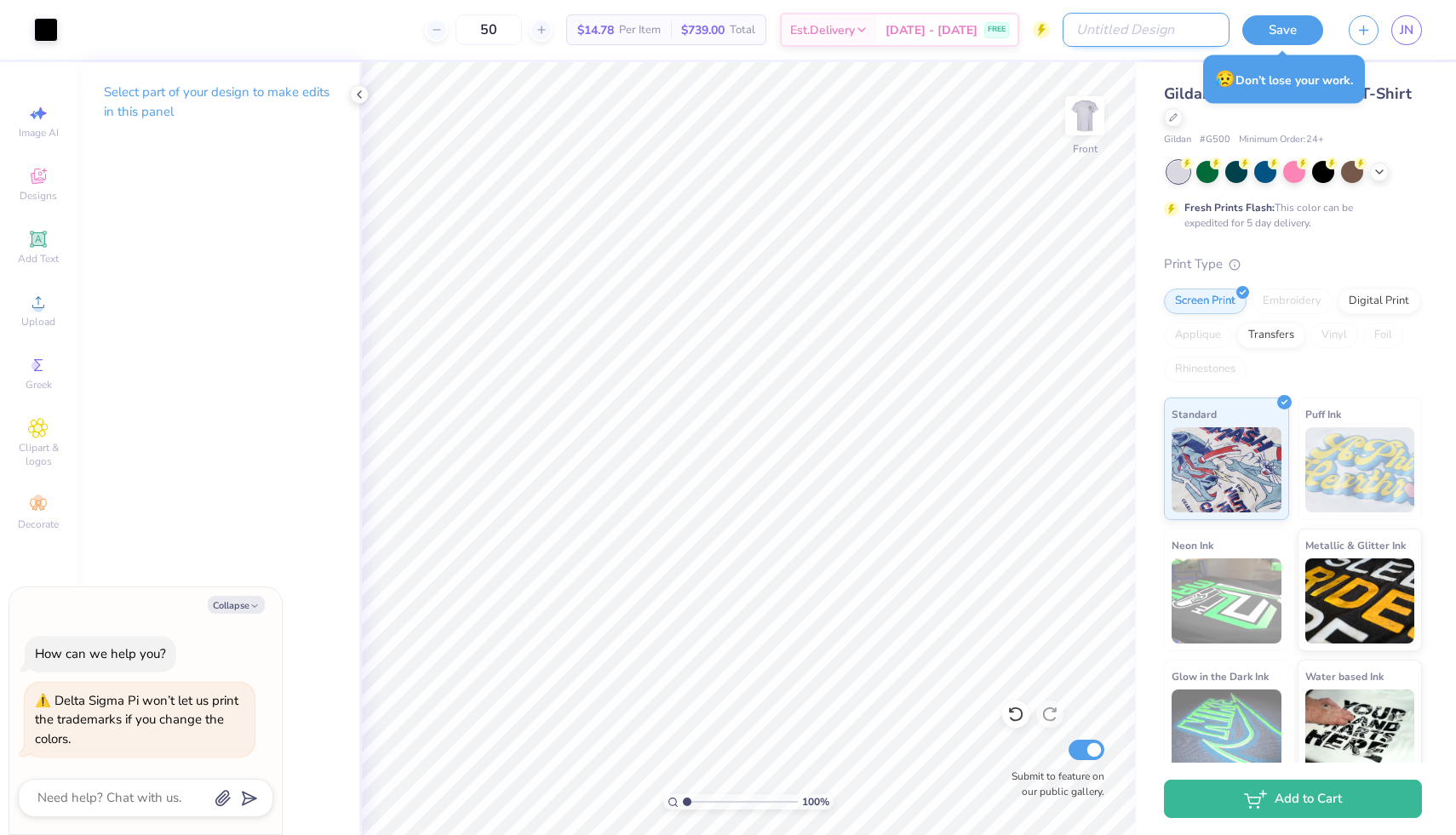
type textarea "x"
type input "Fa"
type textarea "x"
type input "Fal"
type textarea "x"
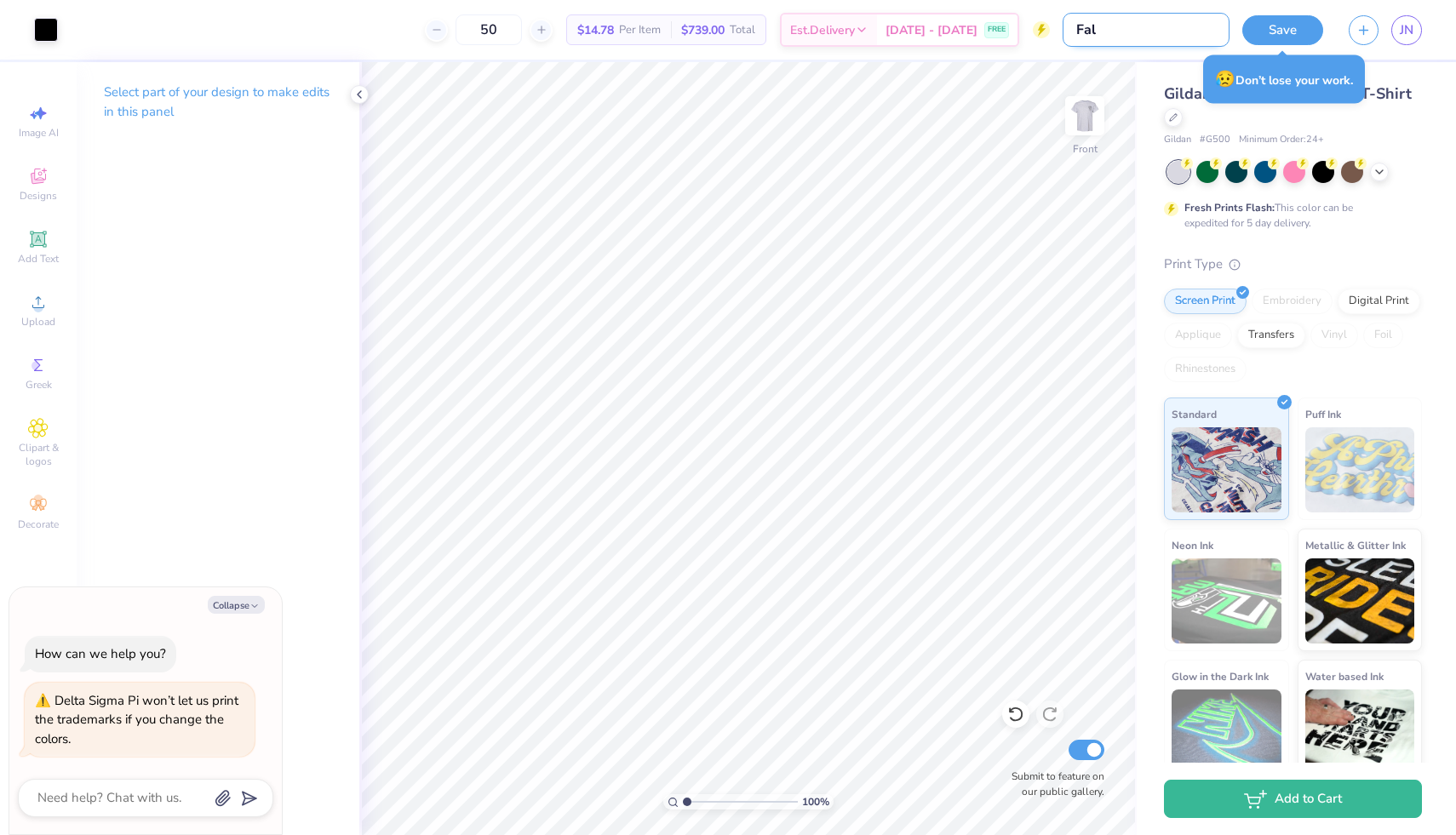
type input "Fall"
type textarea "x"
type input "Fall"
type textarea "x"
type input "Fall R"
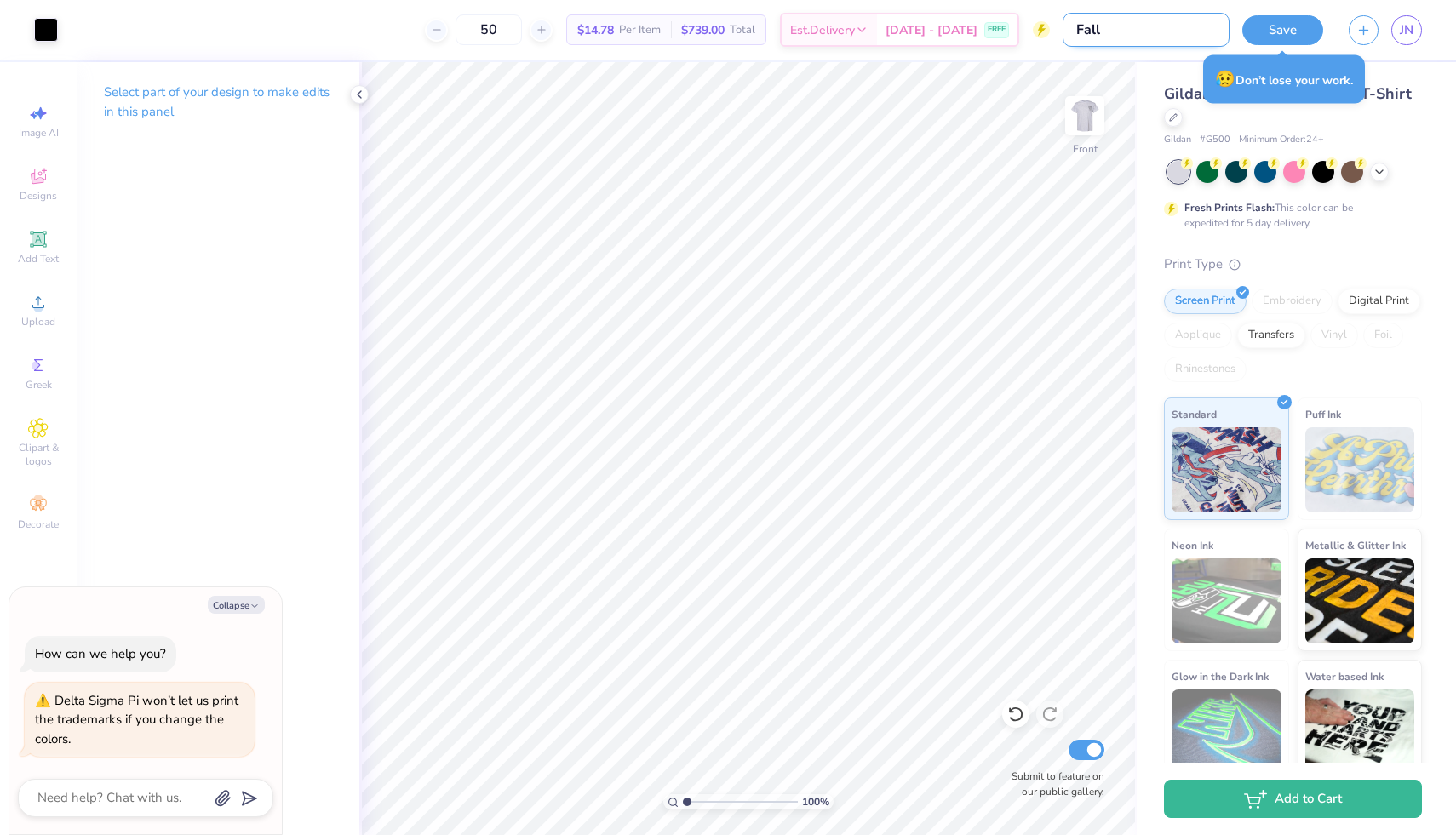
type textarea "x"
type input "Fall Re"
type textarea "x"
type input "Fall Rec"
type textarea "x"
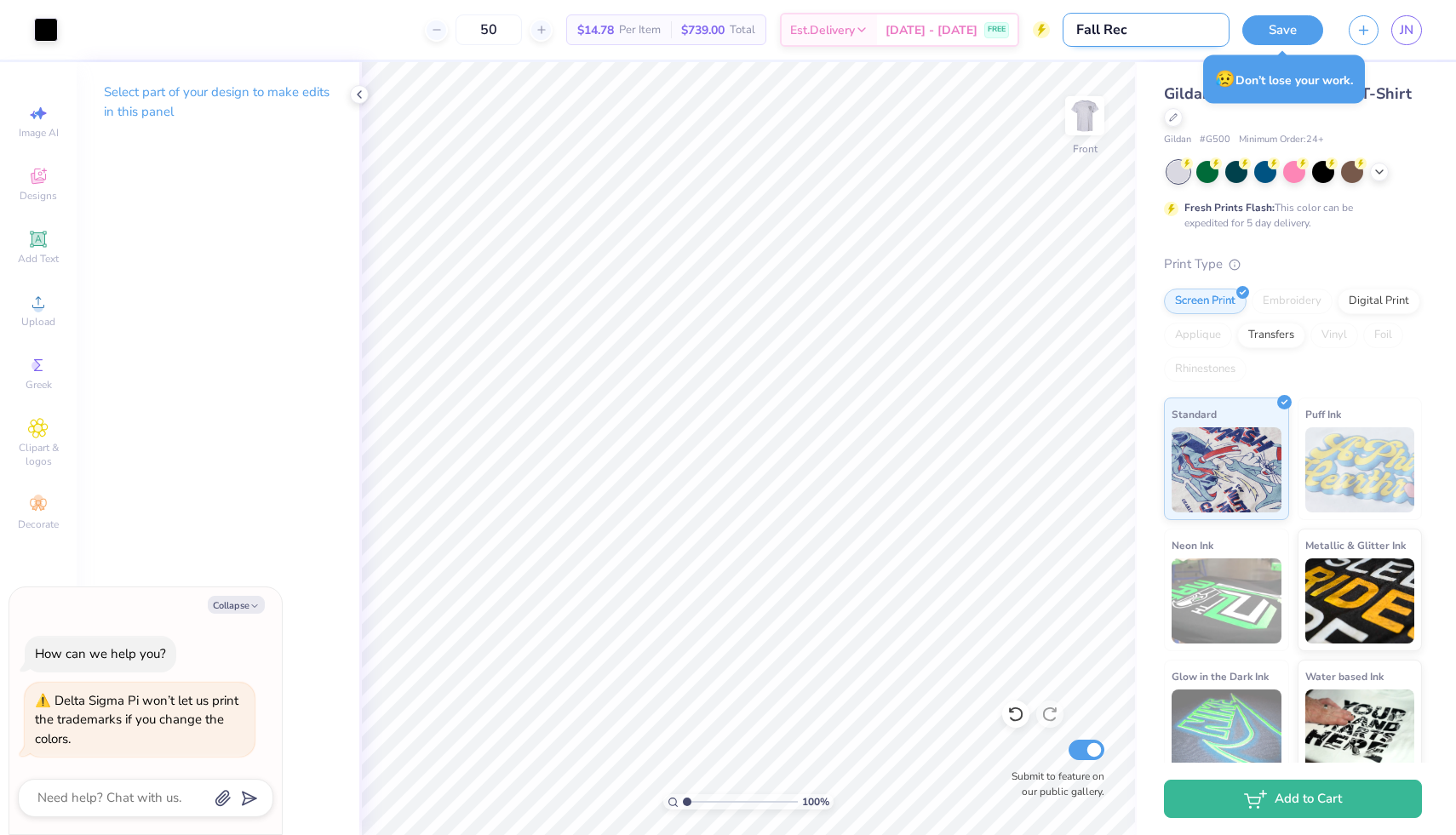
type input "Fall Recr"
type textarea "x"
type input "Fall Recru"
type textarea "x"
type input "Fall Recrui"
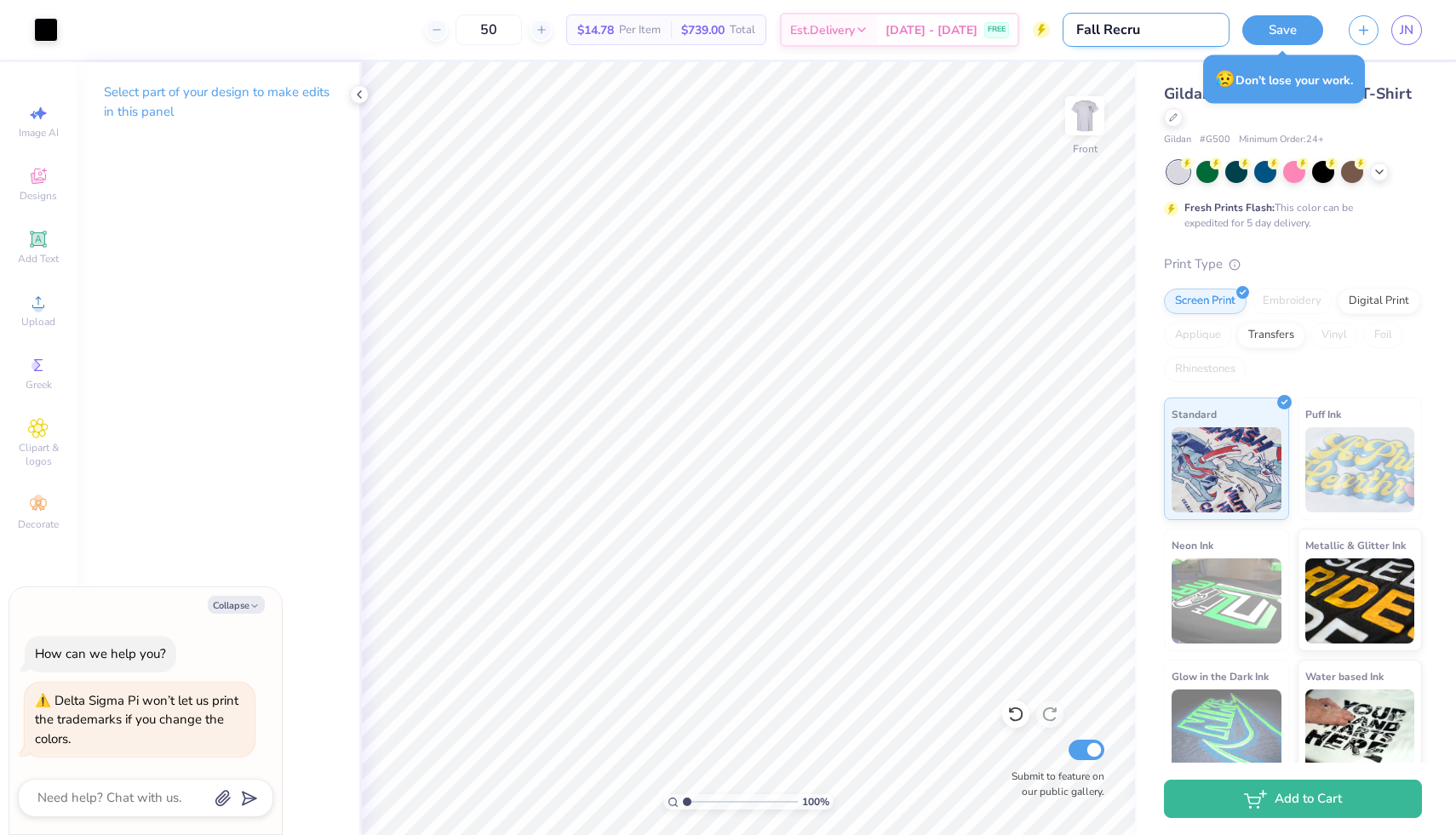
type textarea "x"
type input "Fall Recruit"
type textarea "x"
type input "Fall Recruitm"
type textarea "x"
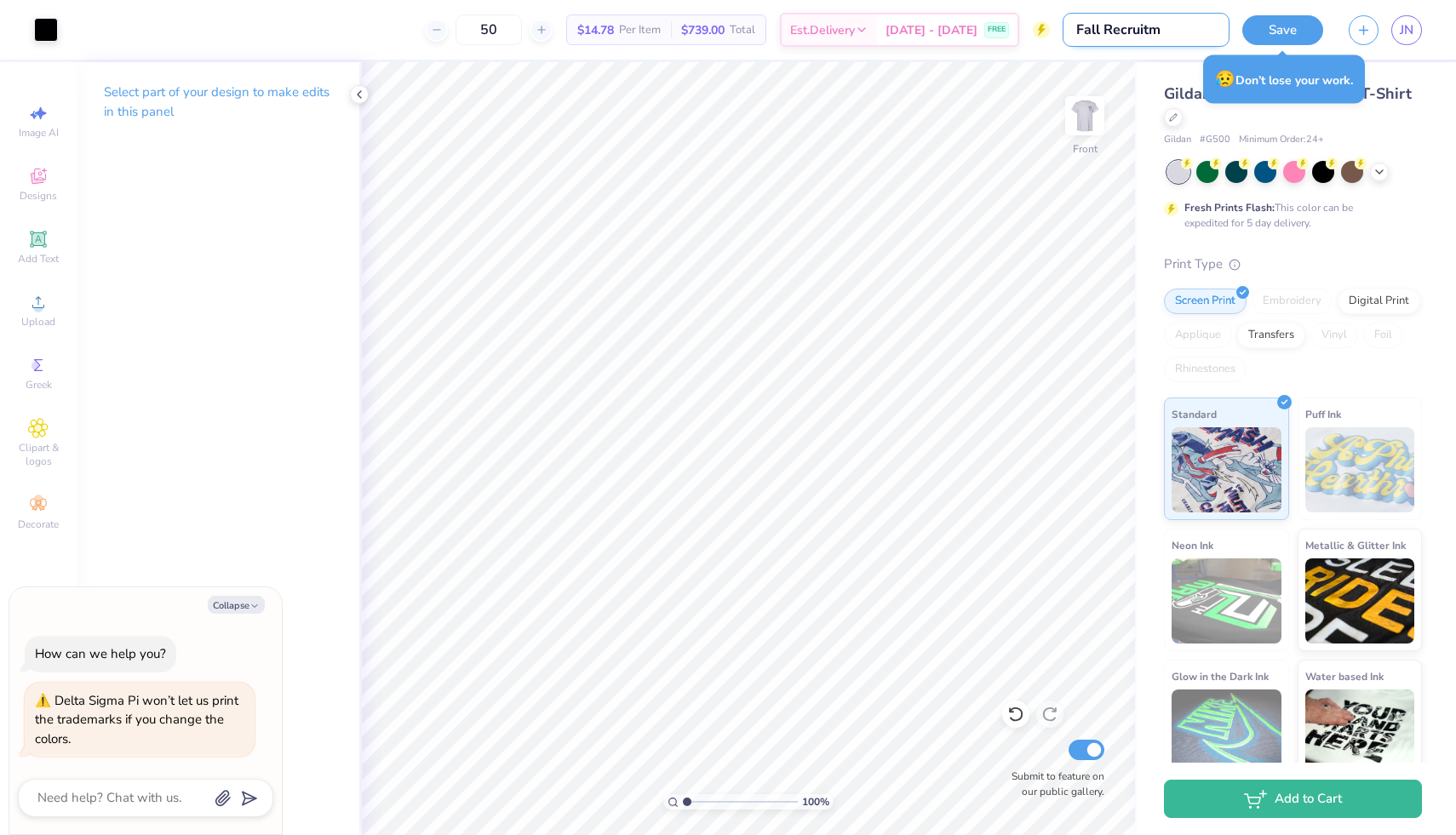
type input "Fall Recruitme"
type textarea "x"
type input "Fall Recruitmen"
type textarea "x"
type input "Fall Recruitment"
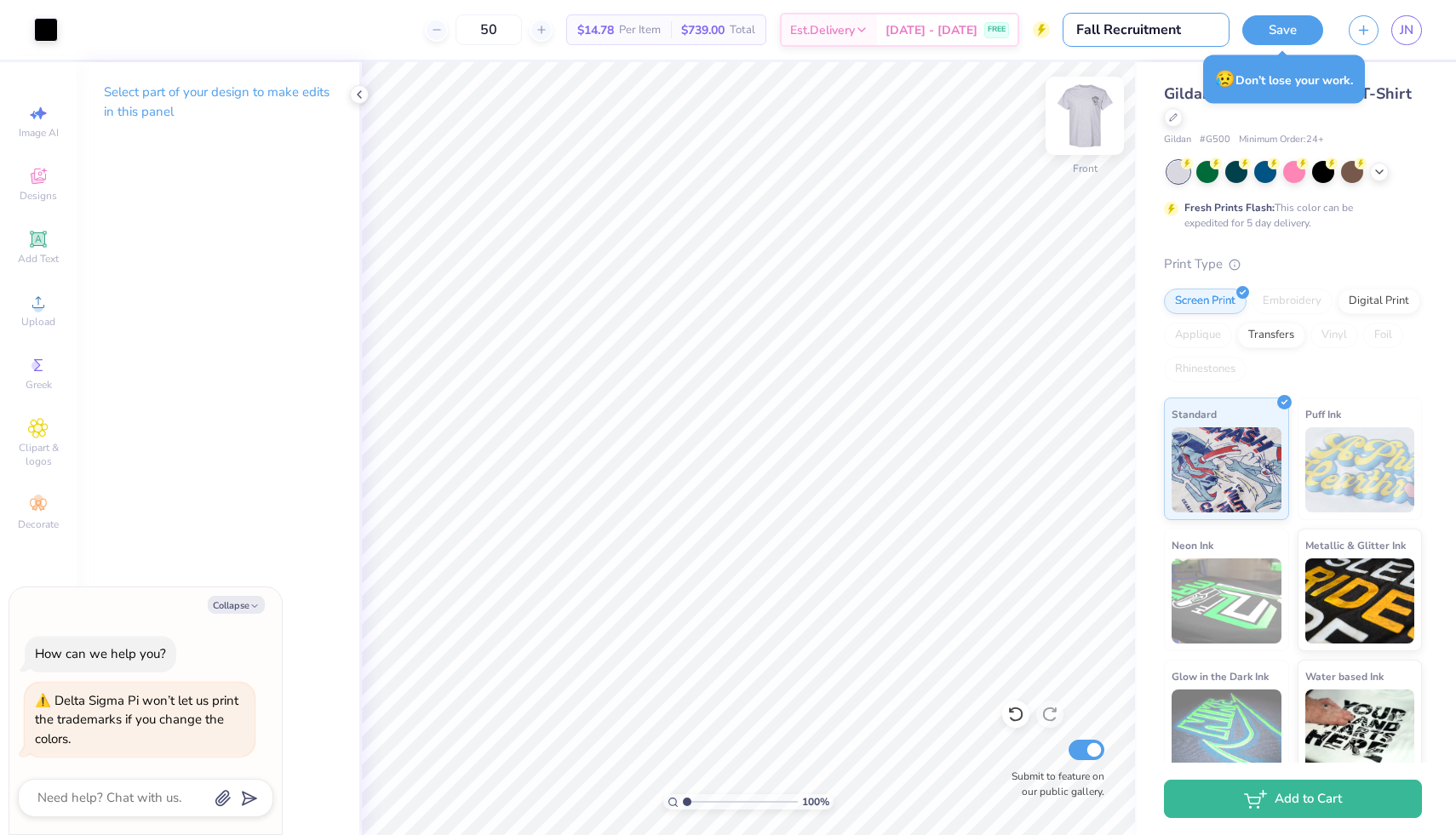
type textarea "x"
type input "Fall Recruitment"
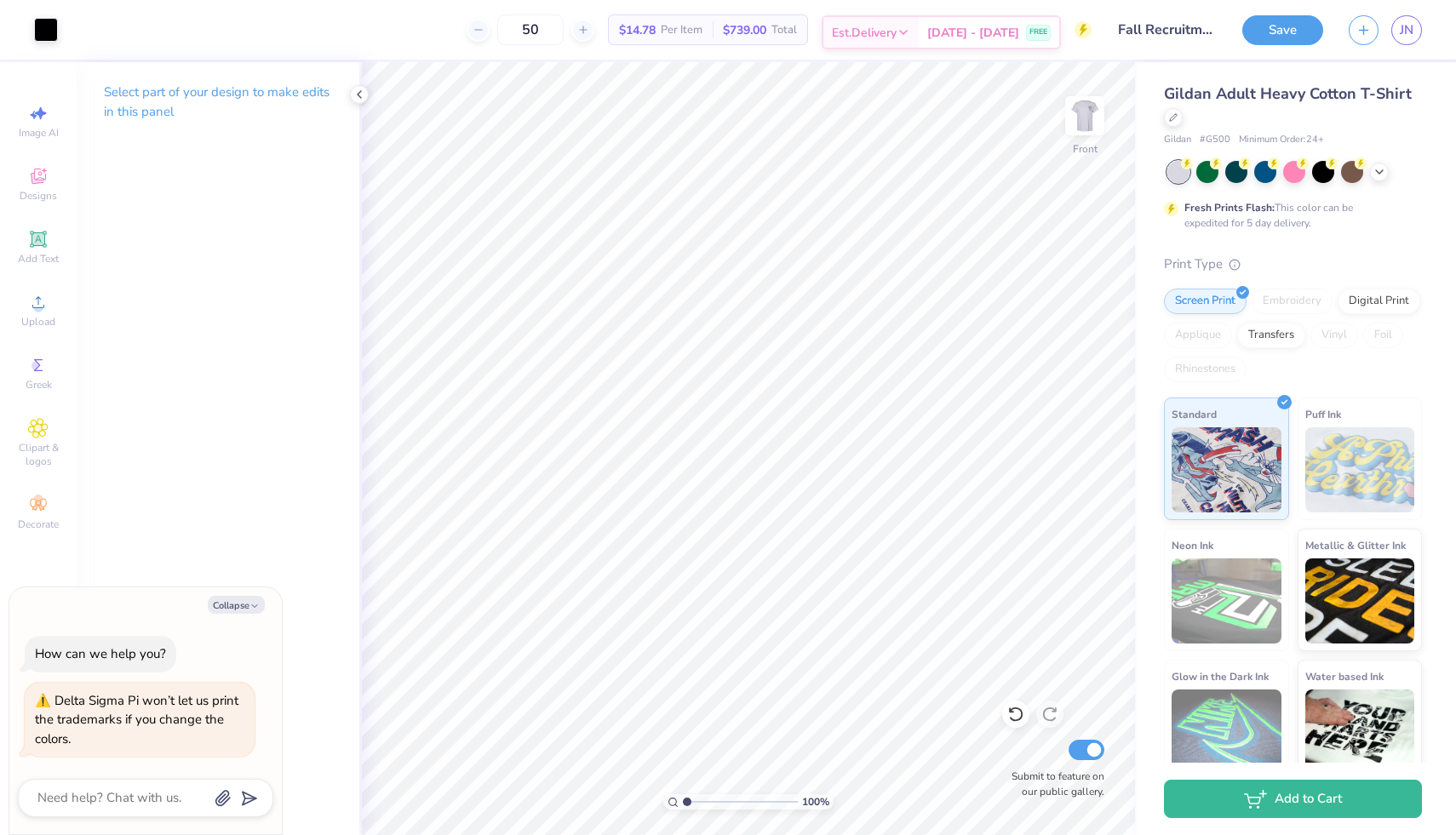
click at [876, 36] on span "Est. Delivery" at bounding box center [863, 33] width 65 height 18
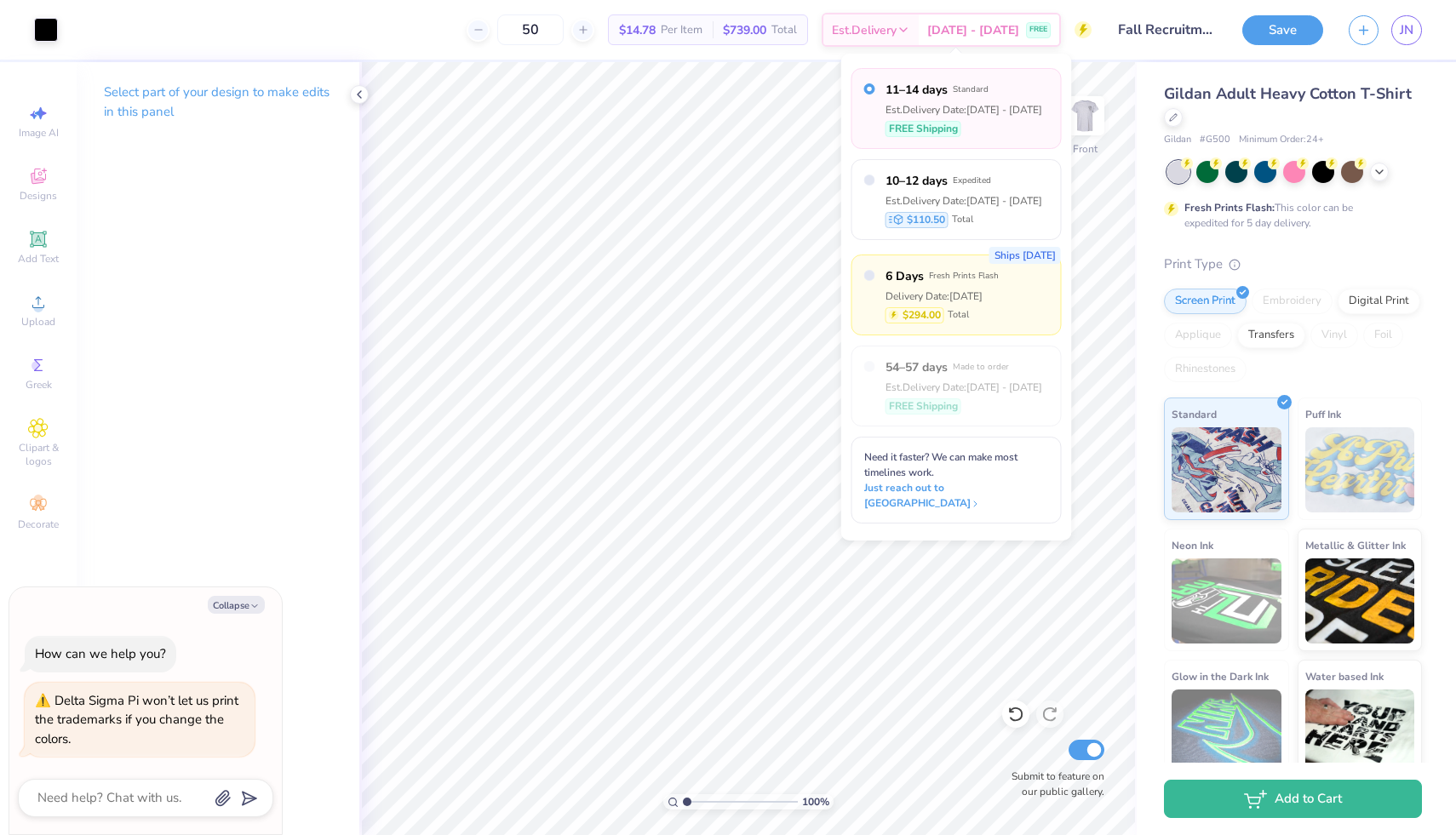
click at [995, 282] on label "6 Days Fresh Prints Flash" at bounding box center [942, 276] width 113 height 18
type textarea "x"
radio input "false"
radio input "true"
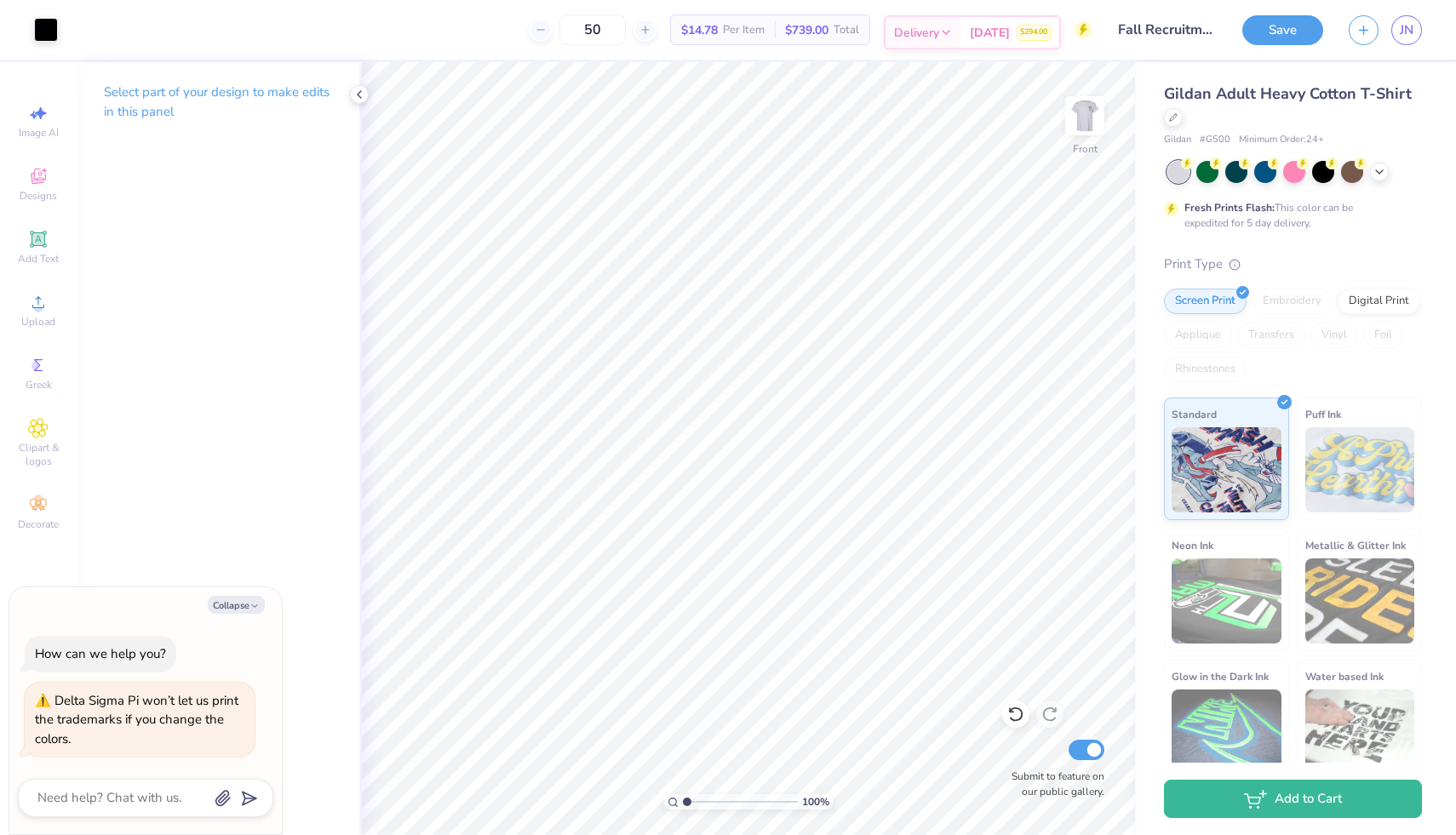
click at [1007, 27] on div "[DATE] $294.00" at bounding box center [1010, 32] width 98 height 31
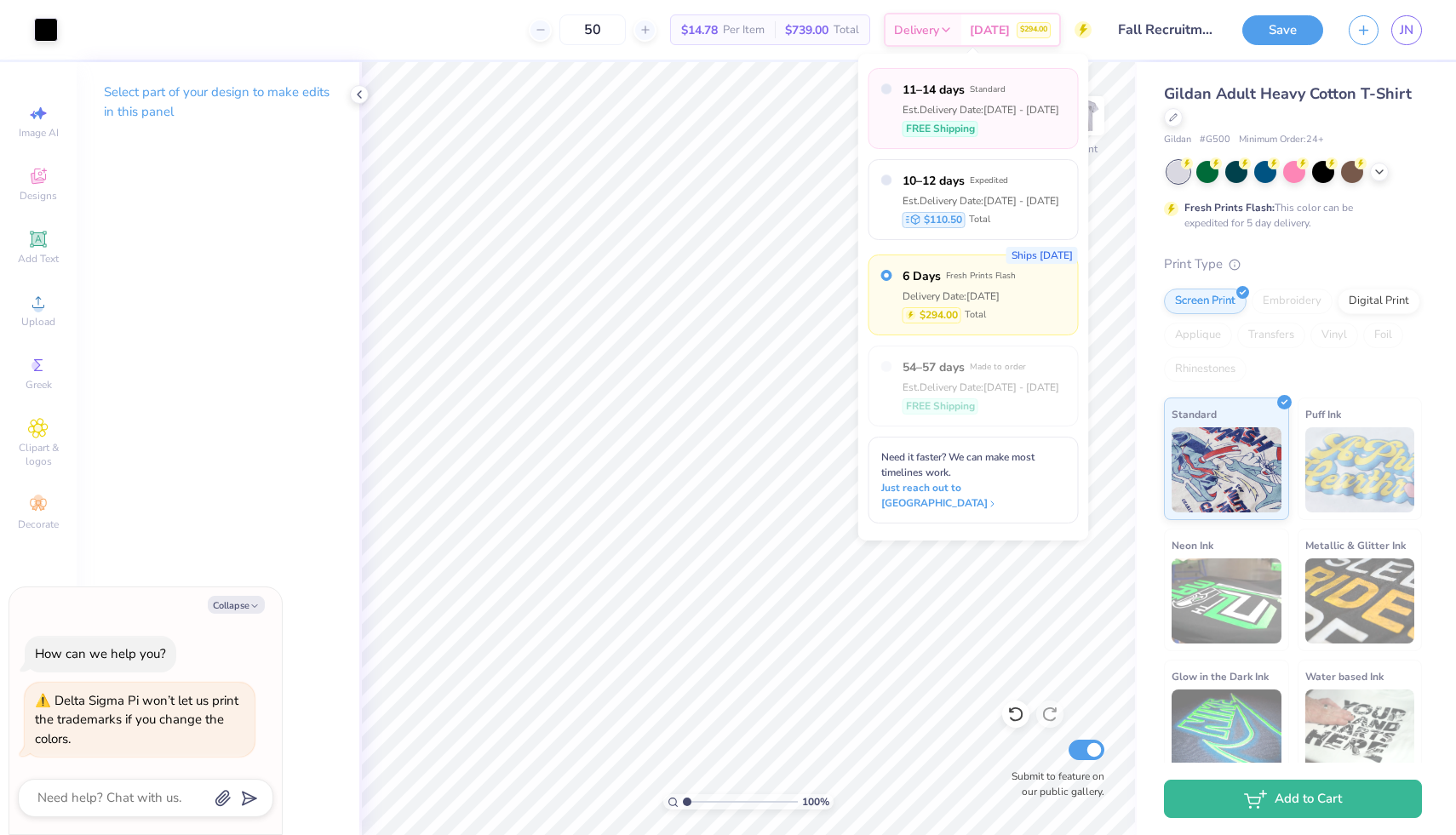
click at [1001, 92] on span "Standard" at bounding box center [988, 89] width 36 height 12
type textarea "x"
radio input "true"
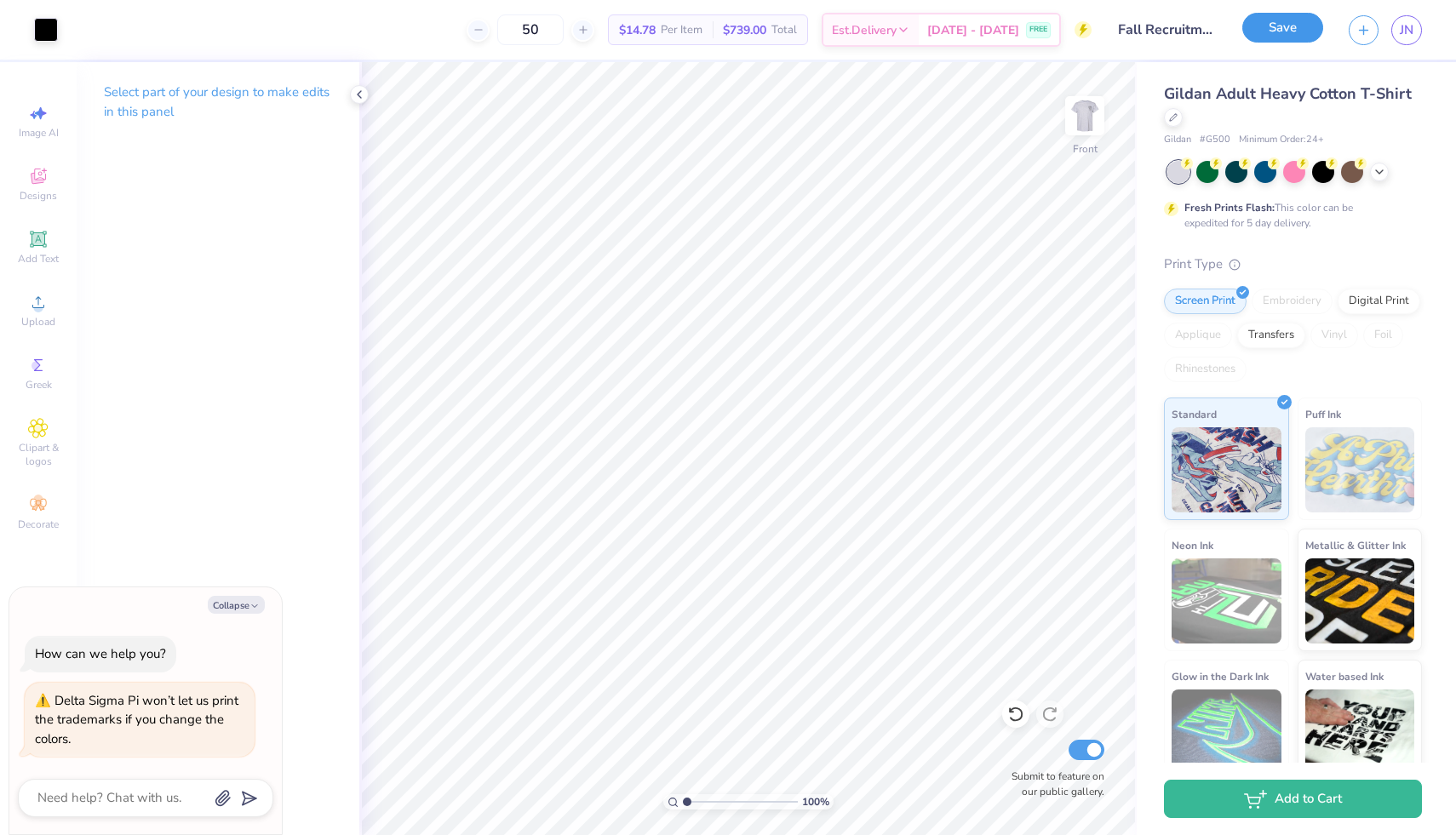
click at [1275, 28] on button "Save" at bounding box center [1282, 28] width 81 height 30
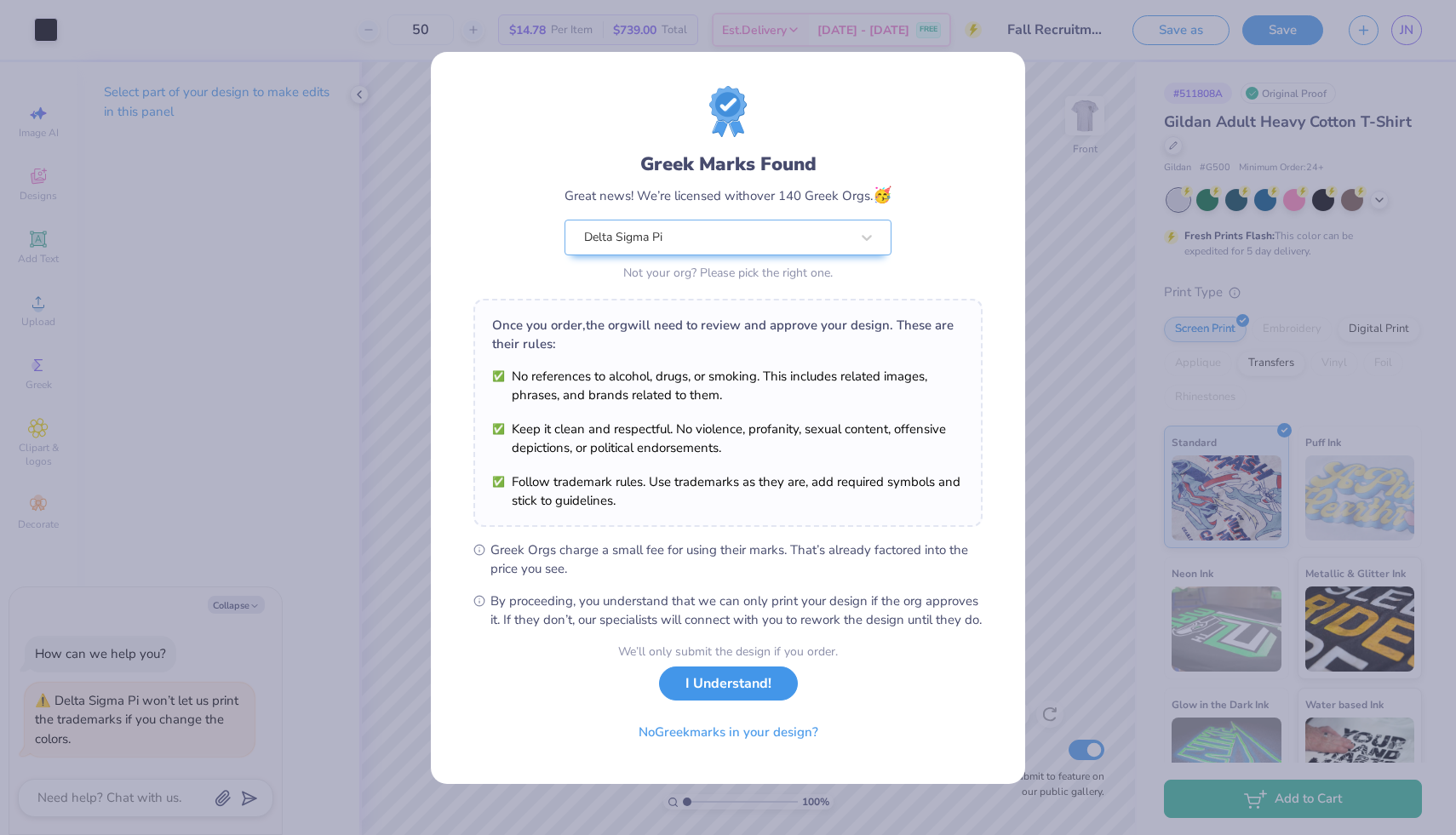
click at [693, 696] on button "I Understand!" at bounding box center [728, 683] width 139 height 35
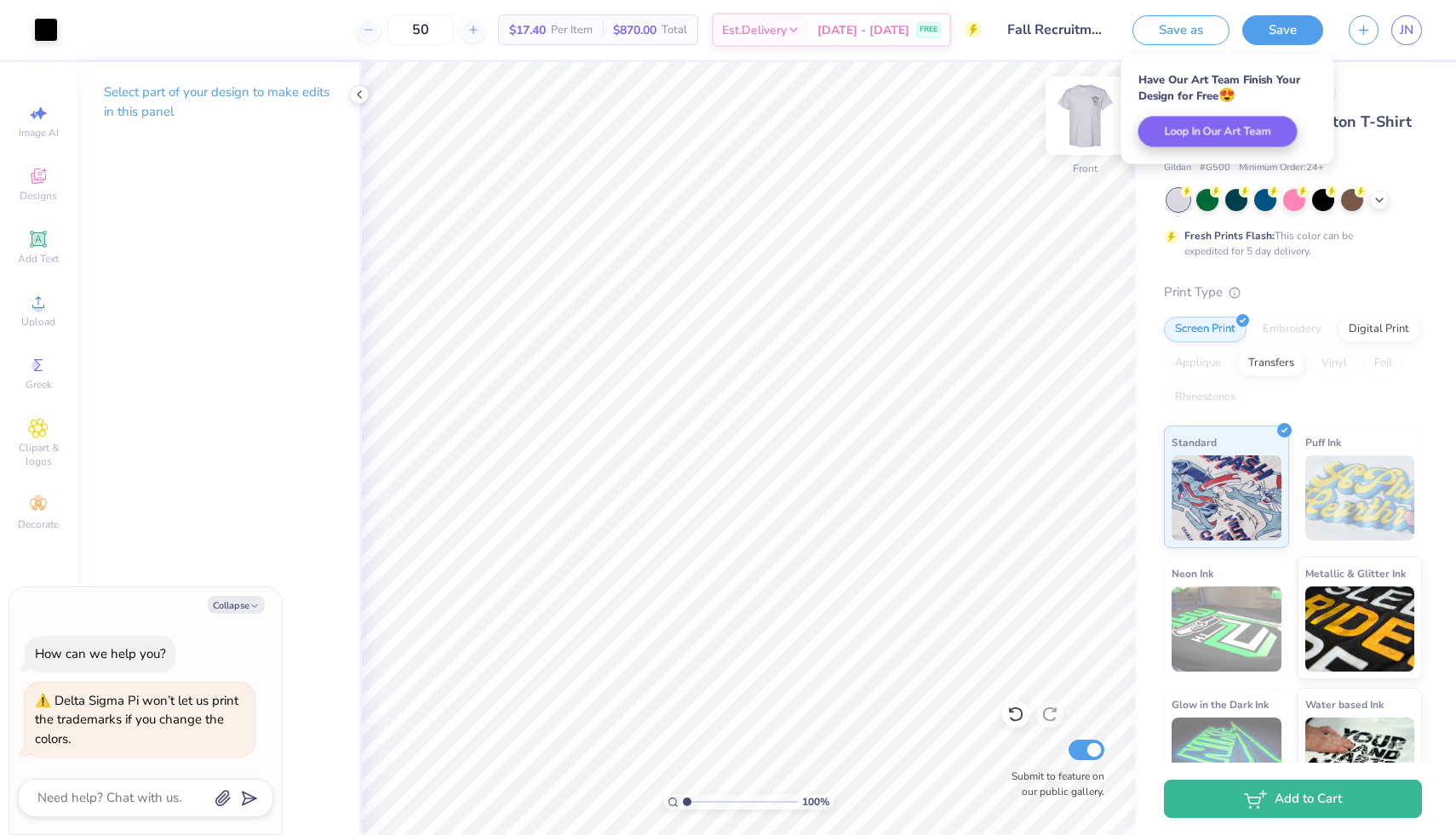
click at [1086, 133] on img at bounding box center [1085, 115] width 68 height 68
click at [1086, 132] on img at bounding box center [1085, 115] width 68 height 68
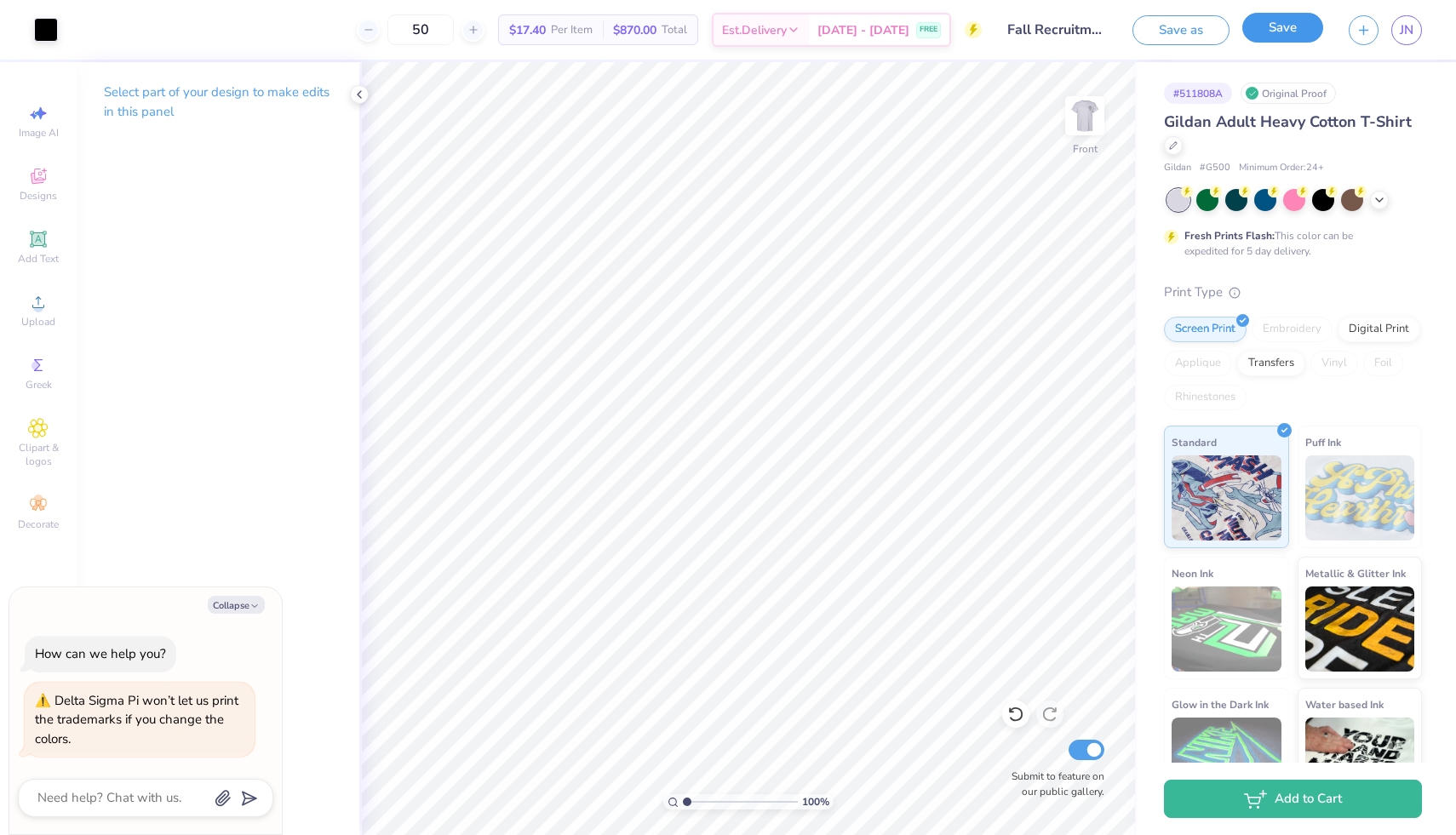
click at [1290, 36] on button "Save" at bounding box center [1282, 28] width 81 height 30
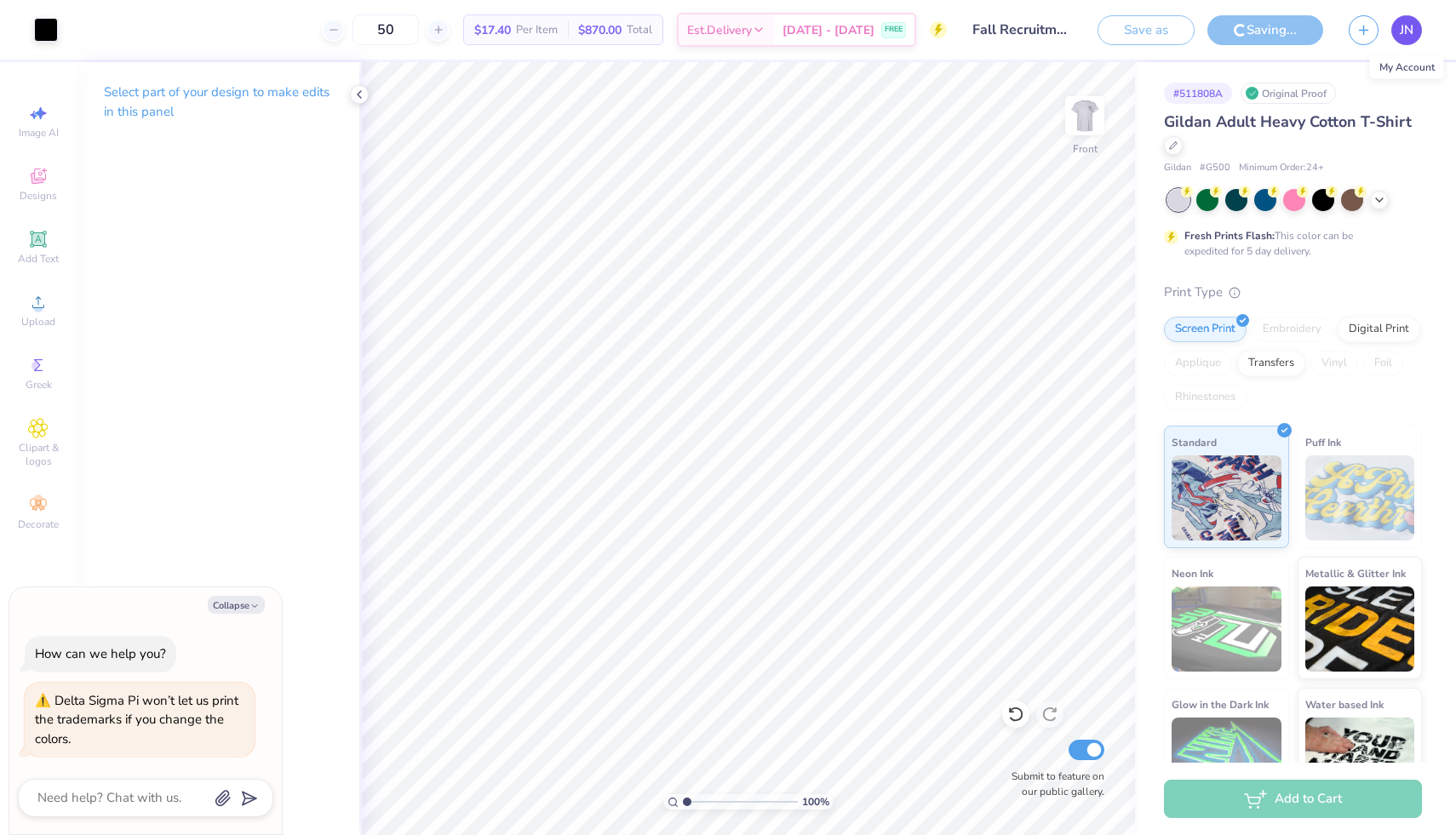
click at [1392, 31] on link "JN" at bounding box center [1406, 30] width 31 height 30
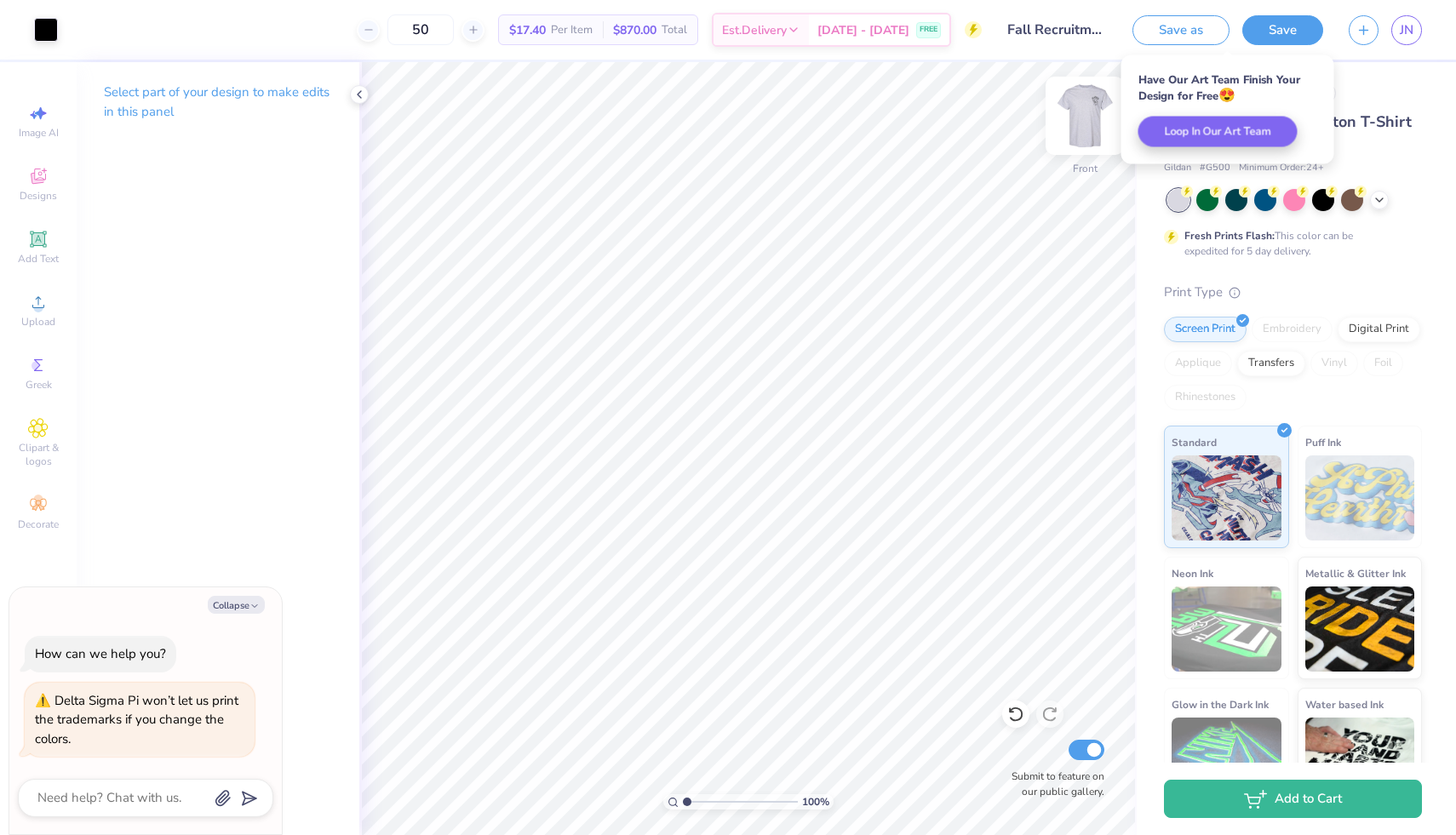
click at [1094, 118] on img at bounding box center [1085, 115] width 68 height 68
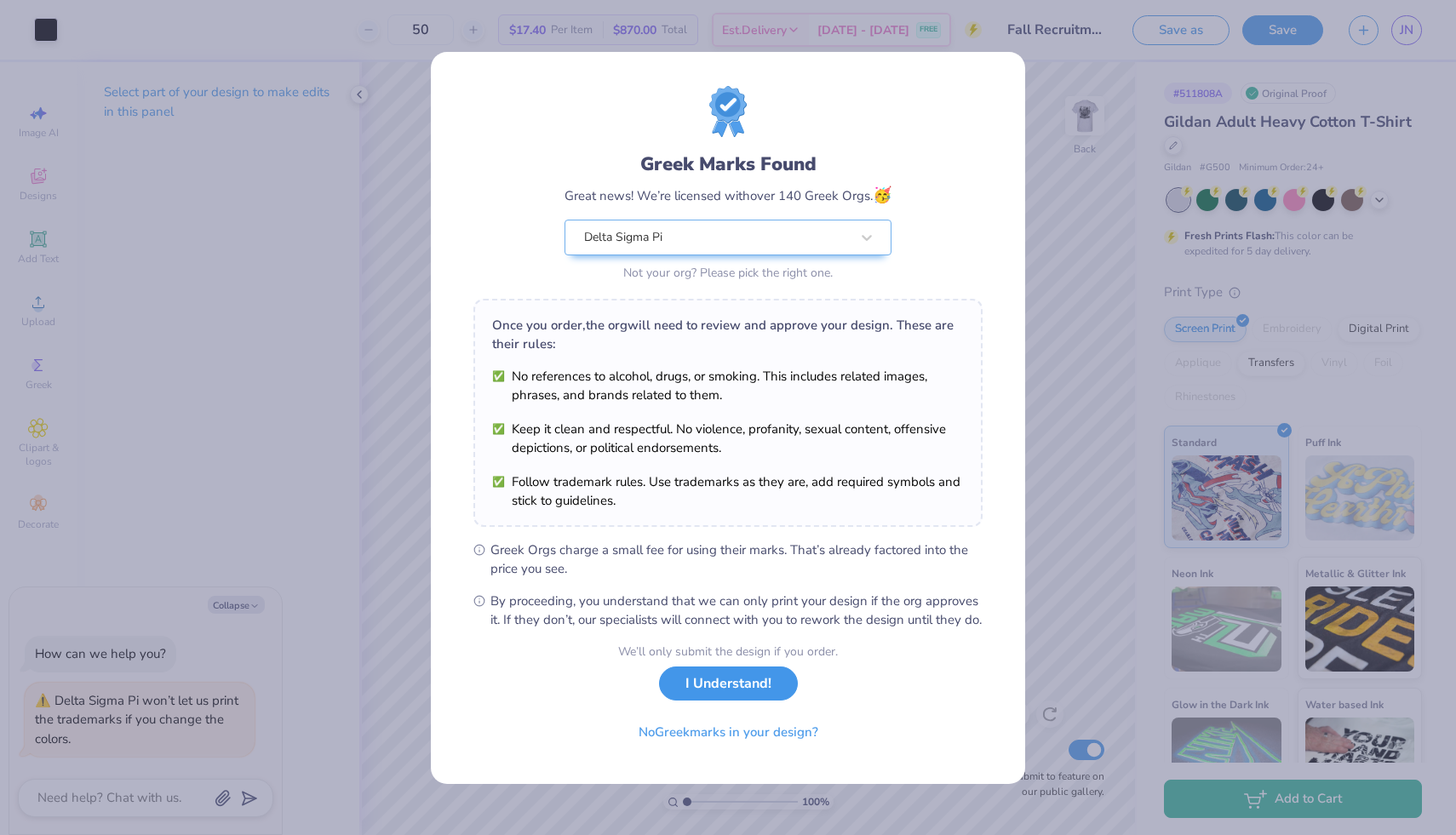
click at [692, 695] on button "I Understand!" at bounding box center [728, 683] width 139 height 35
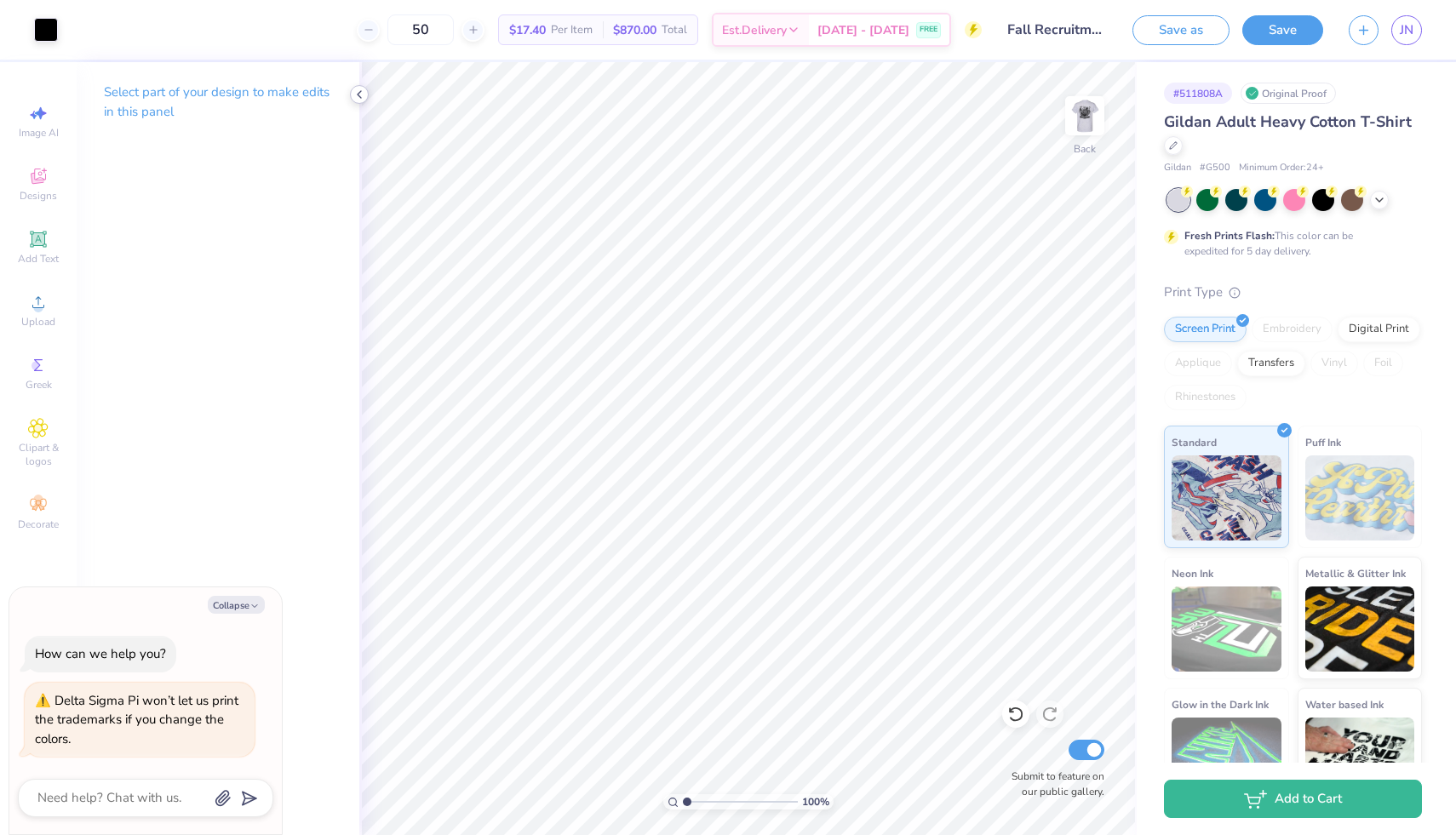
click at [359, 91] on icon at bounding box center [359, 94] width 13 height 13
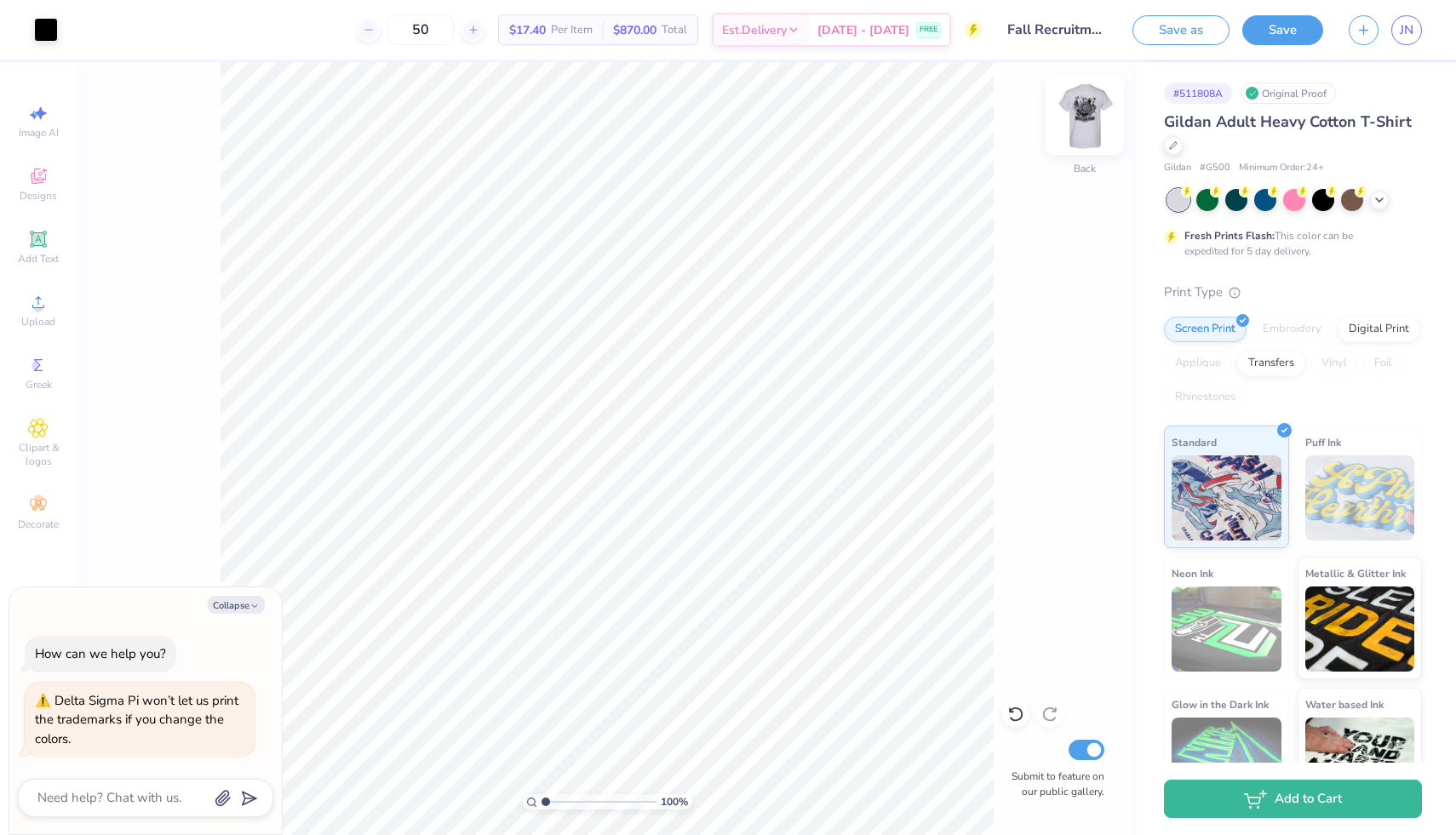
click at [1078, 130] on img at bounding box center [1085, 115] width 68 height 68
click at [1078, 131] on img at bounding box center [1085, 115] width 68 height 68
click at [1226, 176] on div "Gildan Adult Heavy Cotton T-Shirt Gildan # G500 Minimum Order: 24 + Fresh Print…" at bounding box center [1293, 461] width 258 height 700
click at [1373, 204] on icon at bounding box center [1379, 198] width 13 height 13
type textarea "x"
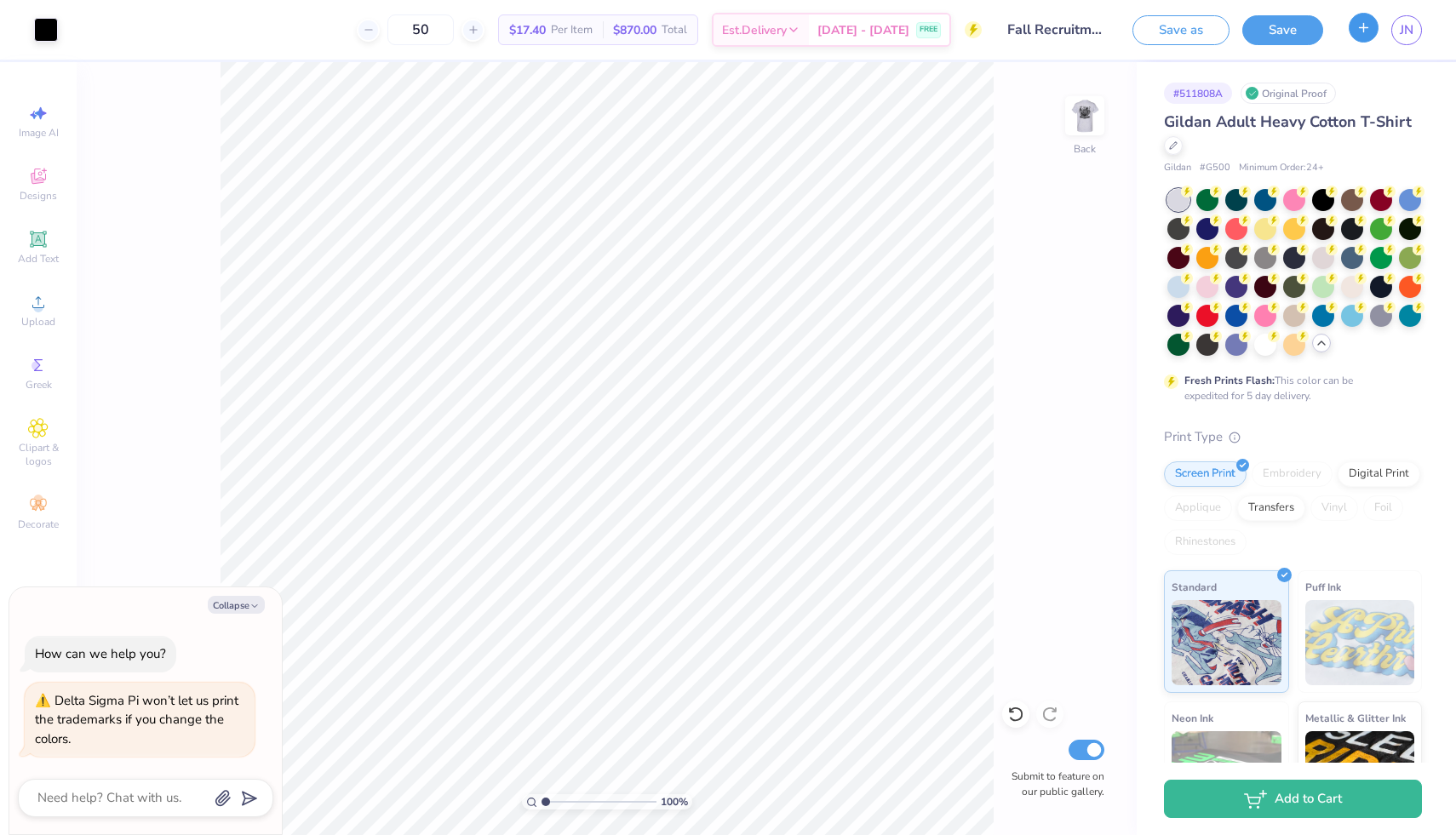
click at [1352, 33] on button "button" at bounding box center [1364, 28] width 30 height 30
type textarea "x"
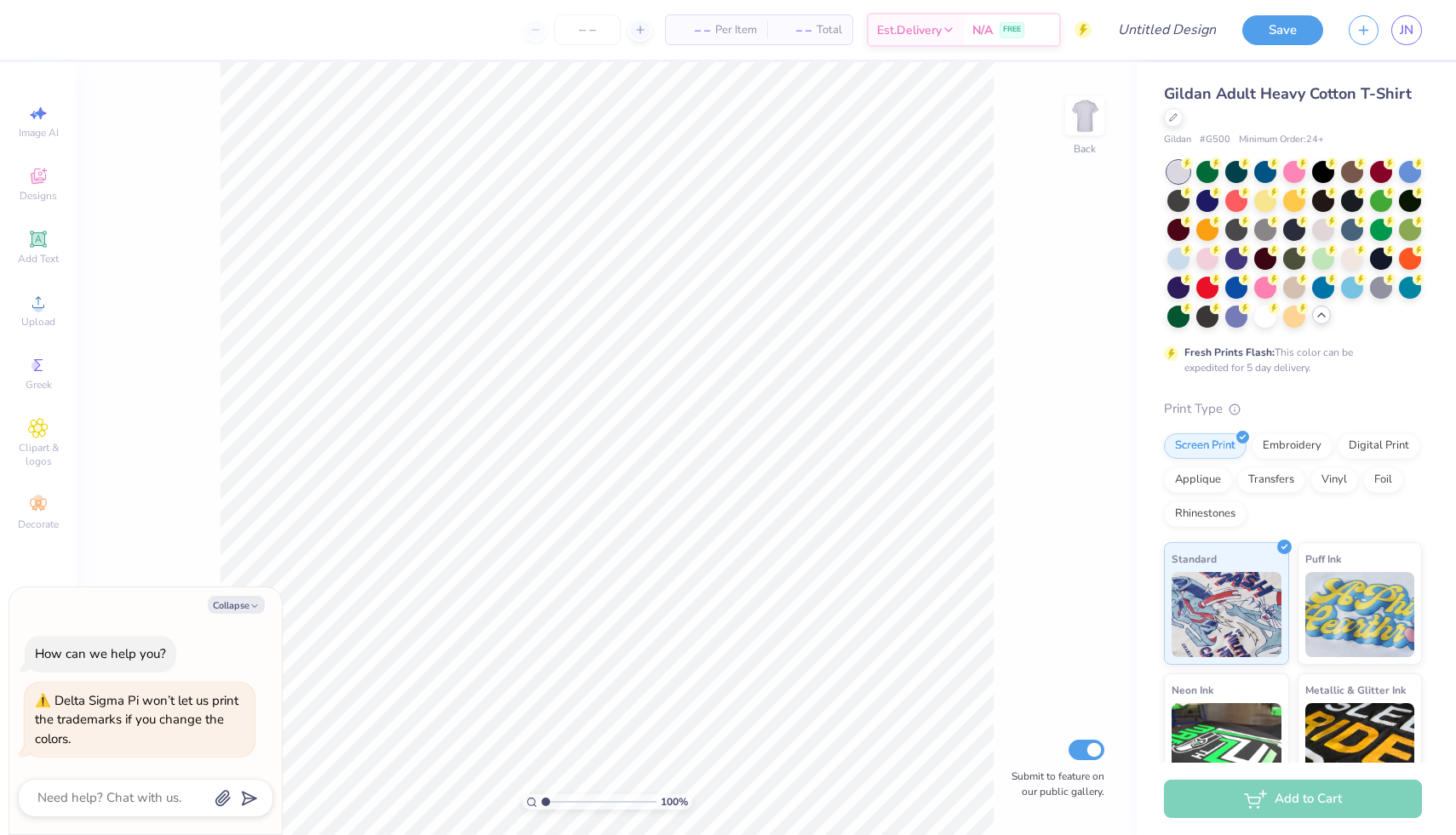
click at [1385, 30] on div "JN" at bounding box center [1385, 30] width 73 height 30
click at [1397, 36] on link "JN" at bounding box center [1406, 30] width 31 height 30
